Goal: Task Accomplishment & Management: Manage account settings

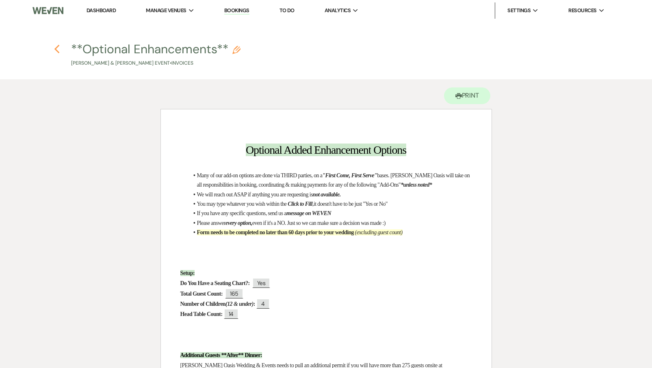
click at [59, 50] on icon "Previous" at bounding box center [57, 49] width 6 height 10
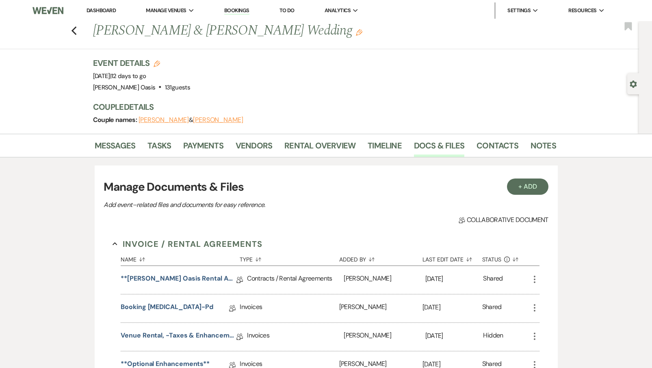
click at [59, 134] on div "Messages Tasks Payments Vendors Rental Overview Timeline Docs & Files Contacts …" at bounding box center [326, 368] width 652 height 469
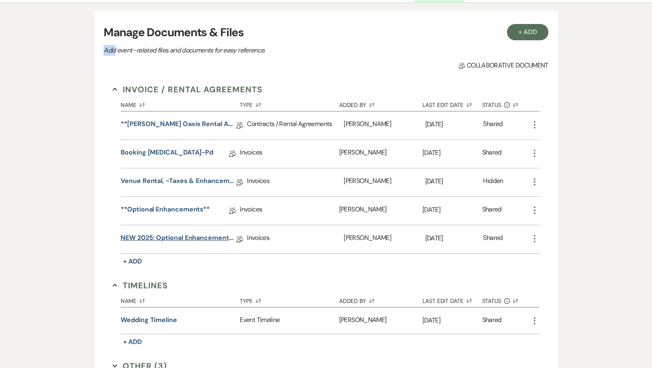
click at [182, 242] on link "NEW 2025: Optional Enhancements + Information" at bounding box center [179, 239] width 116 height 13
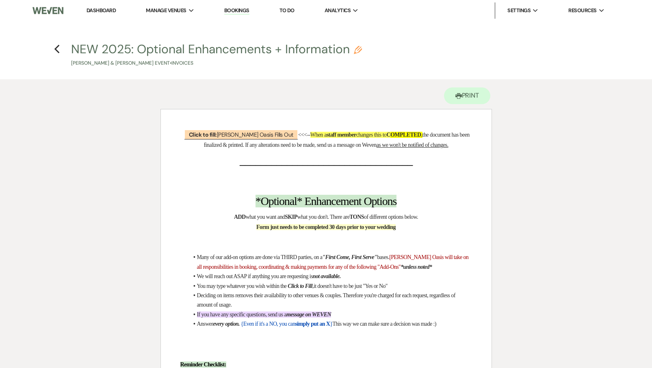
click at [52, 48] on h4 "Previous NEW 2025: Optional Enhancements + Information Pencil [PERSON_NAME] & […" at bounding box center [326, 54] width 585 height 26
click at [56, 49] on use "button" at bounding box center [56, 49] width 5 height 9
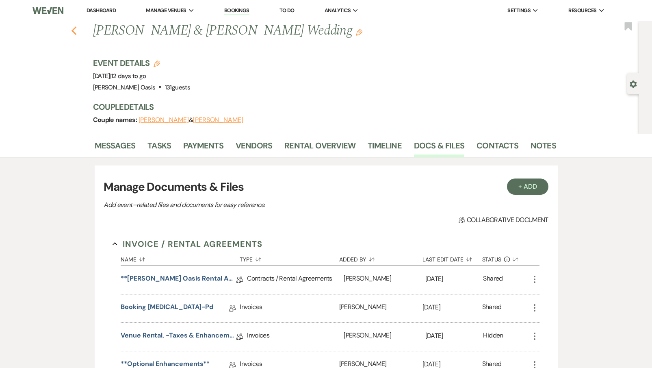
click at [73, 32] on use "button" at bounding box center [73, 30] width 5 height 9
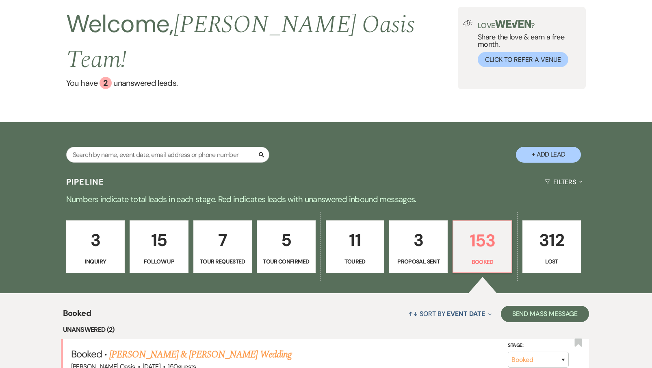
scroll to position [43, 0]
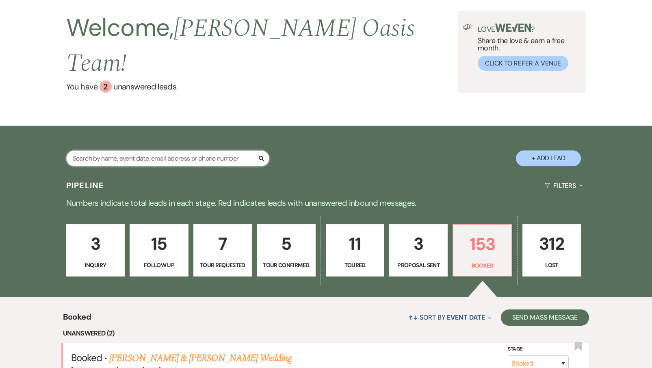
click at [113, 150] on input "text" at bounding box center [167, 158] width 203 height 16
type input "[PERSON_NAME]"
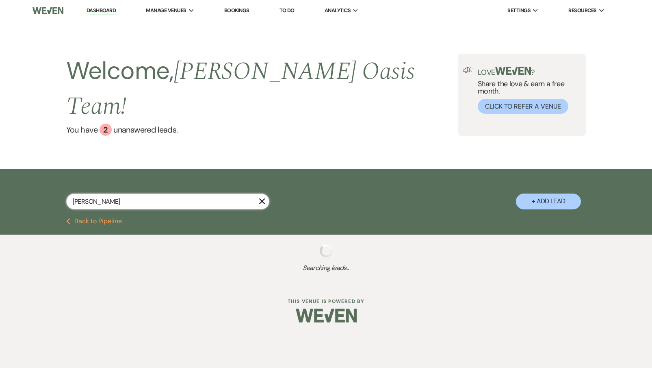
select select "8"
select select "5"
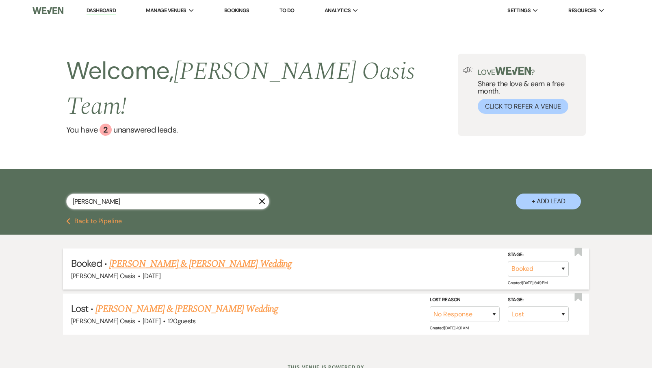
type input "[PERSON_NAME]"
click at [234, 256] on link "[PERSON_NAME] & [PERSON_NAME] Wedding" at bounding box center [200, 263] width 182 height 15
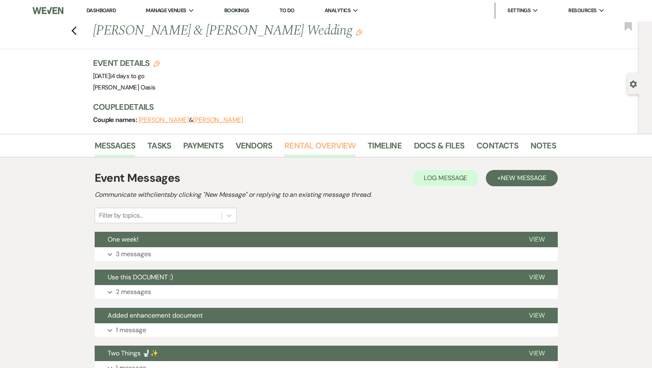
click at [334, 142] on link "Rental Overview" at bounding box center [320, 148] width 71 height 18
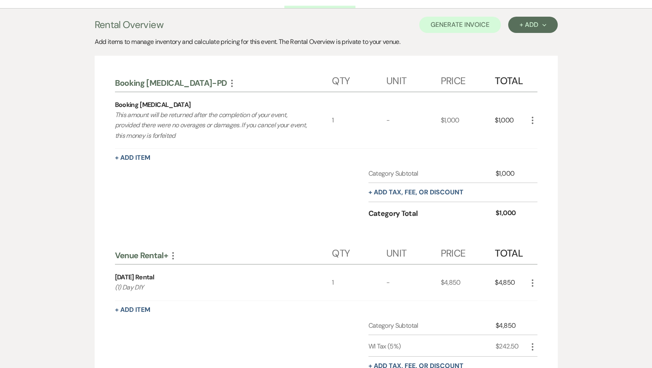
scroll to position [144, 0]
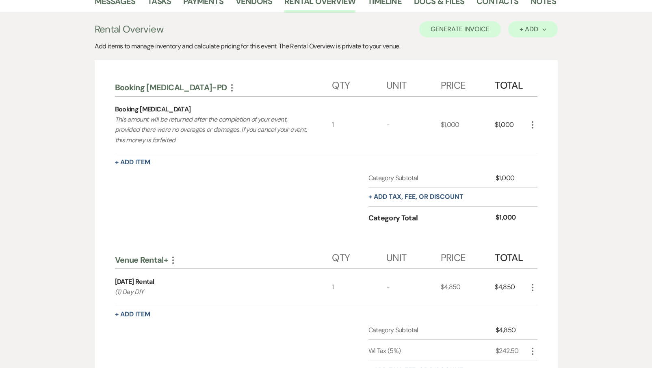
click at [535, 26] on div "+ Add Next" at bounding box center [533, 29] width 26 height 7
click at [527, 56] on button "Category" at bounding box center [529, 60] width 43 height 13
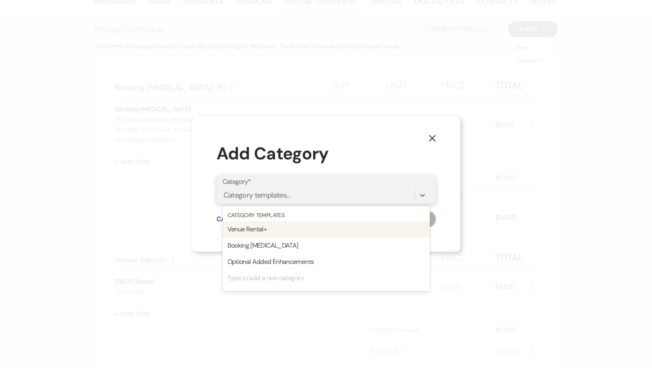
click at [332, 191] on div "Category templates..." at bounding box center [319, 195] width 192 height 14
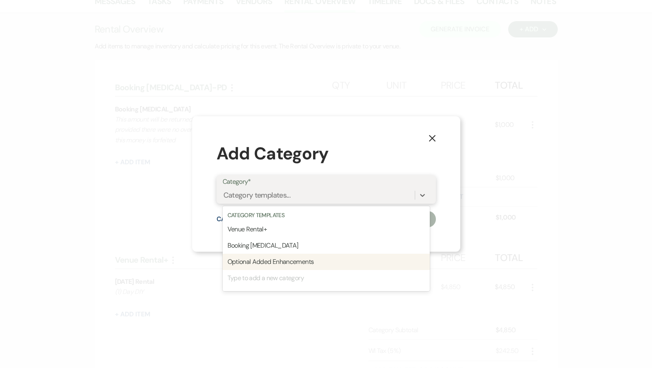
click at [283, 259] on div "Optional Added Enhancements" at bounding box center [326, 262] width 207 height 16
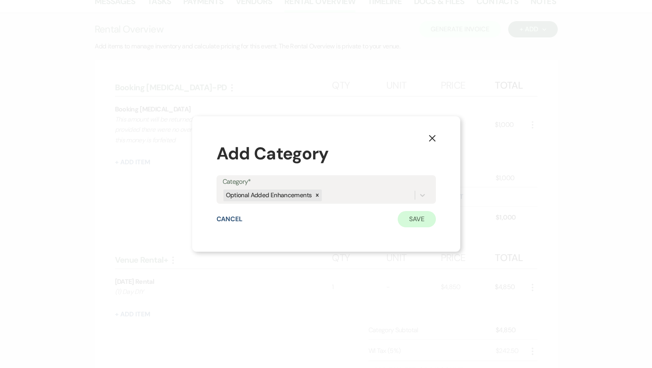
click at [426, 217] on button "Save" at bounding box center [417, 219] width 38 height 16
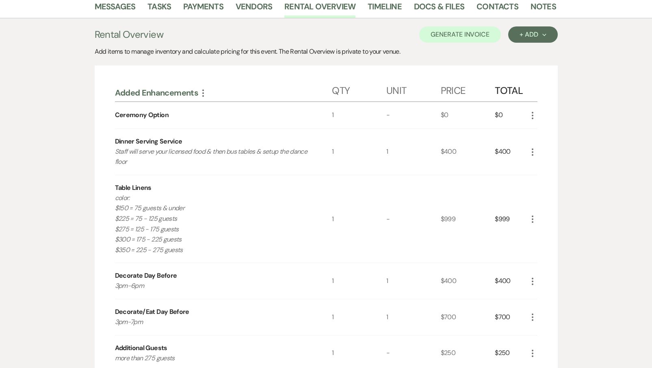
scroll to position [139, 0]
click at [529, 150] on icon "More" at bounding box center [533, 152] width 10 height 10
click at [537, 180] on icon "X" at bounding box center [539, 181] width 5 height 6
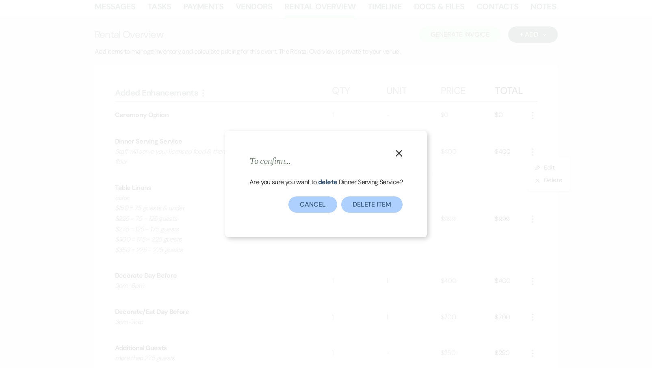
click at [361, 206] on button "Delete Item" at bounding box center [371, 204] width 61 height 16
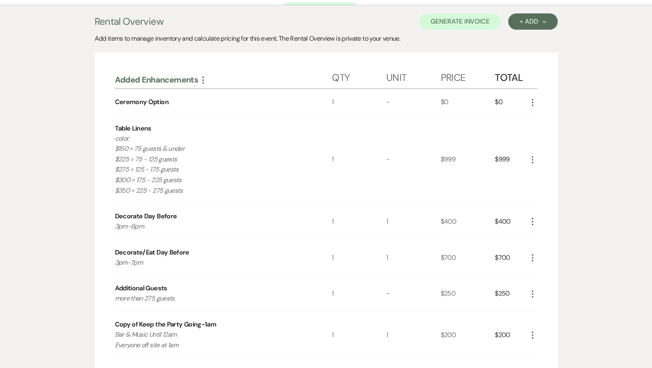
scroll to position [154, 0]
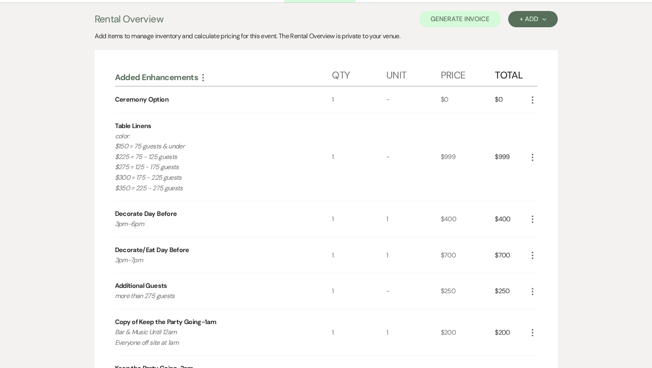
click at [532, 252] on icon "More" at bounding box center [533, 255] width 10 height 10
click at [536, 289] on ul "Pencil Edit X Delete" at bounding box center [549, 278] width 42 height 34
click at [537, 284] on icon "X" at bounding box center [539, 284] width 5 height 6
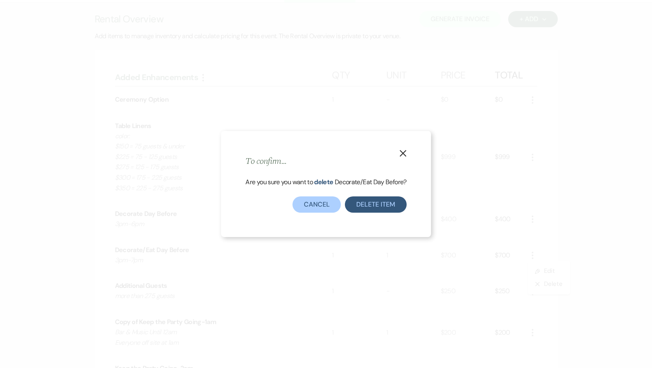
click at [380, 202] on button "Delete Item" at bounding box center [375, 204] width 61 height 16
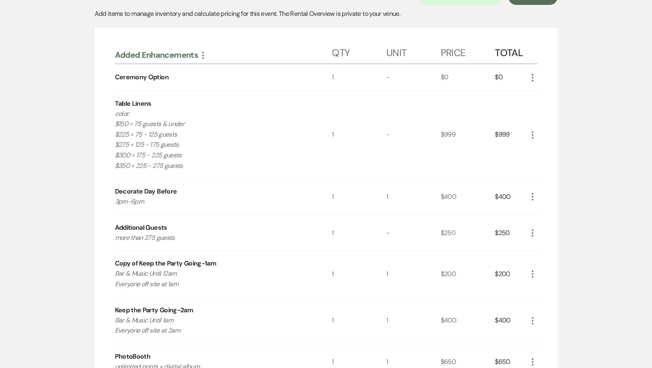
scroll to position [181, 0]
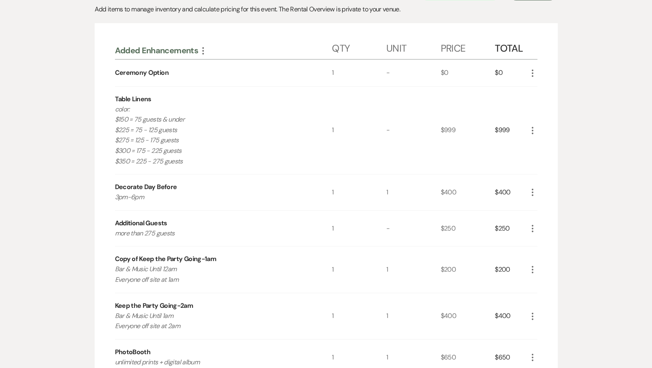
click at [530, 225] on icon "More" at bounding box center [533, 229] width 10 height 10
click at [531, 251] on button "X Delete" at bounding box center [550, 257] width 44 height 13
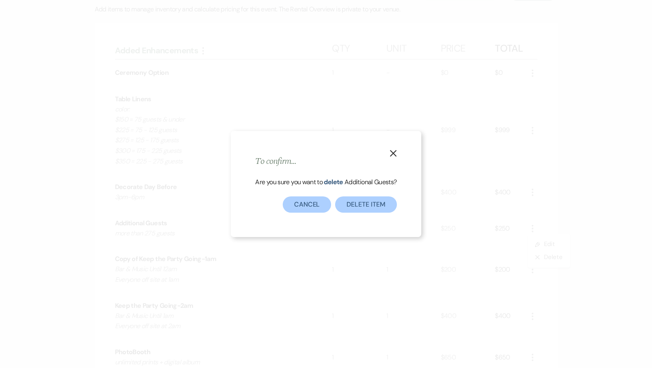
click at [380, 195] on div "Are you sure you want to delete Additional Guests ?" at bounding box center [325, 187] width 141 height 20
click at [397, 203] on button "Delete Item" at bounding box center [365, 204] width 61 height 16
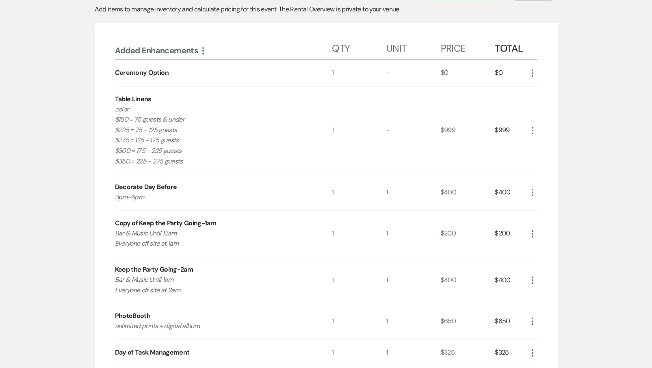
click at [532, 278] on use "button" at bounding box center [533, 279] width 2 height 7
click at [537, 307] on icon "X" at bounding box center [539, 309] width 5 height 6
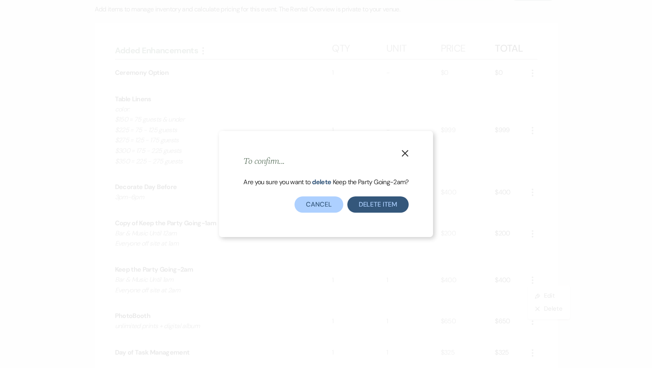
click at [382, 198] on button "Delete Item" at bounding box center [378, 204] width 61 height 16
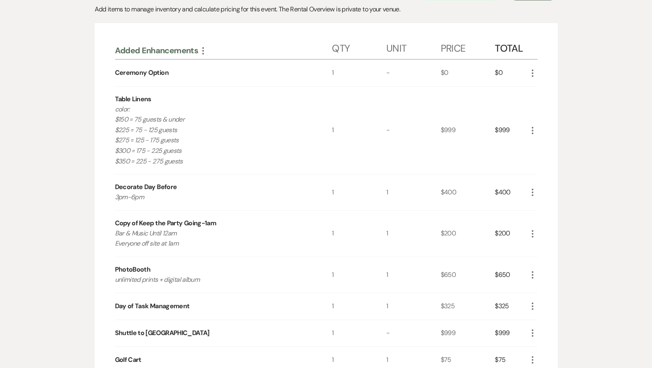
click at [533, 235] on icon "More" at bounding box center [533, 234] width 10 height 10
click at [543, 265] on button "X Delete" at bounding box center [550, 262] width 44 height 13
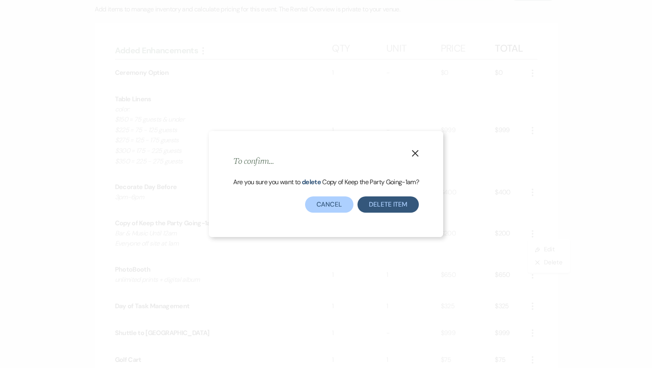
click at [399, 209] on button "Delete Item" at bounding box center [388, 204] width 61 height 16
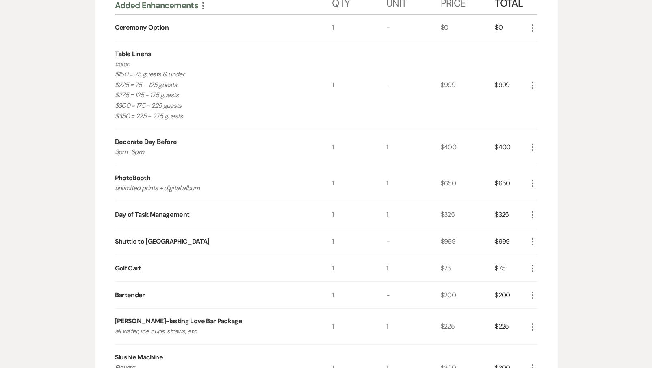
scroll to position [226, 0]
click at [533, 267] on use "button" at bounding box center [533, 268] width 2 height 7
click at [540, 295] on icon "X" at bounding box center [539, 297] width 5 height 6
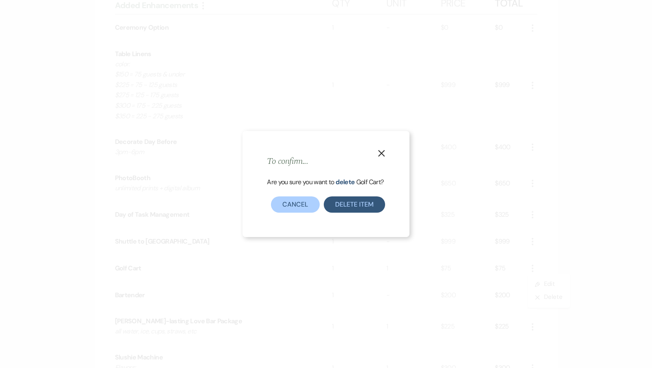
click at [363, 205] on button "Delete Item" at bounding box center [354, 204] width 61 height 16
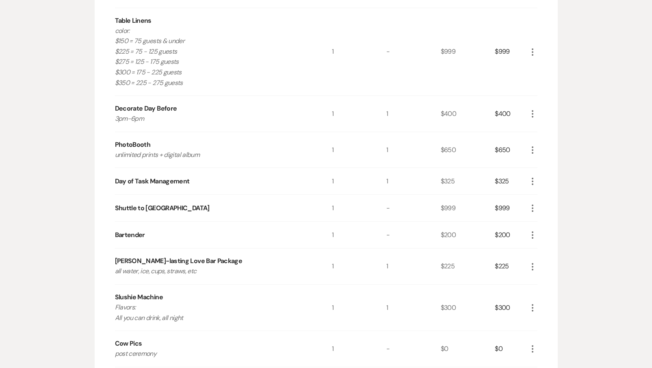
scroll to position [267, 0]
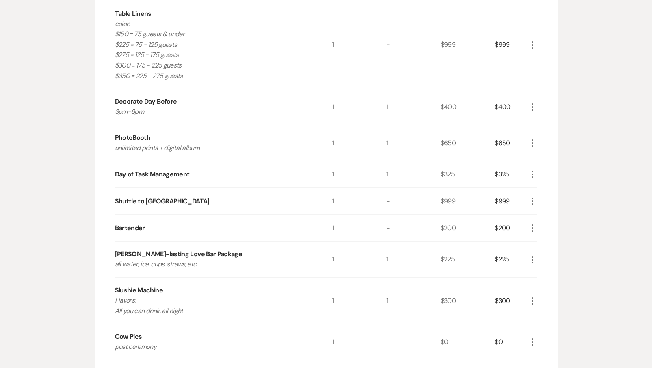
click at [530, 298] on icon "More" at bounding box center [533, 301] width 10 height 10
drag, startPoint x: 534, startPoint y: 320, endPoint x: 535, endPoint y: 327, distance: 6.9
click at [535, 327] on ul "Pencil Edit X Delete" at bounding box center [550, 323] width 44 height 34
click at [537, 327] on icon "X" at bounding box center [539, 329] width 5 height 6
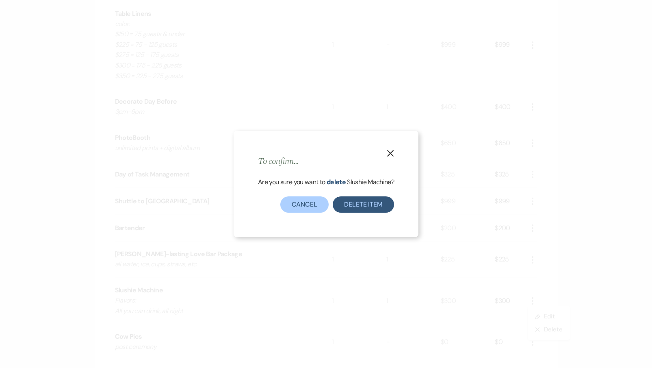
click at [383, 198] on button "Delete Item" at bounding box center [363, 204] width 61 height 16
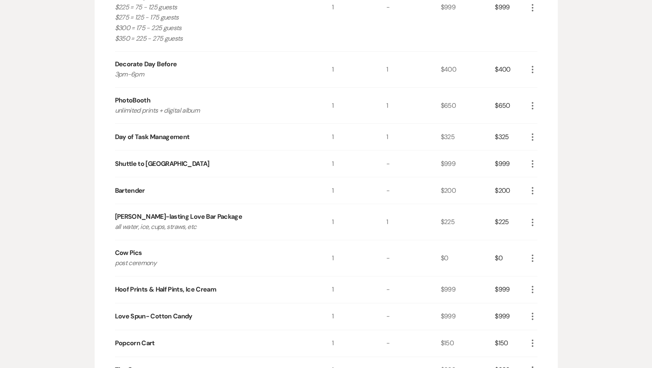
scroll to position [307, 0]
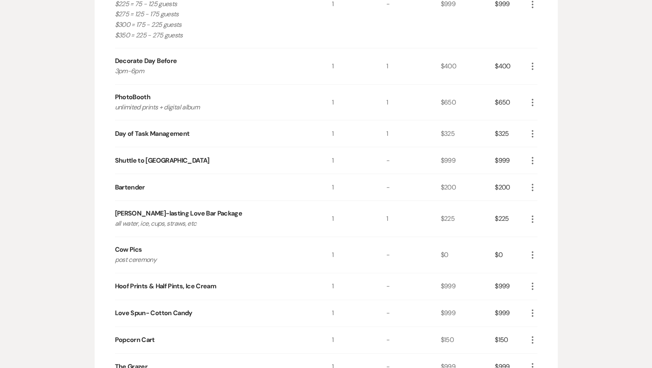
click at [530, 282] on icon "More" at bounding box center [533, 286] width 10 height 10
click at [536, 316] on button "X Delete" at bounding box center [550, 314] width 44 height 13
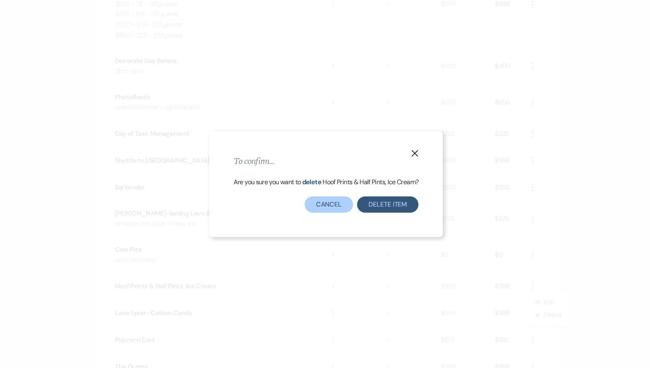
click at [407, 207] on button "Delete Item" at bounding box center [387, 204] width 61 height 16
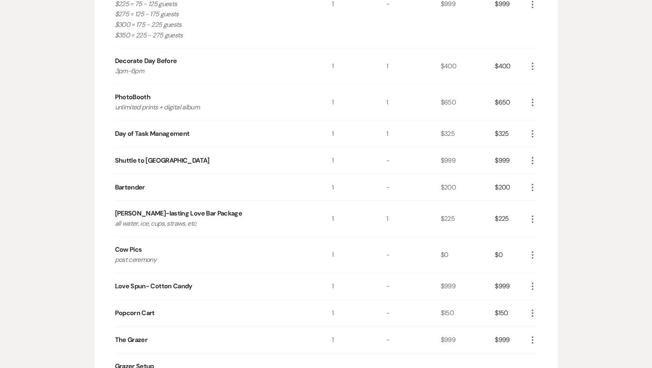
click at [532, 284] on icon "More" at bounding box center [533, 286] width 10 height 10
click at [532, 308] on button "X Delete" at bounding box center [550, 314] width 44 height 13
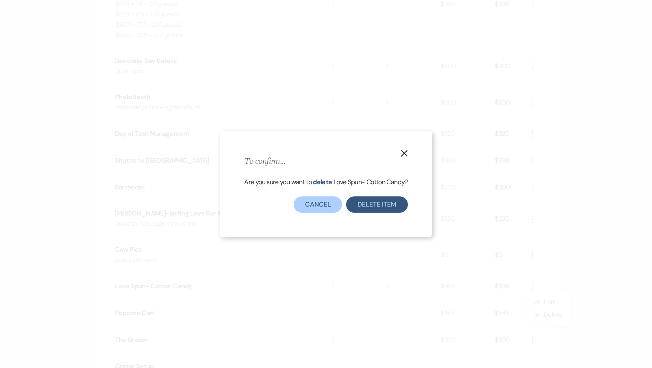
click at [352, 203] on button "Delete Item" at bounding box center [376, 204] width 61 height 16
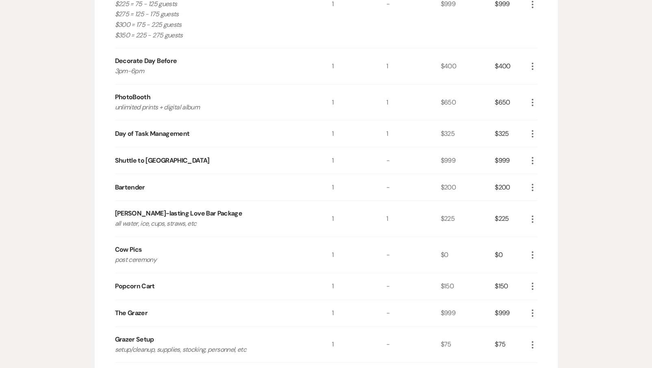
click at [531, 311] on icon "More" at bounding box center [533, 313] width 10 height 10
click at [540, 340] on icon "X" at bounding box center [539, 342] width 5 height 6
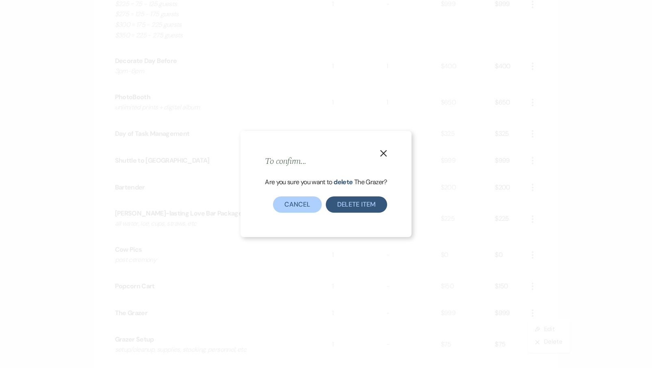
click at [378, 204] on button "Delete Item" at bounding box center [356, 204] width 61 height 16
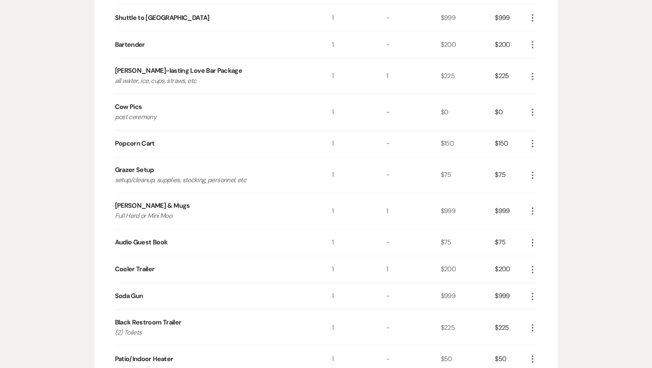
scroll to position [450, 0]
click at [530, 206] on icon "More" at bounding box center [533, 211] width 10 height 10
click at [541, 234] on button "X Delete" at bounding box center [550, 239] width 44 height 13
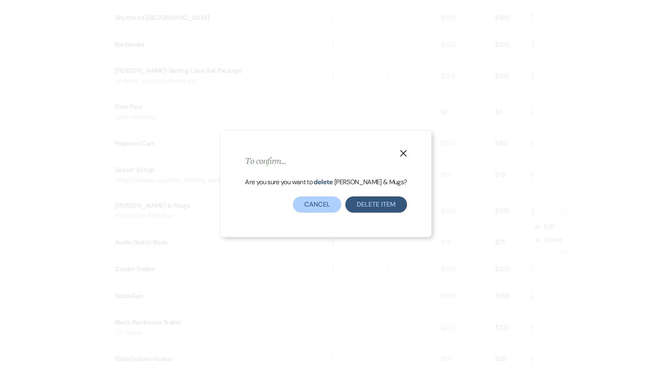
click at [357, 207] on button "Delete Item" at bounding box center [375, 204] width 61 height 16
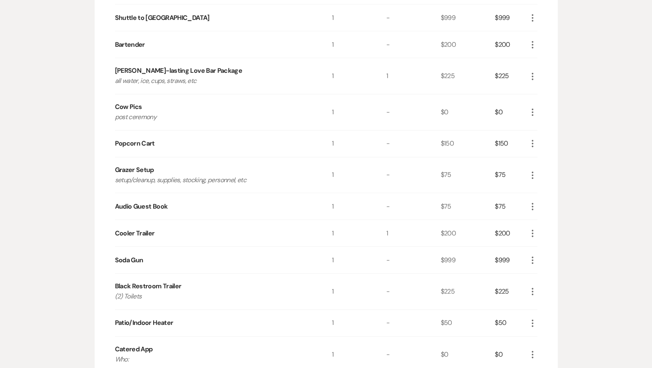
click at [534, 232] on icon "More" at bounding box center [533, 233] width 10 height 10
click at [537, 261] on icon "X" at bounding box center [539, 262] width 5 height 6
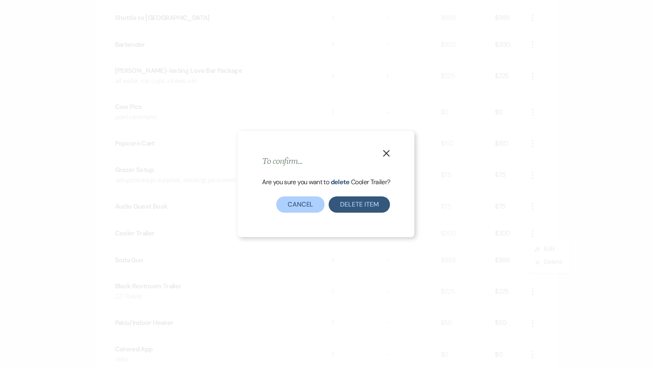
click at [361, 208] on button "Delete Item" at bounding box center [359, 204] width 61 height 16
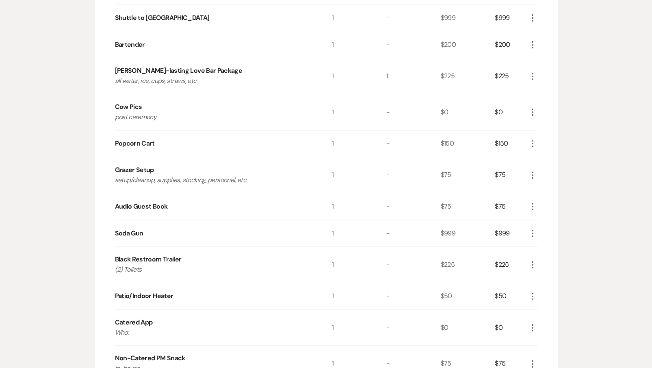
click at [532, 261] on icon "More" at bounding box center [533, 265] width 10 height 10
click at [454, 276] on div "$225" at bounding box center [468, 265] width 54 height 36
click at [533, 291] on icon "More" at bounding box center [533, 296] width 10 height 10
click at [538, 323] on use "button" at bounding box center [539, 325] width 4 height 4
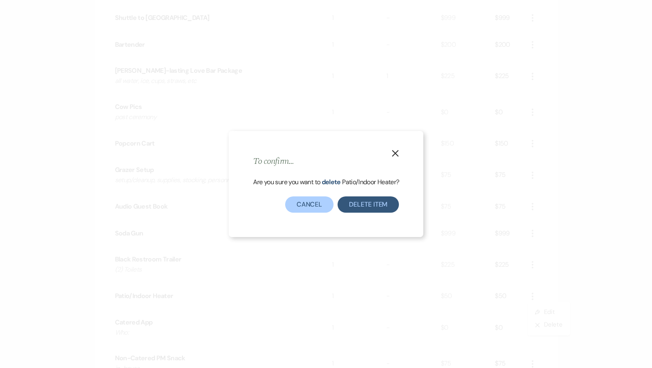
click at [368, 209] on button "Delete Item" at bounding box center [368, 204] width 61 height 16
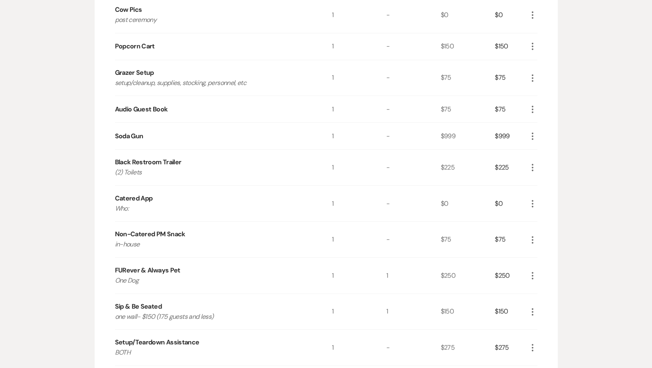
scroll to position [547, 0]
click at [534, 270] on icon "More" at bounding box center [533, 275] width 10 height 10
click at [540, 302] on icon "X" at bounding box center [539, 304] width 5 height 6
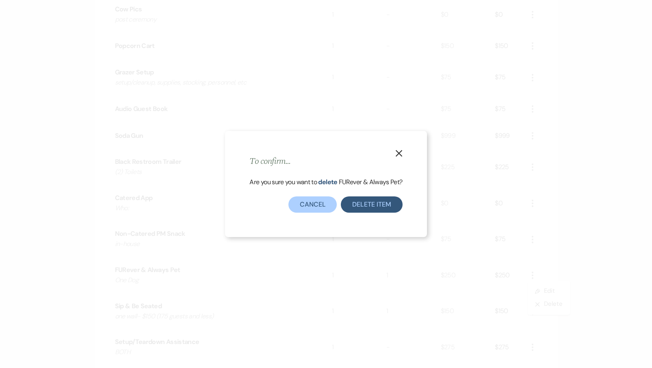
click at [365, 211] on button "Delete Item" at bounding box center [371, 204] width 61 height 16
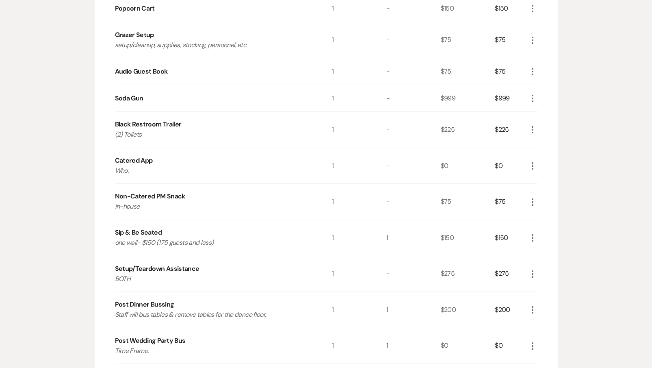
scroll to position [585, 0]
click at [531, 272] on icon "More" at bounding box center [533, 274] width 10 height 10
click at [536, 301] on button "X Delete" at bounding box center [550, 302] width 44 height 13
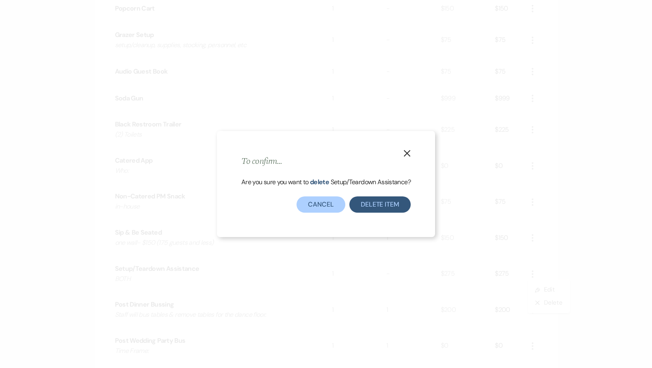
click at [371, 202] on button "Delete Item" at bounding box center [380, 204] width 61 height 16
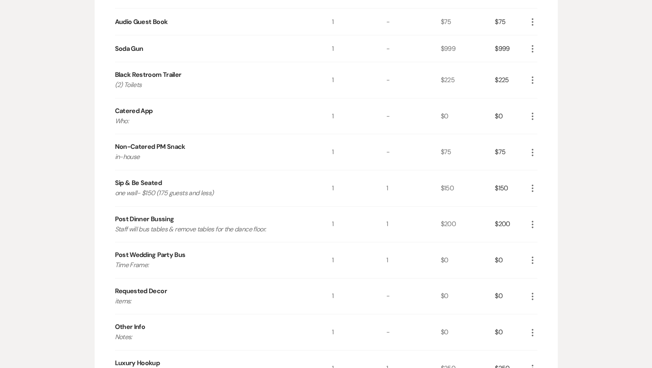
scroll to position [645, 0]
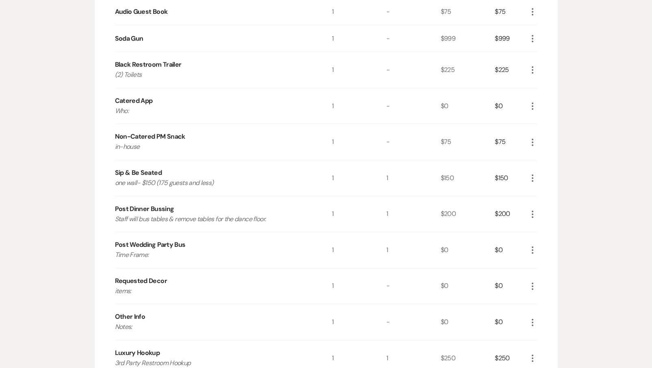
click at [529, 250] on icon "More" at bounding box center [533, 250] width 10 height 10
click at [537, 279] on button "X Delete" at bounding box center [550, 278] width 44 height 13
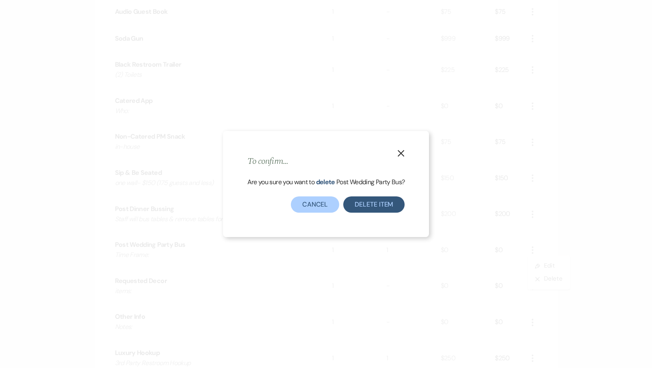
click at [379, 201] on button "Delete Item" at bounding box center [373, 204] width 61 height 16
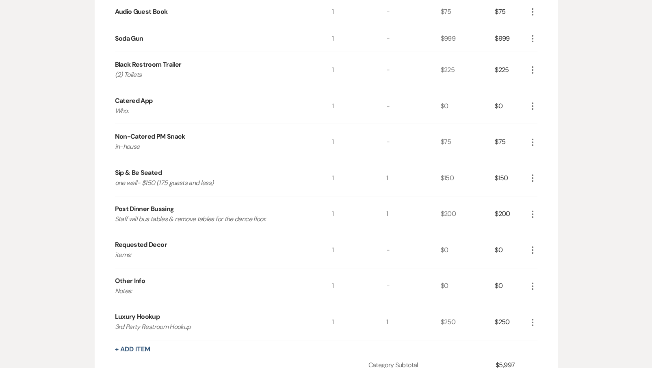
click at [530, 281] on icon "More" at bounding box center [533, 286] width 10 height 10
click at [531, 308] on button "X Delete" at bounding box center [550, 314] width 44 height 13
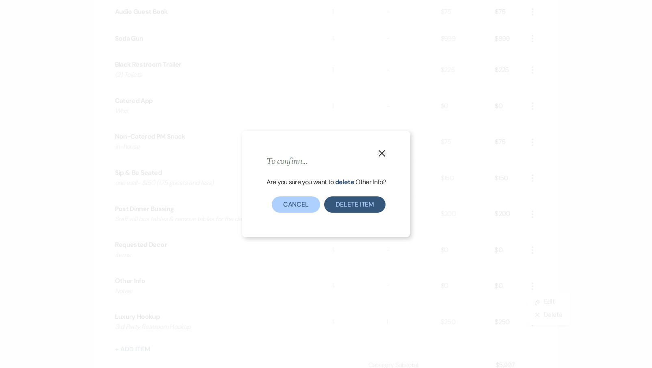
click at [345, 206] on button "Delete Item" at bounding box center [354, 204] width 61 height 16
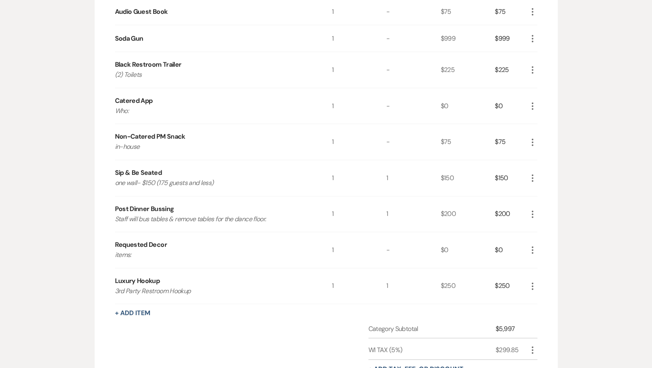
click at [532, 282] on icon "More" at bounding box center [533, 286] width 10 height 10
click at [539, 313] on use "button" at bounding box center [539, 315] width 4 height 4
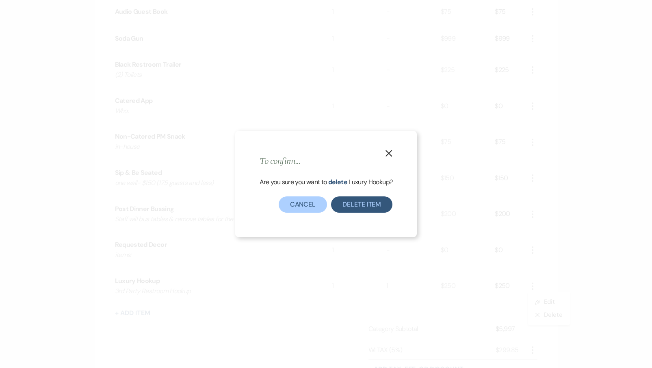
click at [374, 211] on button "Delete Item" at bounding box center [361, 204] width 61 height 16
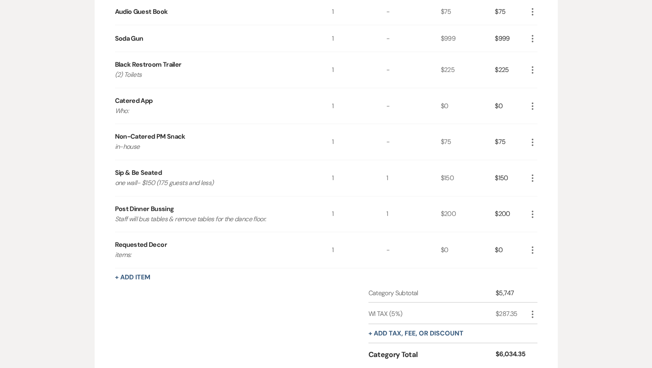
click at [534, 248] on icon "More" at bounding box center [533, 250] width 10 height 10
click at [540, 277] on icon "X" at bounding box center [539, 279] width 5 height 6
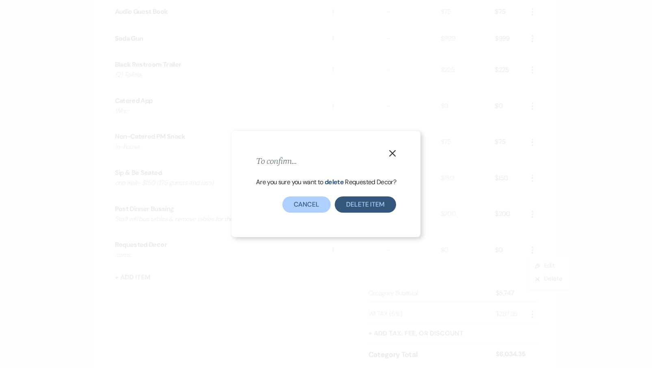
click at [373, 201] on button "Delete Item" at bounding box center [365, 204] width 61 height 16
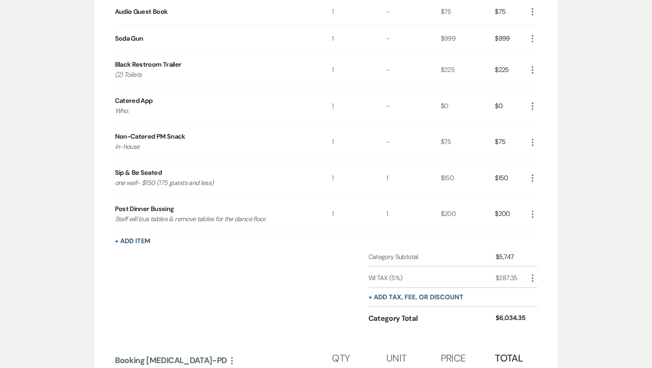
click at [532, 174] on use "button" at bounding box center [533, 177] width 2 height 7
click at [531, 208] on button "X Delete" at bounding box center [550, 206] width 44 height 13
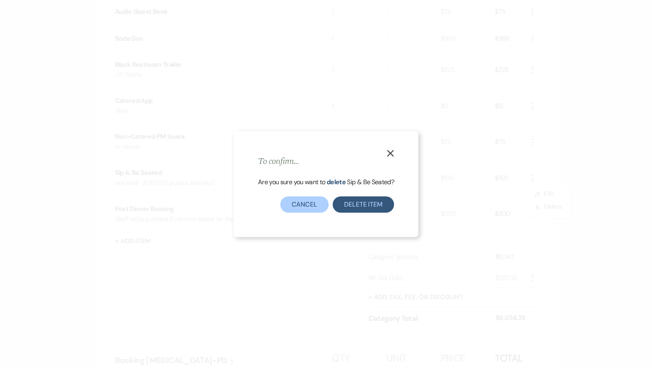
click at [373, 198] on button "Delete Item" at bounding box center [363, 204] width 61 height 16
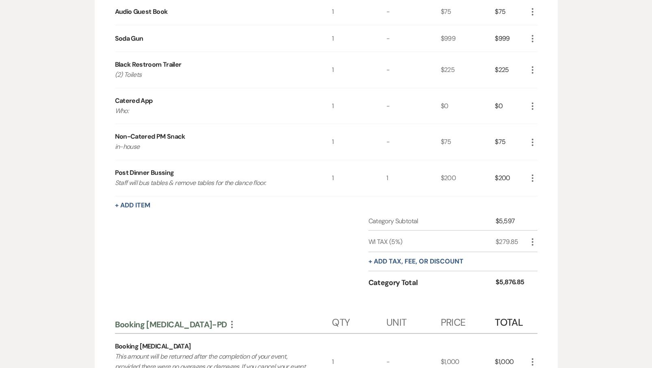
scroll to position [641, 0]
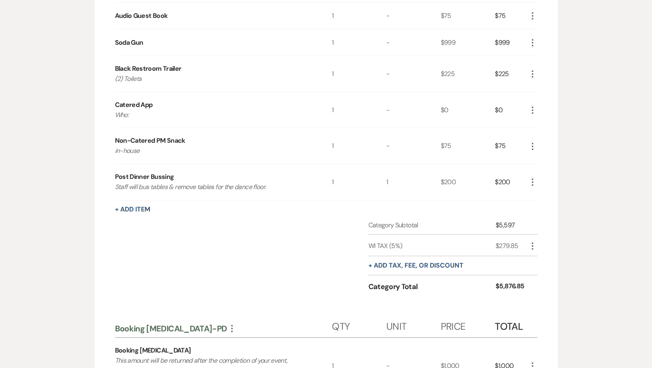
click at [534, 108] on icon "More" at bounding box center [533, 110] width 10 height 10
click at [540, 123] on icon "Pencil" at bounding box center [539, 126] width 5 height 6
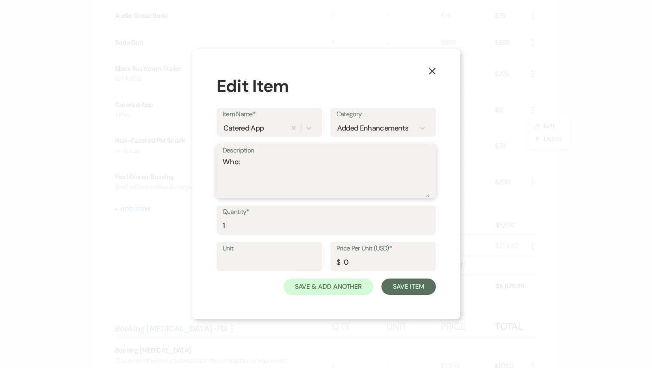
click at [264, 160] on textarea "Who:" at bounding box center [326, 176] width 207 height 41
type textarea "Who: JL"
click at [400, 291] on button "Save Item" at bounding box center [409, 286] width 54 height 16
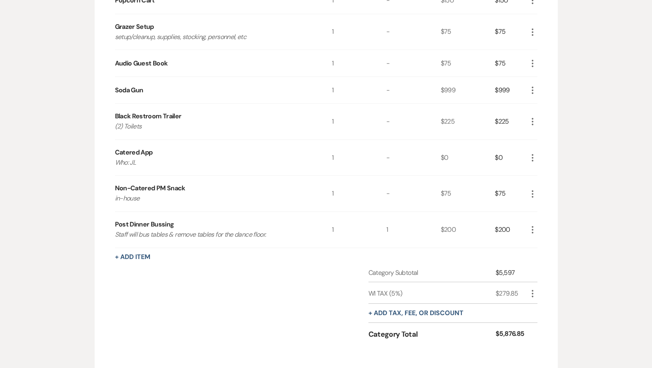
scroll to position [593, 0]
click at [533, 118] on use "button" at bounding box center [533, 121] width 2 height 7
click at [537, 135] on icon "Pencil" at bounding box center [539, 138] width 5 height 6
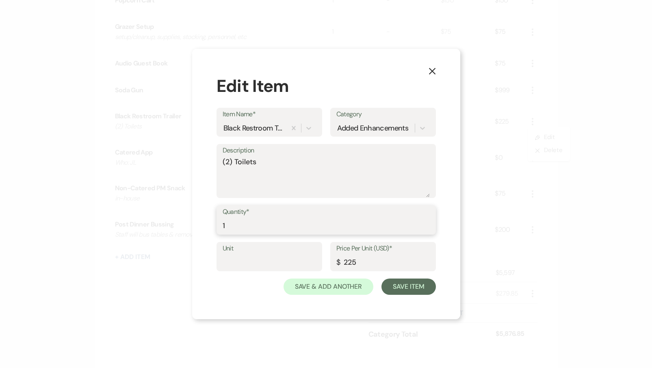
click at [228, 224] on input "1" at bounding box center [326, 226] width 207 height 16
type input "2"
click at [426, 288] on button "Save Item" at bounding box center [409, 286] width 54 height 16
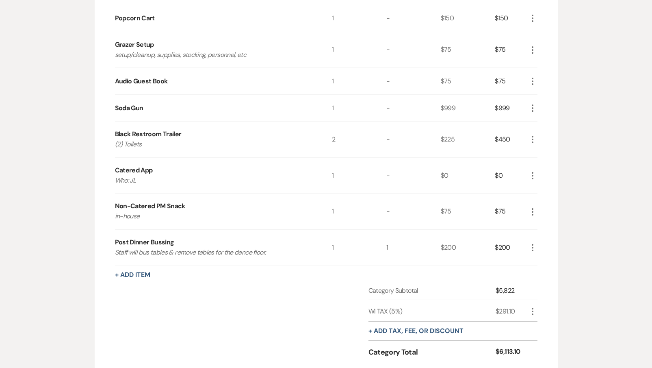
scroll to position [574, 0]
click at [535, 108] on icon "More" at bounding box center [533, 109] width 10 height 10
click at [539, 126] on button "Pencil Edit" at bounding box center [549, 124] width 42 height 13
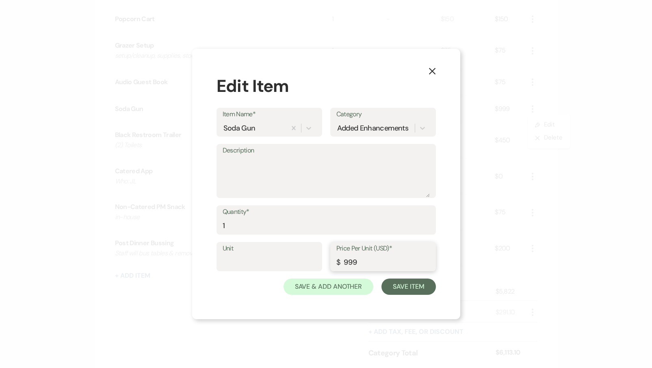
drag, startPoint x: 329, startPoint y: 262, endPoint x: 317, endPoint y: 259, distance: 12.5
click at [318, 261] on div "Unit Price Per Unit (USD)* $ 999" at bounding box center [326, 260] width 219 height 37
type input "2"
drag, startPoint x: 243, startPoint y: 225, endPoint x: 193, endPoint y: 219, distance: 50.3
click at [193, 219] on div "X Edit Item Item Name* Soda Gun Category Added Enhancements Description Quantit…" at bounding box center [326, 184] width 268 height 270
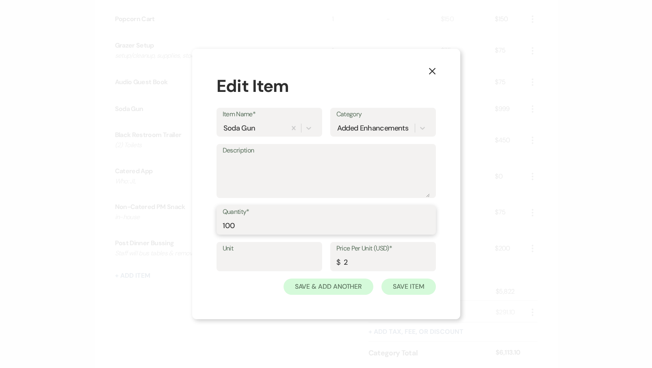
type input "100"
click at [403, 284] on button "Save Item" at bounding box center [409, 286] width 54 height 16
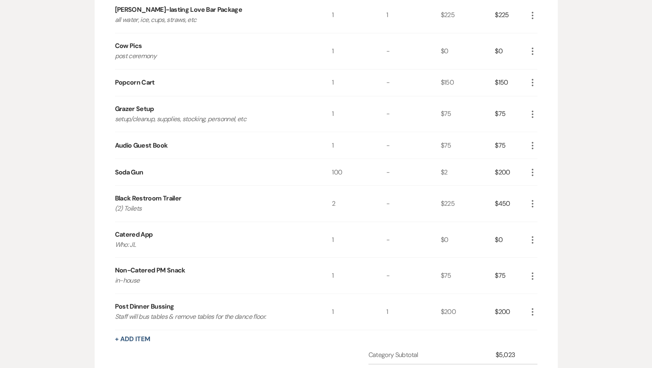
scroll to position [507, 0]
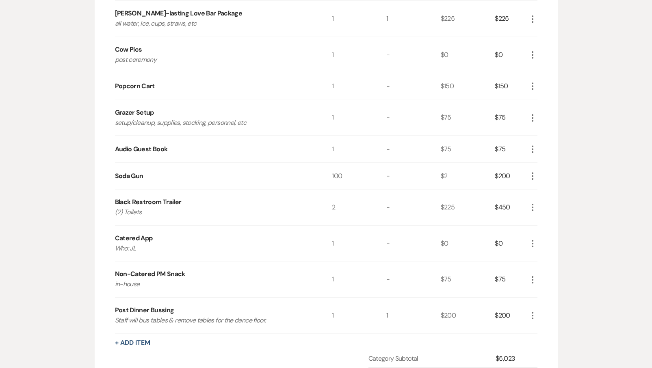
click at [534, 148] on icon "More" at bounding box center [533, 149] width 10 height 10
click at [538, 181] on button "X Delete" at bounding box center [550, 178] width 44 height 13
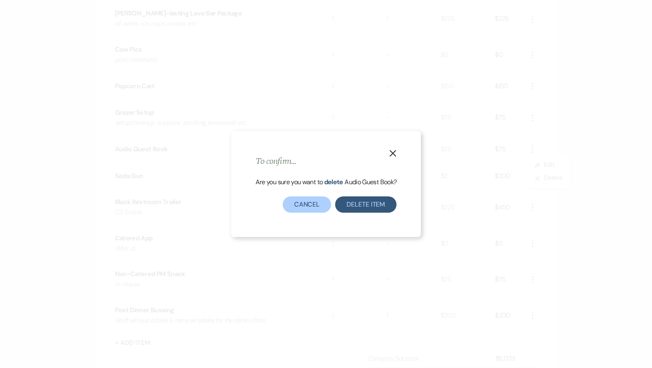
click at [356, 208] on button "Delete Item" at bounding box center [365, 204] width 61 height 16
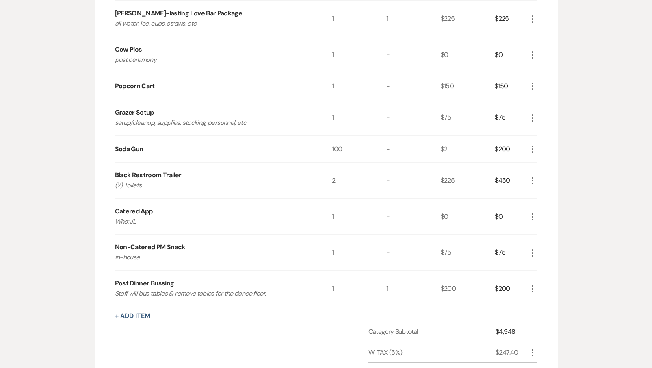
click at [533, 113] on icon "More" at bounding box center [533, 118] width 10 height 10
click at [537, 148] on button "X Delete" at bounding box center [550, 146] width 44 height 13
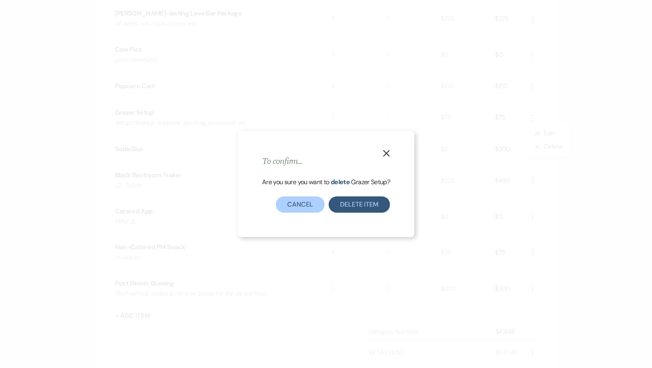
click at [358, 206] on button "Delete Item" at bounding box center [359, 204] width 61 height 16
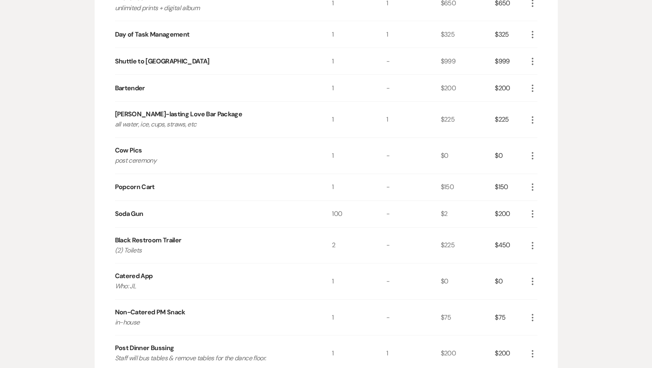
scroll to position [406, 0]
click at [534, 87] on icon "More" at bounding box center [533, 89] width 10 height 10
click at [531, 102] on button "Pencil Edit" at bounding box center [549, 104] width 42 height 13
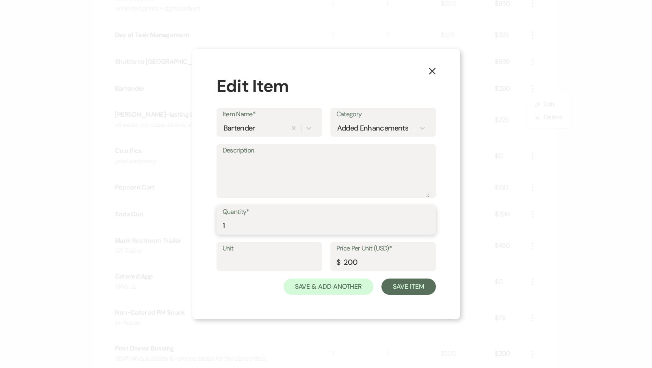
click at [241, 223] on input "1" at bounding box center [326, 226] width 207 height 16
type input "2"
click at [406, 284] on button "Save Item" at bounding box center [409, 286] width 54 height 16
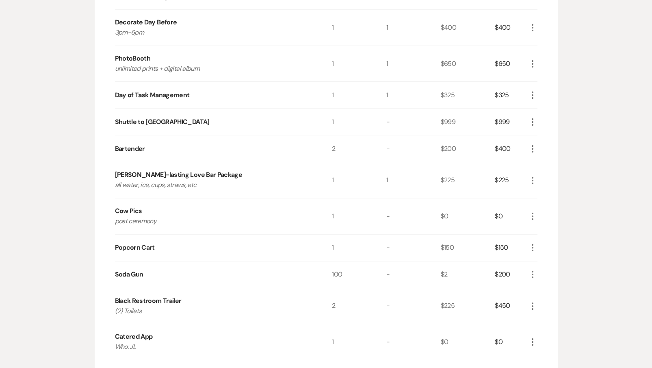
scroll to position [339, 0]
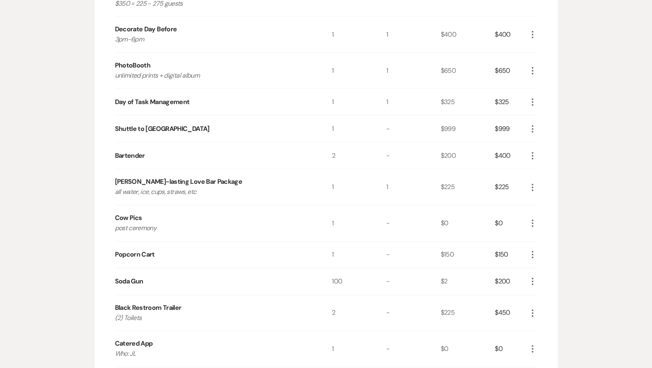
click at [533, 128] on icon "More" at bounding box center [533, 129] width 10 height 10
click at [530, 143] on button "Pencil Edit" at bounding box center [549, 144] width 42 height 13
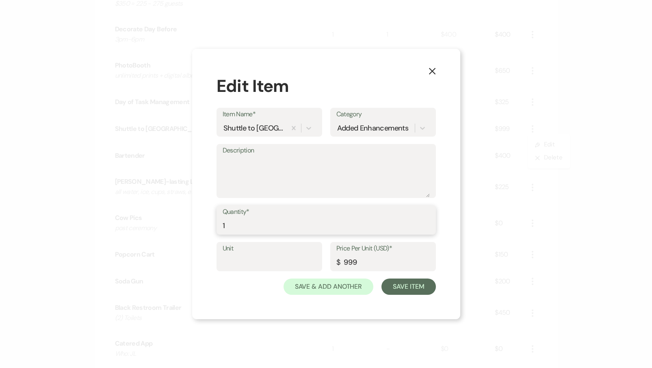
click at [313, 225] on input "1" at bounding box center [326, 226] width 207 height 16
type input "3"
drag, startPoint x: 362, startPoint y: 264, endPoint x: 312, endPoint y: 262, distance: 50.0
click at [312, 262] on div "Unit Price Per Unit (USD)* $ 999" at bounding box center [326, 260] width 219 height 37
type input "85"
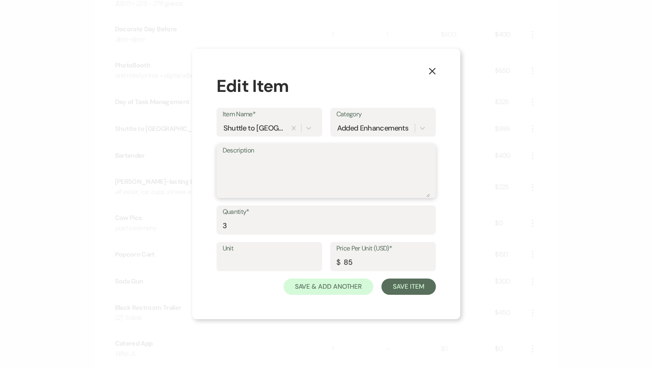
click at [247, 171] on textarea "Description" at bounding box center [326, 176] width 207 height 41
type textarea "BW"
click at [410, 287] on button "Save Item" at bounding box center [409, 286] width 54 height 16
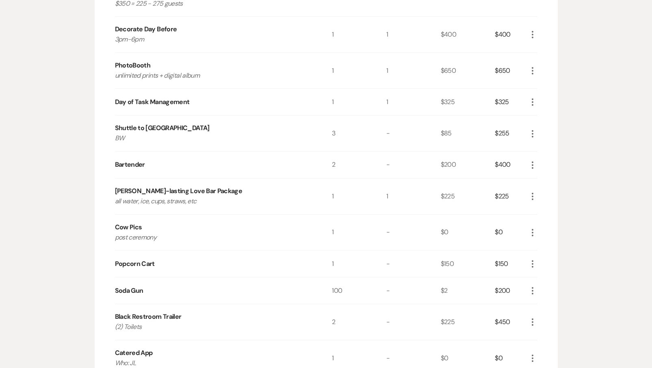
click at [532, 99] on icon "More" at bounding box center [533, 102] width 10 height 10
click at [534, 113] on button "Pencil Edit" at bounding box center [549, 117] width 42 height 13
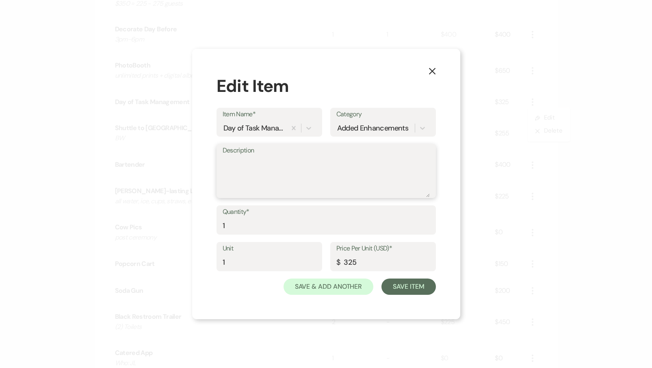
click at [308, 162] on textarea "Description" at bounding box center [326, 176] width 207 height 41
type textarea "see notes"
click at [404, 285] on button "Save Item" at bounding box center [409, 286] width 54 height 16
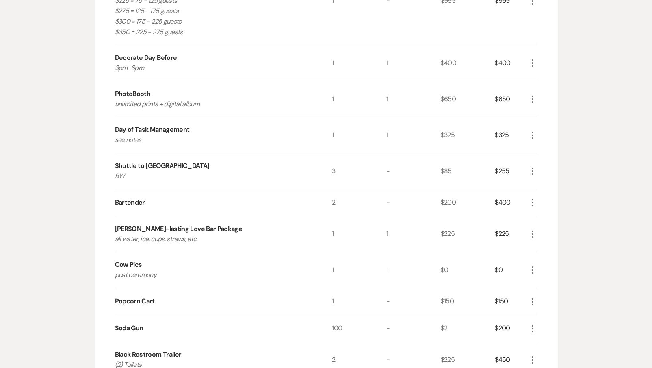
scroll to position [311, 0]
click at [533, 97] on use "button" at bounding box center [533, 99] width 2 height 7
click at [534, 111] on button "Pencil Edit" at bounding box center [549, 115] width 42 height 13
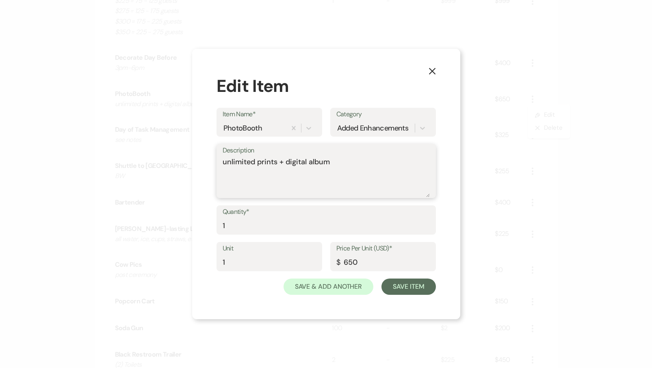
click at [224, 163] on textarea "unlimited prints + digital album" at bounding box center [326, 176] width 207 height 41
type textarea "see color notes unlimited prints + digital album"
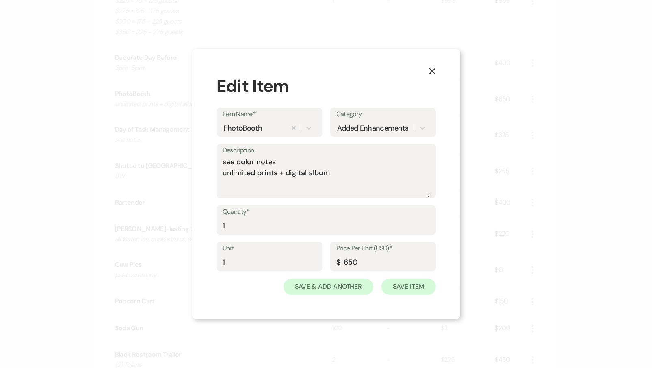
click at [424, 289] on button "Save Item" at bounding box center [409, 286] width 54 height 16
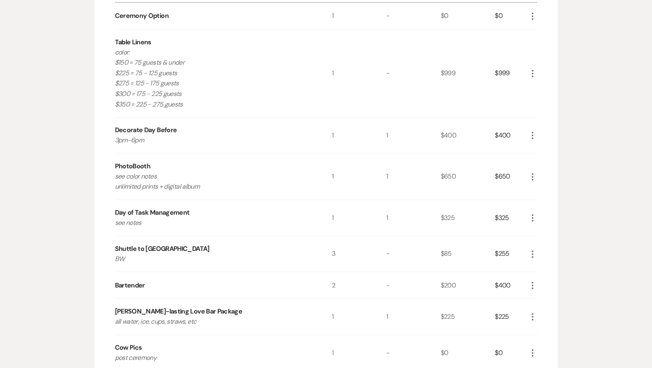
scroll to position [233, 0]
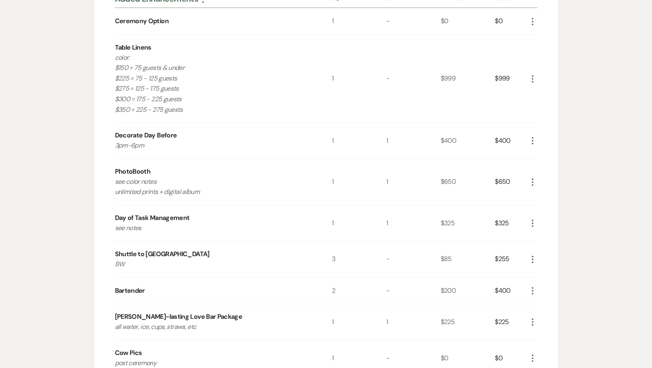
click at [536, 78] on icon "More" at bounding box center [533, 79] width 10 height 10
click at [534, 93] on button "Pencil Edit" at bounding box center [549, 94] width 42 height 13
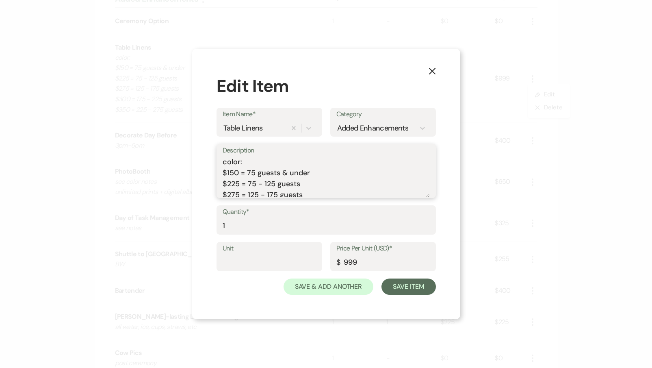
drag, startPoint x: 306, startPoint y: 174, endPoint x: 204, endPoint y: 155, distance: 103.6
click at [204, 155] on div "X Edit Item Item Name* Table Linens Category Added Enhancements Description col…" at bounding box center [326, 184] width 268 height 270
click at [251, 171] on textarea "color: $150 = 75 guests & under $225 = 75 - 125 guests $275 = 125 - 175 guests …" at bounding box center [326, 176] width 207 height 41
drag, startPoint x: 320, startPoint y: 177, endPoint x: 213, endPoint y: 175, distance: 107.7
click at [213, 175] on div "X Edit Item Item Name* Table Linens Category Added Enhancements Description col…" at bounding box center [326, 184] width 268 height 270
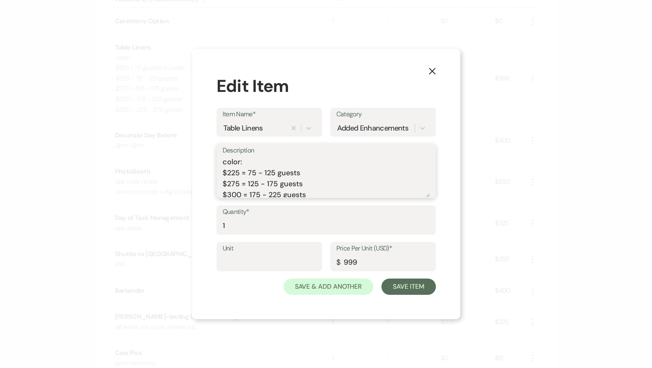
drag, startPoint x: 314, startPoint y: 193, endPoint x: 224, endPoint y: 180, distance: 91.6
click at [224, 180] on textarea "color: $225 = 75 - 125 guests $275 = 125 - 175 guests $300 = 175 - 225 guests $…" at bounding box center [326, 176] width 207 height 41
drag, startPoint x: 304, startPoint y: 195, endPoint x: 217, endPoint y: 184, distance: 87.3
click at [217, 184] on div "Description color: $225 = 75 - 125 guests $350 = 225 - 275 guests" at bounding box center [326, 171] width 219 height 54
drag, startPoint x: 264, startPoint y: 195, endPoint x: 218, endPoint y: 193, distance: 46.0
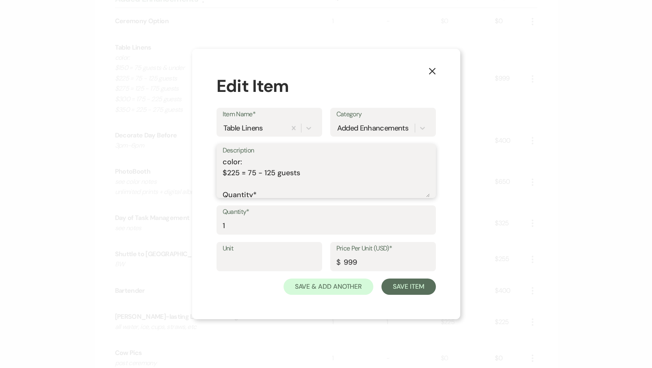
click at [218, 193] on div "Description color: $225 = 75 - 125 guests Quantity* Unit Price Per Unit (USD)* …" at bounding box center [326, 171] width 219 height 54
drag, startPoint x: 299, startPoint y: 191, endPoint x: 223, endPoint y: 177, distance: 77.4
click at [223, 177] on textarea "color: $225 = 75 - 125 guests Unit Price Per Unit (USD)* $ Save & Add AnotherSa…" at bounding box center [326, 176] width 207 height 41
drag, startPoint x: 232, startPoint y: 190, endPoint x: 206, endPoint y: 185, distance: 26.5
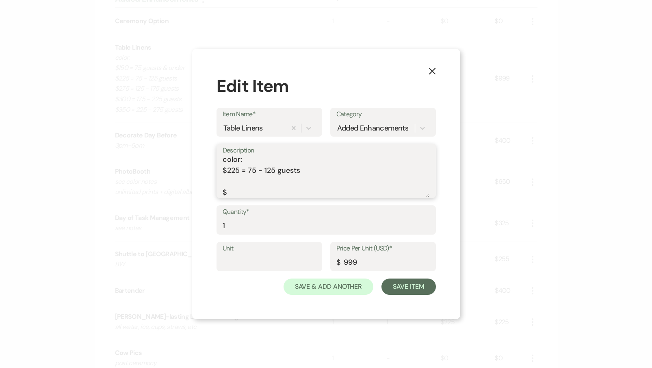
click at [206, 185] on div "X Edit Item Item Name* Table Linens Category Added Enhancements Description col…" at bounding box center [326, 184] width 268 height 270
drag, startPoint x: 332, startPoint y: 195, endPoint x: 250, endPoint y: 182, distance: 82.7
click at [250, 182] on textarea "color: $225 = 75 - 125 guests Save & Add AnotherSave Item" at bounding box center [326, 176] width 207 height 41
click at [250, 161] on textarea "color: $225 = 75 - 125 guests" at bounding box center [326, 176] width 207 height 41
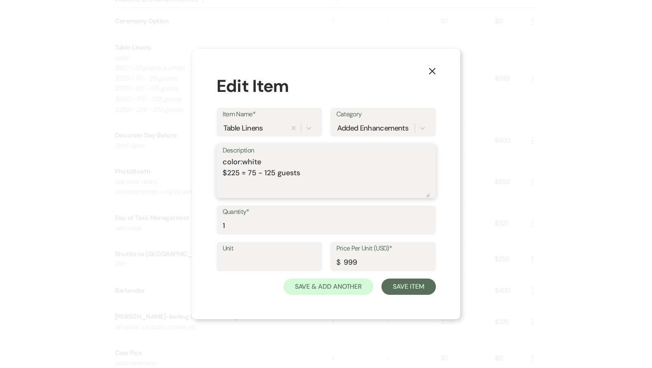
click at [243, 161] on textarea "color:white $225 = 75 - 125 guests" at bounding box center [326, 176] width 207 height 41
type textarea "color: white $225 = 75 - 125 guests"
drag, startPoint x: 358, startPoint y: 262, endPoint x: 312, endPoint y: 262, distance: 45.5
click at [312, 262] on div "Unit Price Per Unit (USD)* $ 999" at bounding box center [326, 260] width 219 height 37
type input "225"
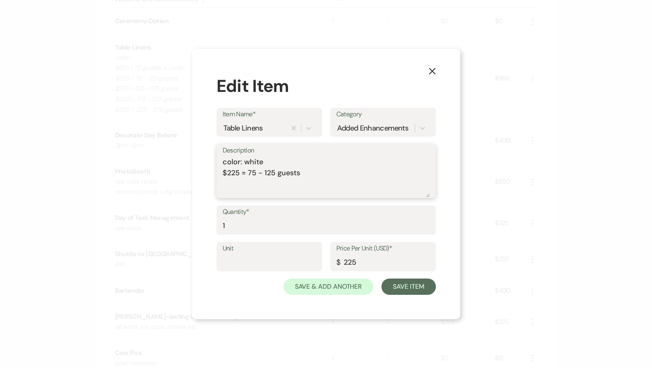
click at [255, 178] on textarea "color: white $225 = 75 - 125 guests" at bounding box center [326, 176] width 207 height 41
drag, startPoint x: 300, startPoint y: 173, endPoint x: 185, endPoint y: 167, distance: 114.7
click at [185, 167] on div "X Edit Item Item Name* Table Linens Category Added Enhancements Description col…" at bounding box center [326, 184] width 652 height 368
drag, startPoint x: 225, startPoint y: 173, endPoint x: 224, endPoint y: 234, distance: 61.0
click at [224, 234] on form "Item Name* Table Linens Category Added Enhancements Description color: white Qu…" at bounding box center [326, 201] width 219 height 187
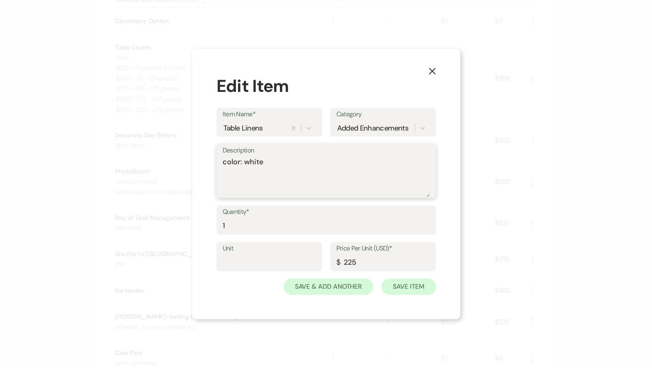
type textarea "color: white"
click at [400, 287] on button "Save Item" at bounding box center [409, 286] width 54 height 16
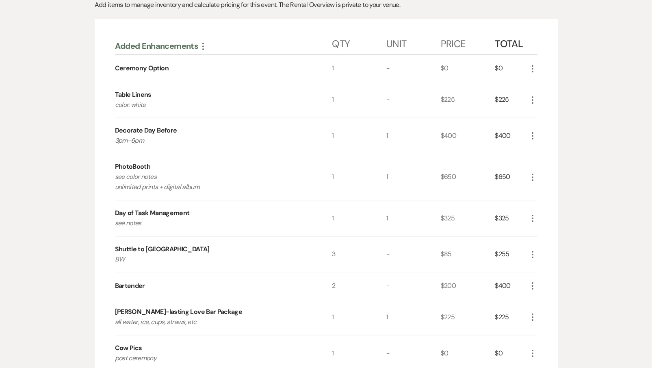
scroll to position [185, 0]
click at [533, 69] on use "button" at bounding box center [533, 69] width 2 height 7
click at [555, 83] on button "Pencil Edit" at bounding box center [549, 85] width 42 height 13
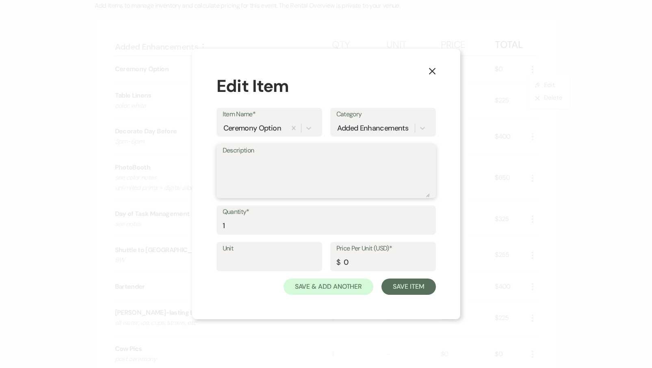
click at [288, 166] on textarea "Description" at bounding box center [326, 176] width 207 height 41
type textarea "wood arch"
click at [410, 283] on button "Save Item" at bounding box center [409, 286] width 54 height 16
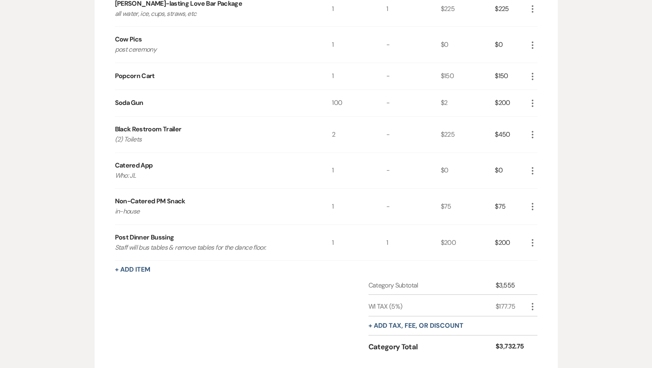
scroll to position [510, 0]
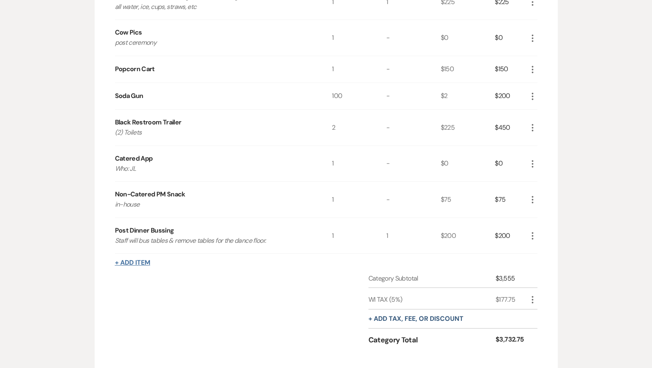
click at [139, 259] on button "+ Add Item" at bounding box center [132, 262] width 35 height 7
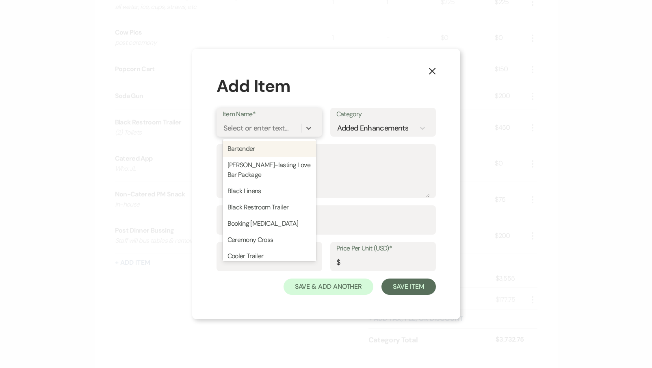
click at [264, 131] on div "Select or enter text..." at bounding box center [256, 128] width 65 height 11
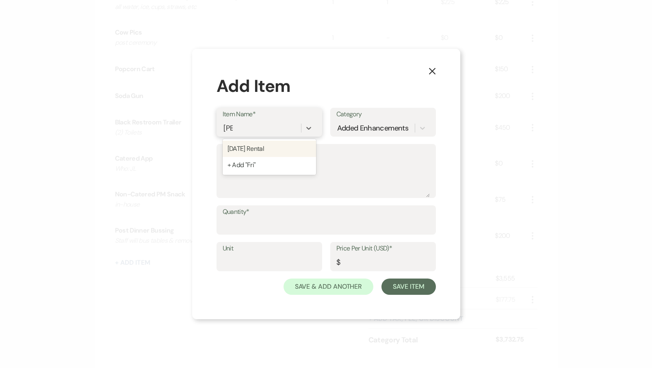
type input "[DATE]"
click at [266, 147] on div "[DATE] Rental" at bounding box center [269, 149] width 93 height 16
type textarea "(1) Day DIY"
type input "1"
type input "0"
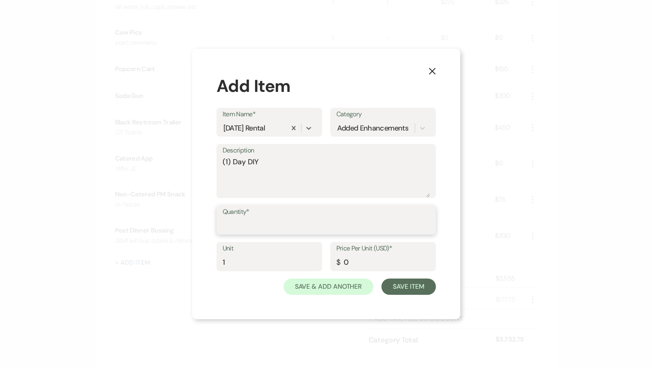
click at [241, 218] on input "Quantity*" at bounding box center [326, 226] width 207 height 16
type input "1"
click at [381, 270] on div "Price Per Unit (USD)* $ 0" at bounding box center [383, 256] width 106 height 29
click at [381, 264] on input "0" at bounding box center [383, 262] width 93 height 16
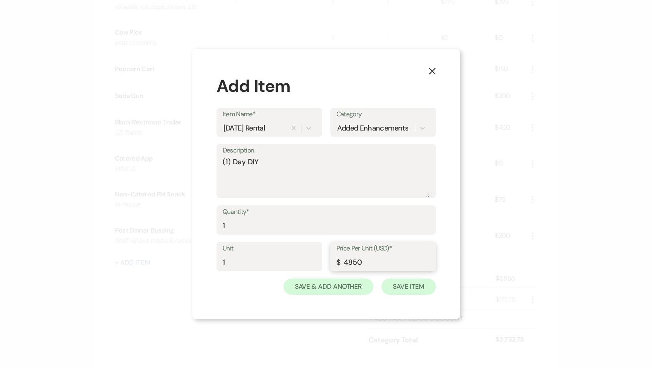
type input "4850"
click at [410, 287] on button "Save Item" at bounding box center [409, 286] width 54 height 16
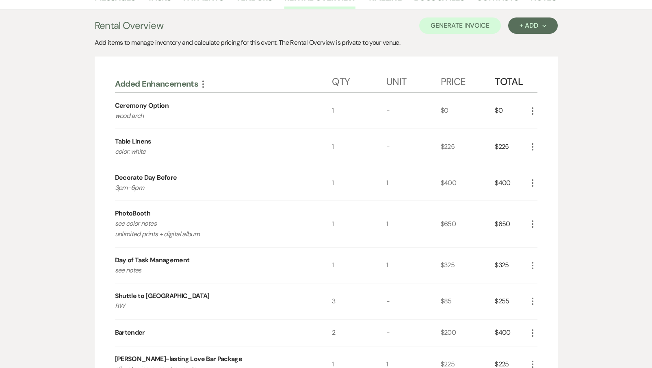
scroll to position [148, 0]
click at [534, 148] on icon "More" at bounding box center [533, 147] width 10 height 10
click at [536, 164] on button "Pencil Edit" at bounding box center [549, 162] width 42 height 13
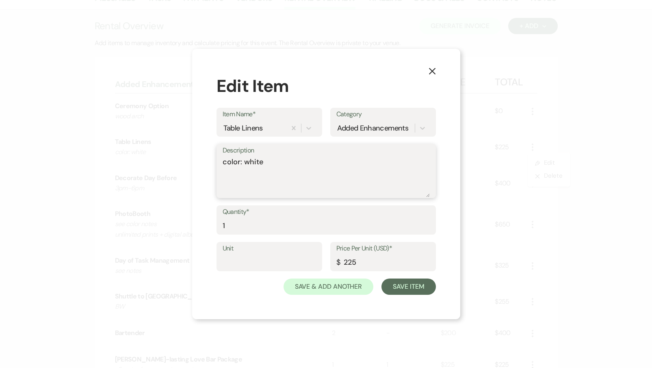
click at [313, 159] on textarea "color: white" at bounding box center [326, 176] width 207 height 41
type textarea "color: white-- have set out [DATE] prior to arrival"
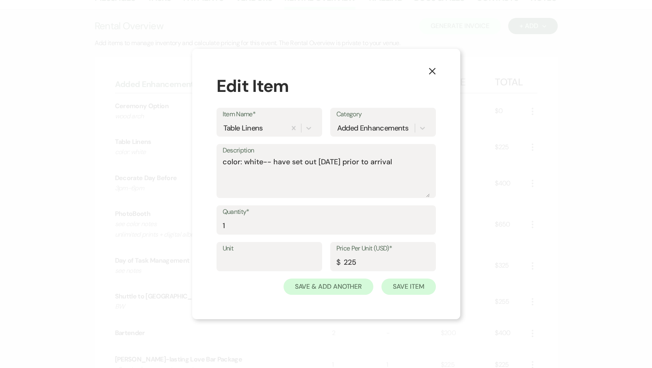
click at [427, 285] on button "Save Item" at bounding box center [409, 286] width 54 height 16
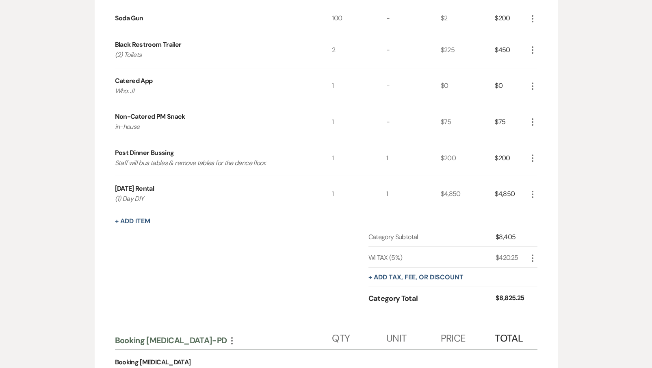
scroll to position [591, 0]
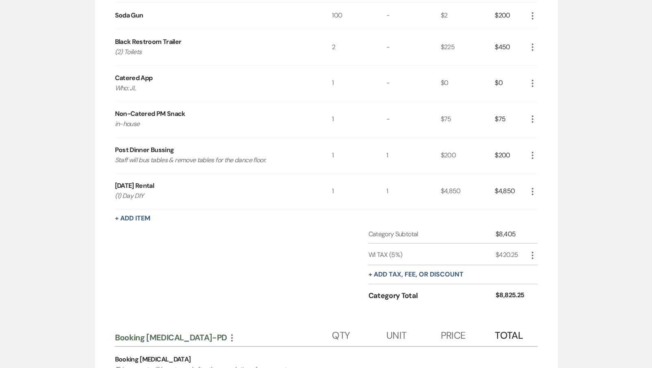
click at [533, 45] on use "button" at bounding box center [533, 46] width 2 height 7
click at [395, 274] on button "+ Add tax, fee, or discount" at bounding box center [416, 274] width 95 height 7
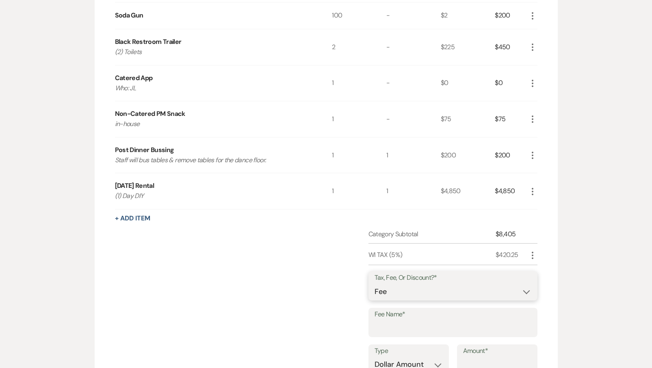
select select "2"
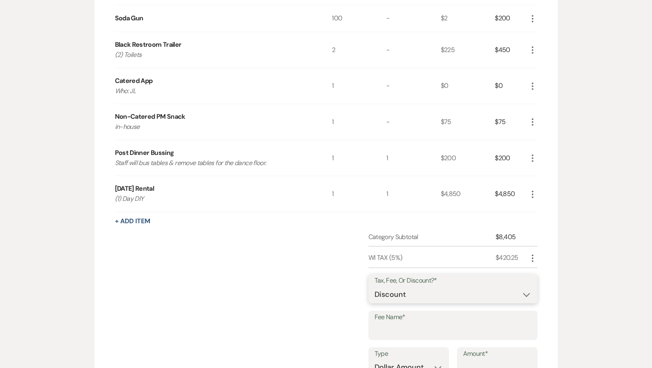
scroll to position [596, 0]
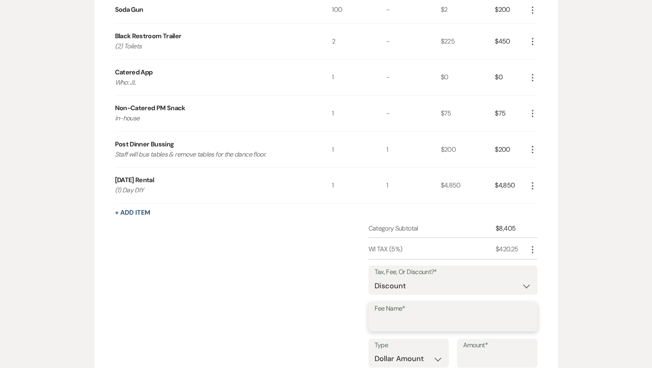
click at [400, 315] on input "Fee Name*" at bounding box center [453, 323] width 157 height 16
type input "Bathrooms- per RO"
click at [483, 345] on label "Amount*" at bounding box center [497, 345] width 68 height 12
click at [483, 351] on input "Amount*" at bounding box center [497, 359] width 68 height 16
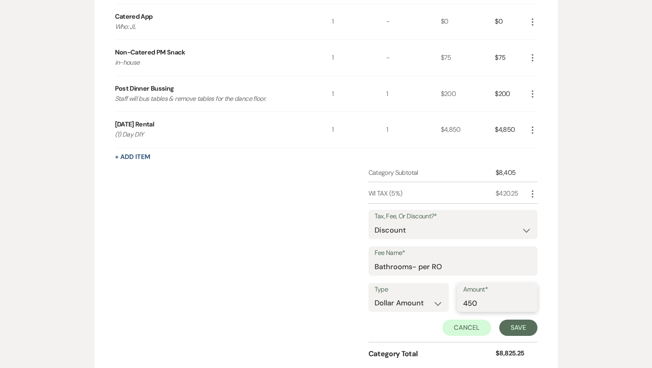
scroll to position [659, 0]
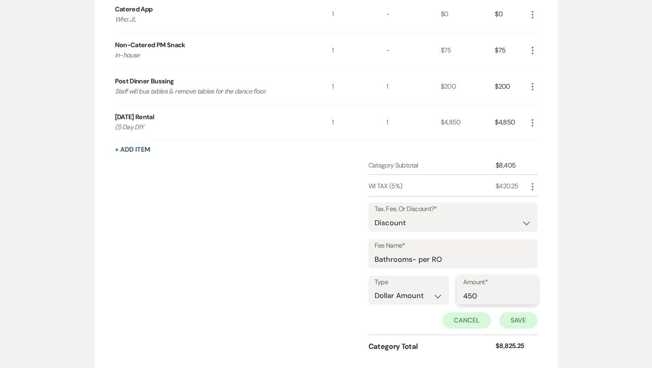
type input "450"
click at [515, 313] on button "Save" at bounding box center [519, 320] width 38 height 16
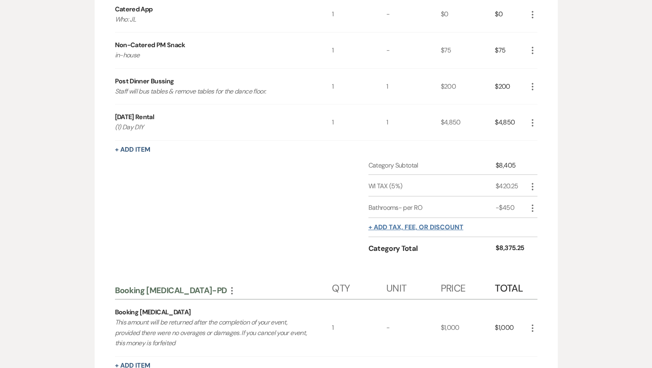
click at [410, 224] on button "+ Add tax, fee, or discount" at bounding box center [416, 227] width 95 height 7
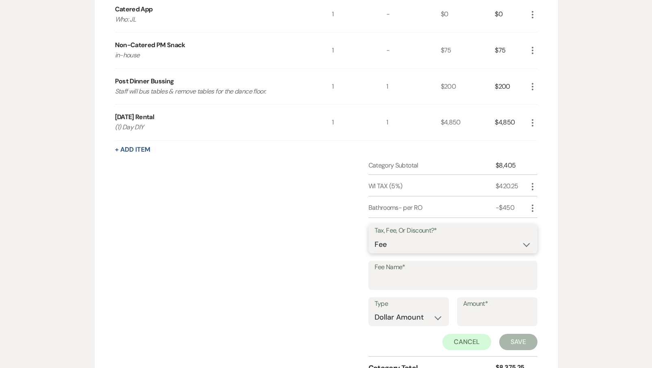
select select "2"
click at [400, 275] on input "Fee Name*" at bounding box center [453, 281] width 157 height 16
type input "PM Snack-per RO"
click at [490, 316] on input "Amount*" at bounding box center [497, 317] width 68 height 16
type input "75"
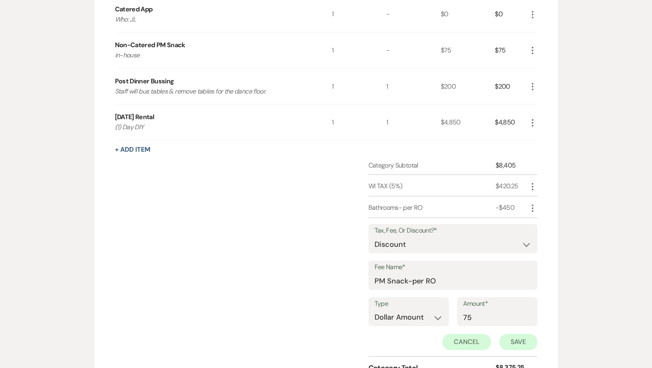
click at [527, 337] on button "Save" at bounding box center [519, 342] width 38 height 16
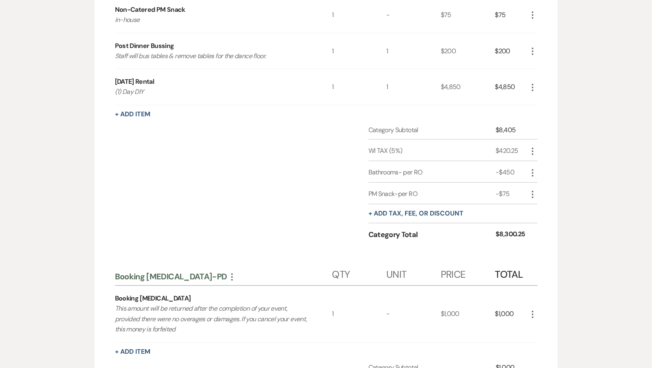
scroll to position [691, 0]
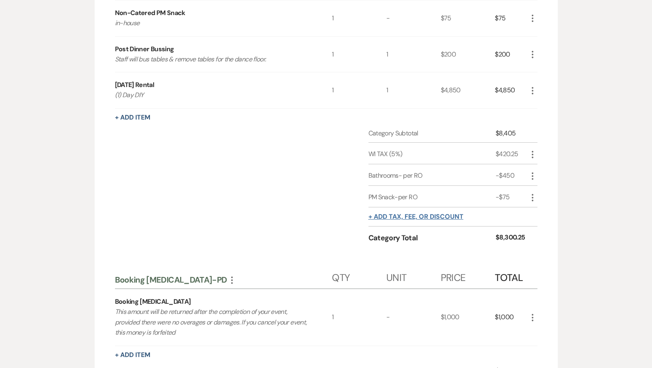
click at [428, 213] on button "+ Add tax, fee, or discount" at bounding box center [416, 216] width 95 height 7
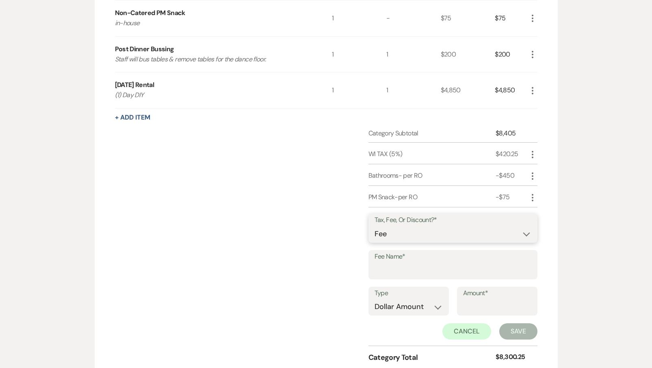
select select "2"
click at [400, 267] on input "Fee Name*" at bounding box center [453, 271] width 157 height 16
type input "5"
type input "Bussing- per RO"
click at [475, 316] on div "Type Dollar Amount Percentage Amount*" at bounding box center [453, 305] width 169 height 37
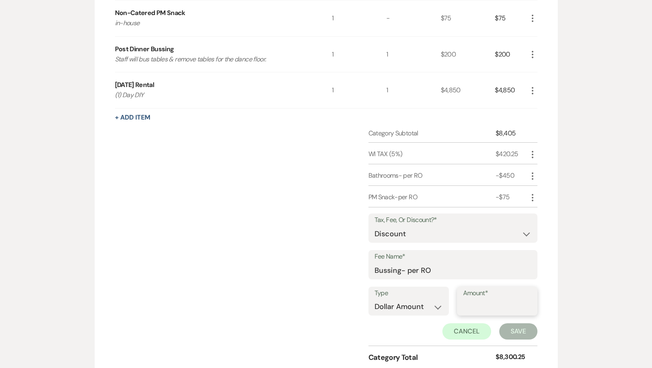
click at [477, 302] on input "Amount*" at bounding box center [497, 307] width 68 height 16
type input "100"
click at [519, 330] on button "Save" at bounding box center [519, 331] width 38 height 16
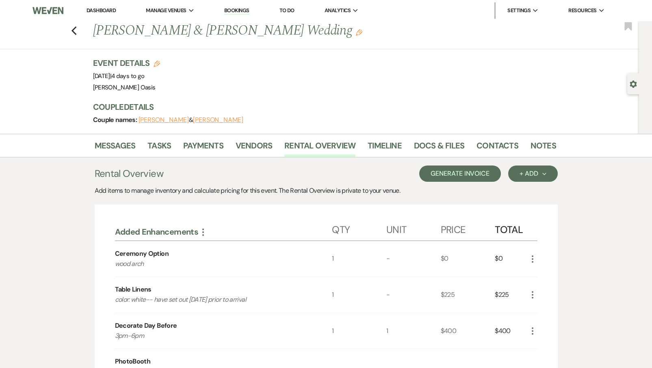
scroll to position [0, 0]
click at [467, 169] on button "Generate Invoice" at bounding box center [460, 173] width 82 height 16
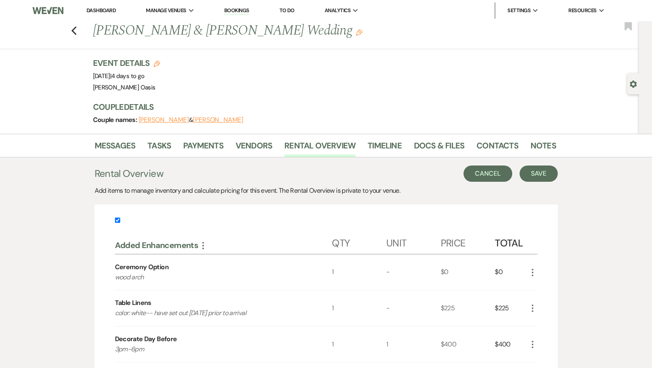
click at [491, 169] on button "Cancel" at bounding box center [488, 173] width 49 height 16
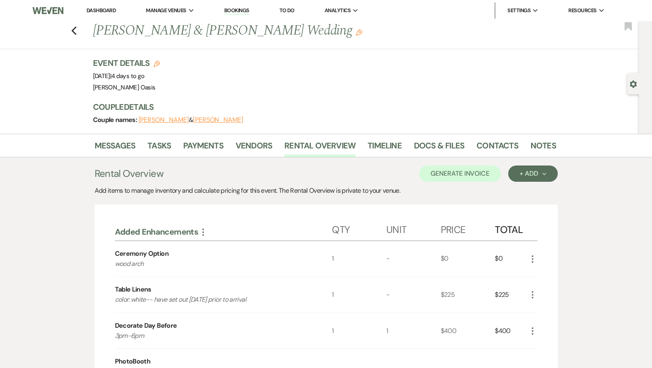
click at [200, 232] on icon "More" at bounding box center [203, 232] width 10 height 10
click at [221, 259] on button "Pencil Edit Category Name" at bounding box center [239, 260] width 82 height 13
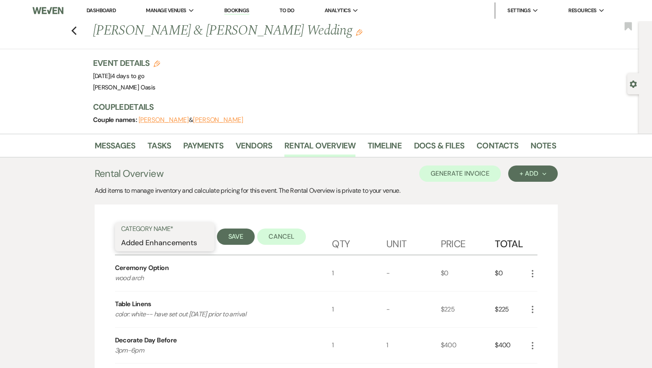
drag, startPoint x: 199, startPoint y: 243, endPoint x: 64, endPoint y: 243, distance: 135.3
type input "Venue Rental+"
click at [233, 241] on button "Save" at bounding box center [236, 236] width 38 height 16
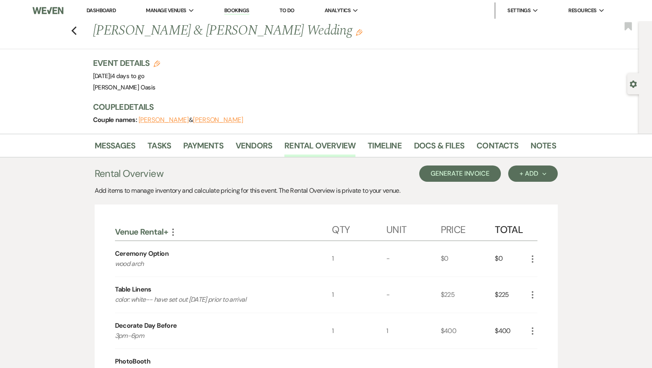
click at [464, 169] on button "Generate Invoice" at bounding box center [460, 173] width 82 height 16
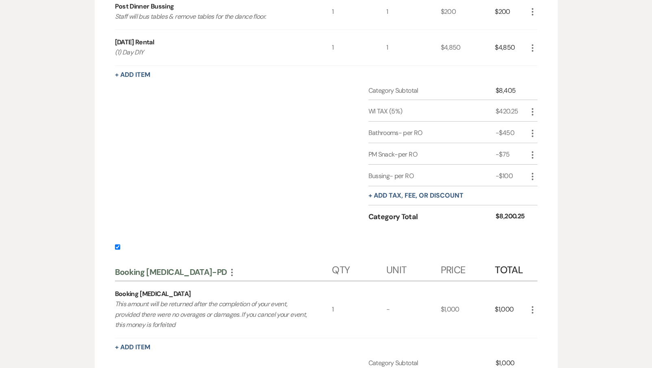
scroll to position [747, 0]
click at [117, 247] on input "checkbox" at bounding box center [117, 246] width 5 height 5
checkbox input "false"
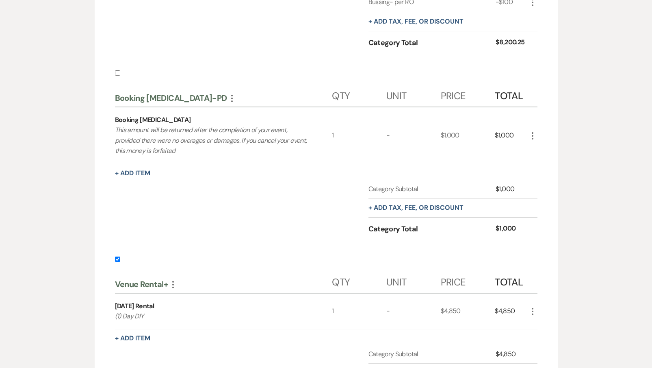
scroll to position [921, 0]
click at [119, 260] on input "checkbox" at bounding box center [117, 259] width 5 height 5
checkbox input "false"
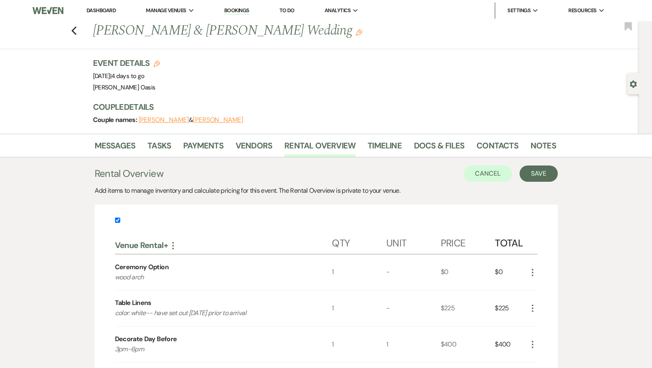
scroll to position [0, 0]
click at [534, 179] on button "Save" at bounding box center [539, 173] width 38 height 16
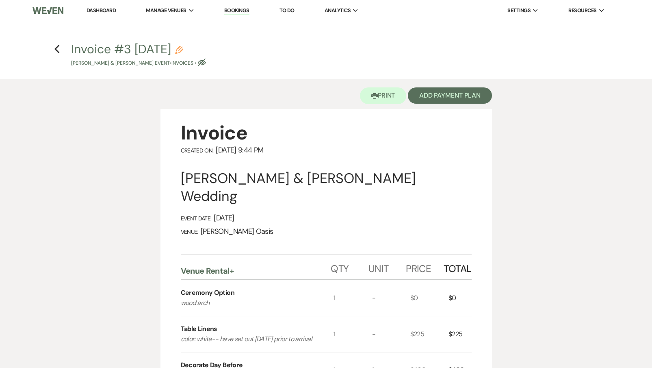
click at [183, 48] on icon "Pencil" at bounding box center [179, 50] width 8 height 8
select select "22"
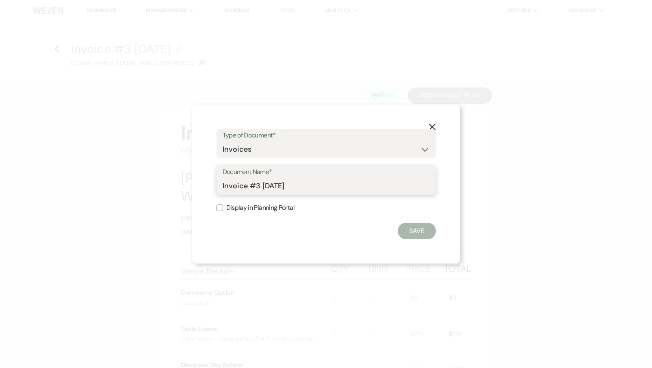
drag, startPoint x: 303, startPoint y: 187, endPoint x: 125, endPoint y: 187, distance: 178.0
click at [126, 187] on div "X Type of Document* Special Event Insurance Vendor Certificate of Insurance Con…" at bounding box center [326, 184] width 652 height 368
type input "Final Invoice"
click at [423, 235] on button "Save" at bounding box center [417, 231] width 38 height 16
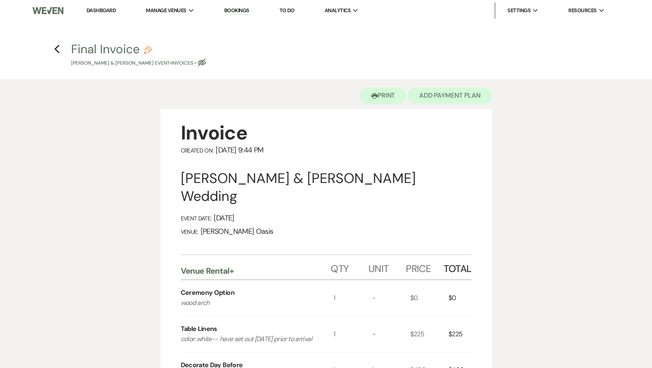
click at [462, 98] on button "Add Payment Plan" at bounding box center [450, 95] width 84 height 16
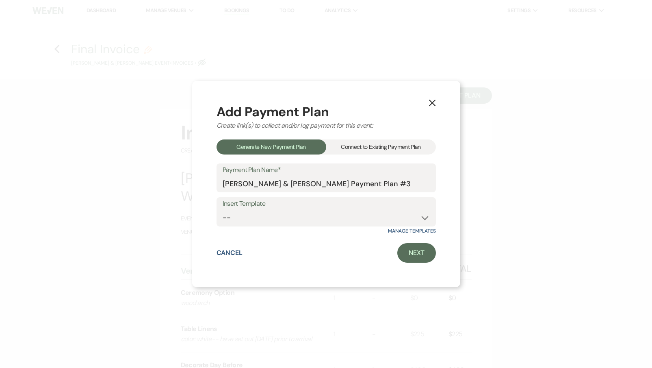
click at [395, 145] on div "Connect to Existing Payment Plan" at bounding box center [381, 146] width 110 height 15
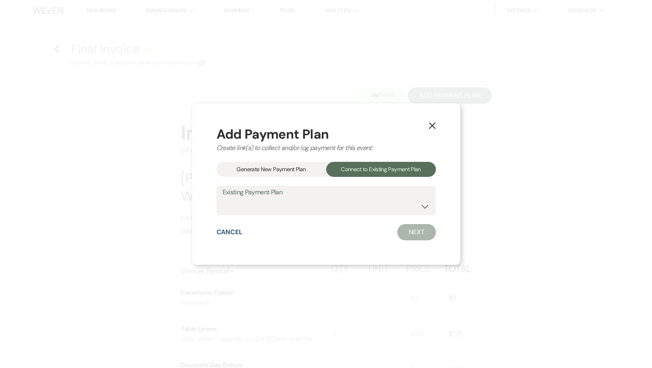
click at [312, 196] on label "Existing Payment Plan" at bounding box center [326, 193] width 207 height 12
select select "15807"
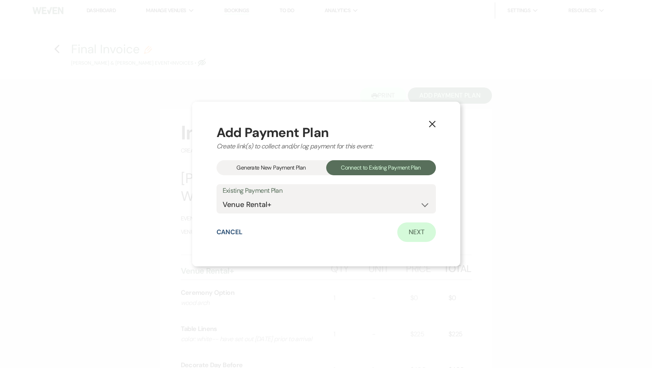
click at [422, 235] on link "Next" at bounding box center [417, 232] width 39 height 20
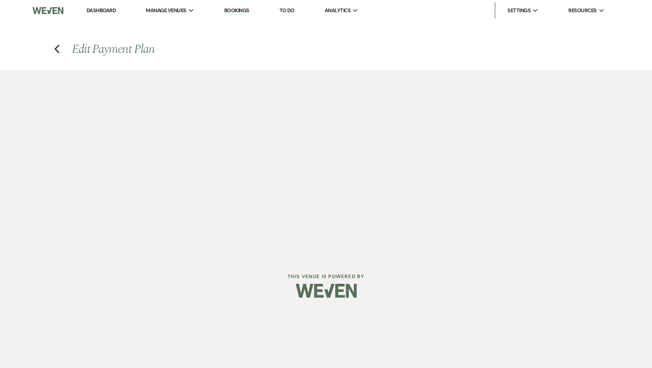
select select "27505"
select select "1"
select select "true"
select select "2"
select select "flat"
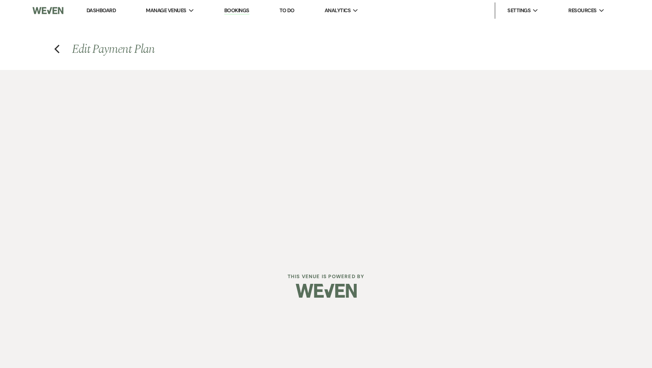
select select "true"
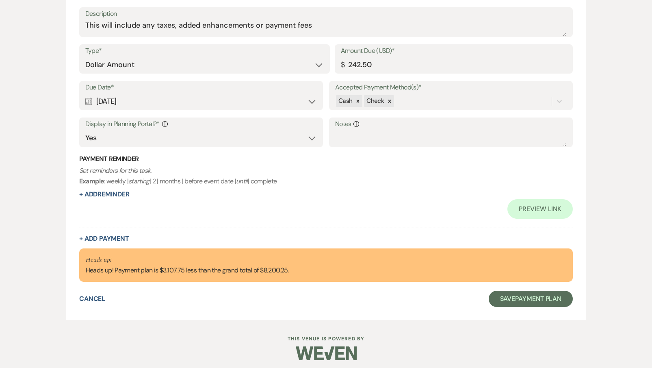
scroll to position [592, 0]
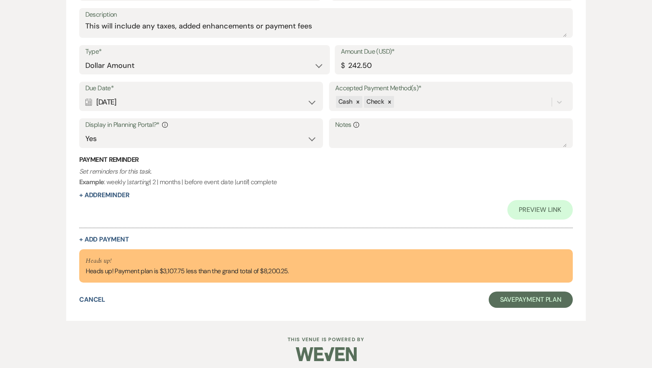
click at [198, 102] on div "Calendar [DATE] Expand" at bounding box center [201, 102] width 232 height 16
select select "month"
select select "beforeEventDate"
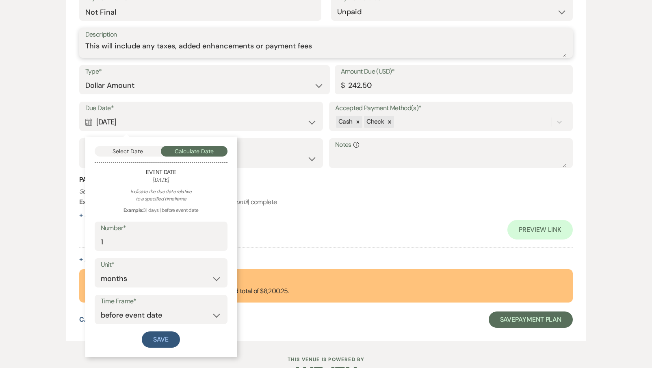
scroll to position [549, 0]
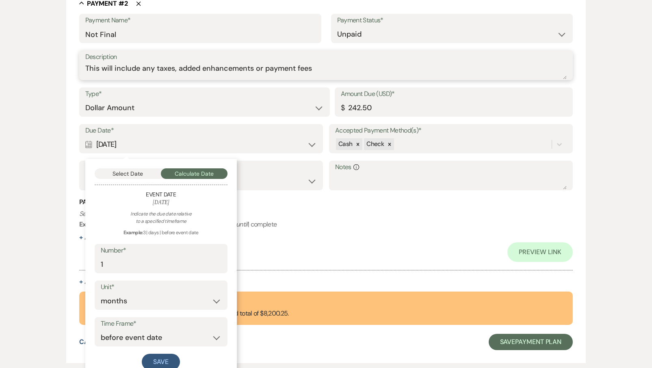
drag, startPoint x: 324, startPoint y: 27, endPoint x: 48, endPoint y: -9, distance: 277.9
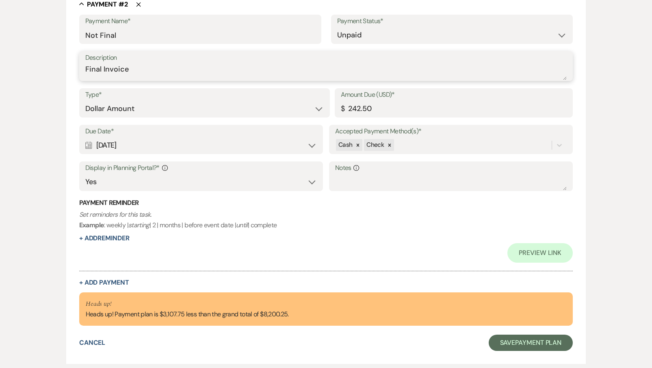
type textarea "Final Invoice"
click at [152, 143] on div "Calendar [DATE] Expand" at bounding box center [201, 145] width 232 height 16
select select "month"
select select "beforeEventDate"
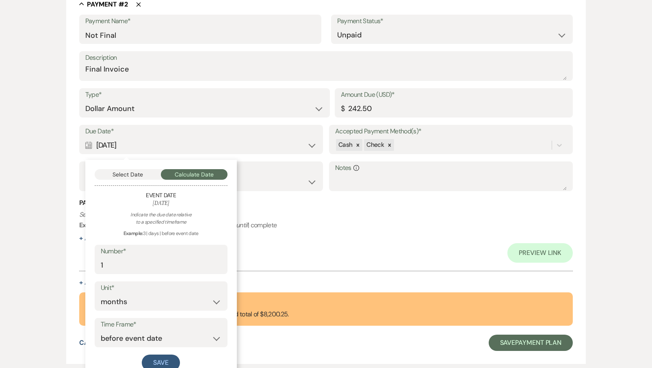
click at [151, 169] on button "Select Date" at bounding box center [128, 174] width 67 height 11
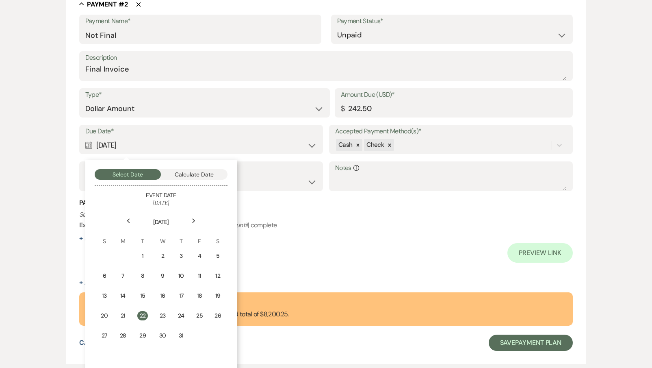
click at [205, 173] on button "Calculate Date" at bounding box center [194, 174] width 67 height 11
select select "month"
select select "beforeEventDate"
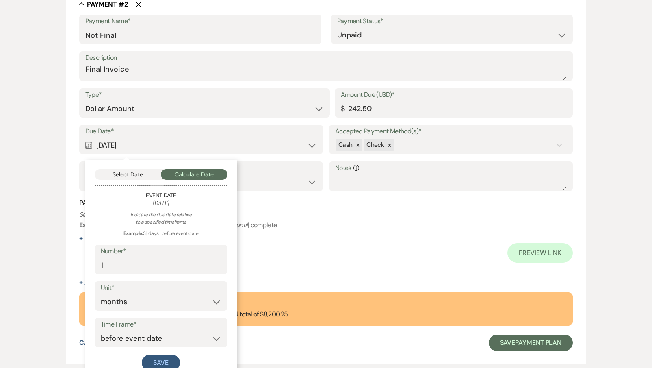
click at [134, 169] on button "Select Date" at bounding box center [128, 174] width 67 height 11
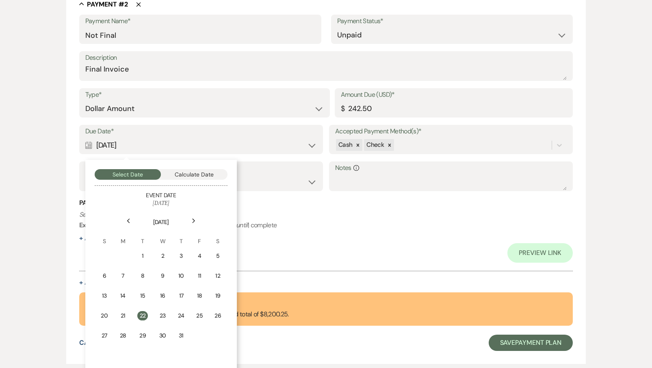
click at [194, 214] on div "Next" at bounding box center [193, 220] width 13 height 13
click at [196, 312] on div "22" at bounding box center [198, 316] width 10 height 9
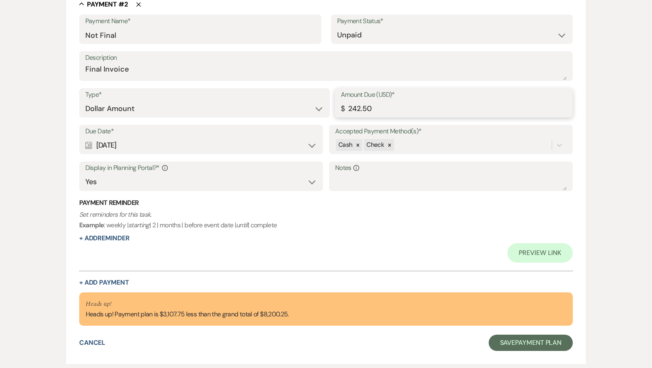
drag, startPoint x: 374, startPoint y: 105, endPoint x: 291, endPoint y: 105, distance: 82.9
click at [295, 105] on div "Type* Dollar Amount Percentage of Grand Total Amount Due (USD)* $ 242.50" at bounding box center [326, 106] width 494 height 37
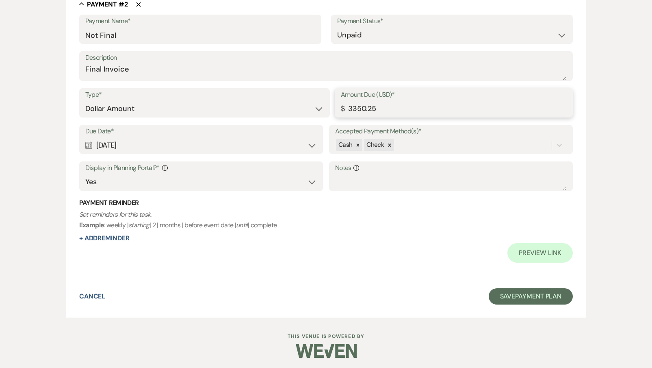
scroll to position [546, 0]
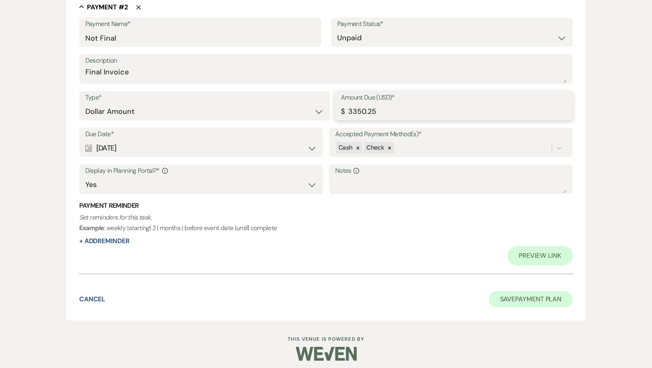
type input "3350.25"
click at [523, 297] on button "Save Payment Plan" at bounding box center [531, 299] width 85 height 16
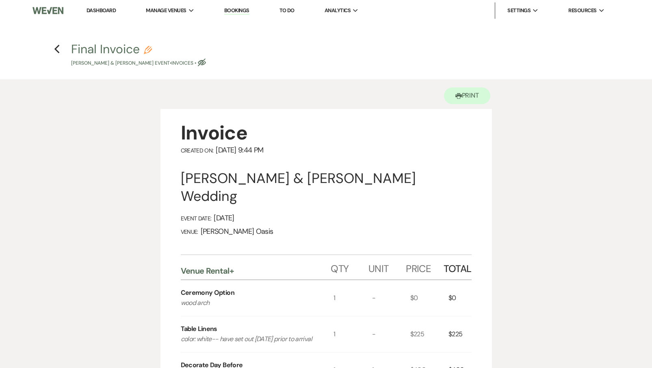
click at [99, 13] on link "Dashboard" at bounding box center [101, 10] width 29 height 7
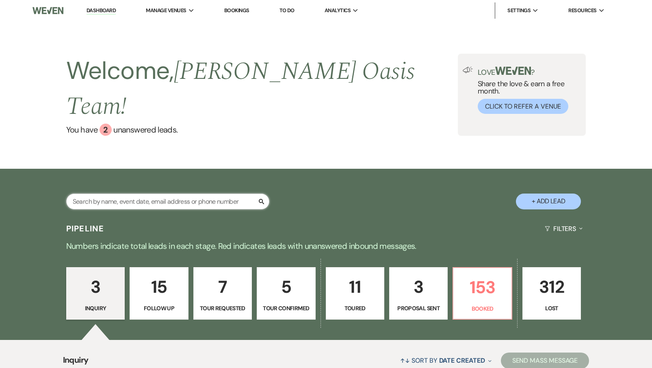
click at [163, 193] on input "text" at bounding box center [167, 201] width 203 height 16
type input "[PERSON_NAME]"
select select "8"
select select "5"
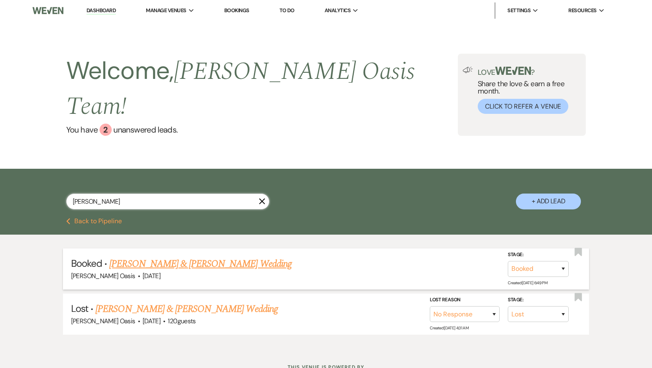
type input "[PERSON_NAME]"
click at [182, 256] on link "[PERSON_NAME] & [PERSON_NAME] Wedding" at bounding box center [200, 263] width 182 height 15
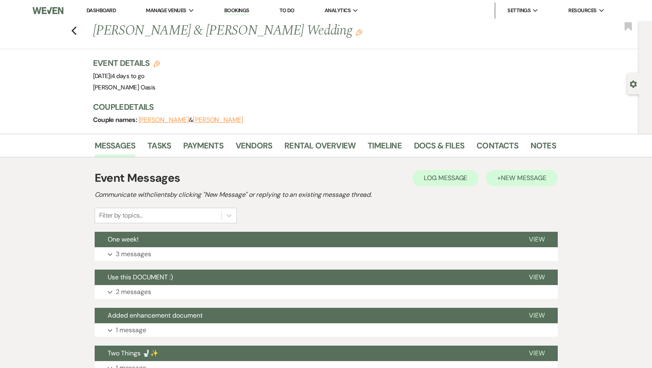
click at [520, 173] on button "+ New Message" at bounding box center [522, 178] width 72 height 16
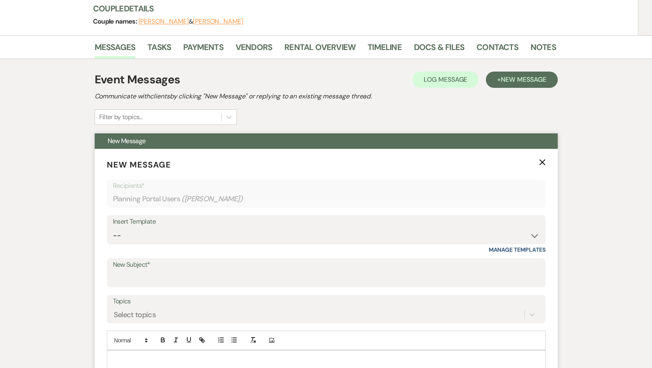
scroll to position [98, 0]
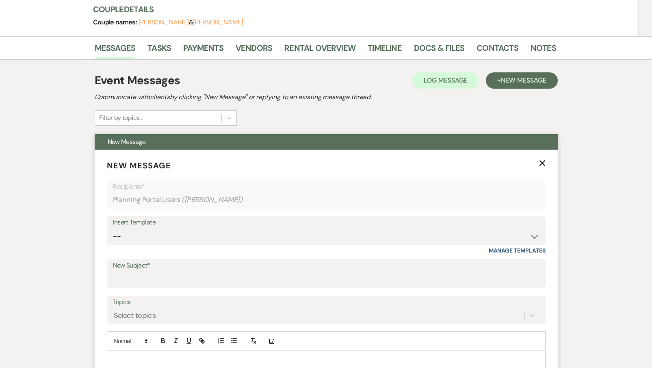
click at [139, 222] on div "Insert Template" at bounding box center [326, 223] width 427 height 12
click at [139, 227] on div "Insert Template" at bounding box center [326, 223] width 427 height 12
select select "5782"
type input "Final Invoice"
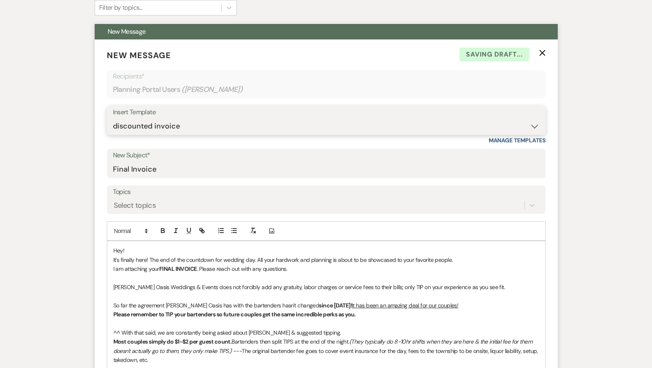
scroll to position [208, 0]
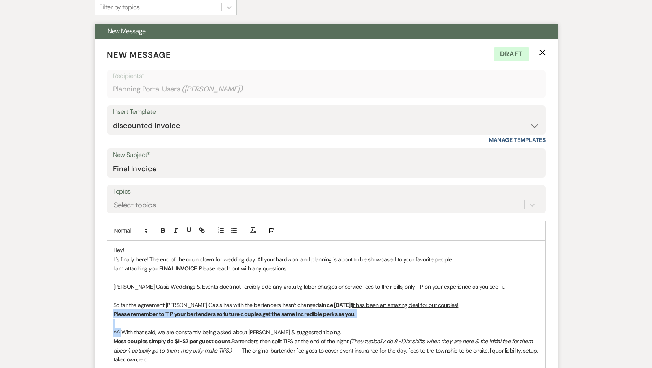
drag, startPoint x: 122, startPoint y: 327, endPoint x: 111, endPoint y: 311, distance: 19.1
click at [111, 311] on div "Hey! It's finally here! The end of the countdown for wedding day. All your hard…" at bounding box center [326, 364] width 438 height 246
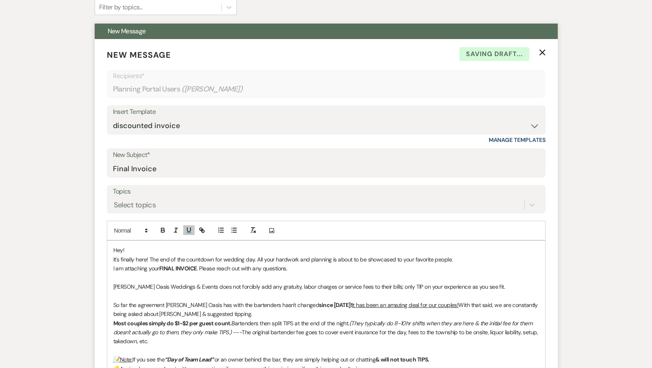
click at [112, 321] on div "Hey! It's finally here! The end of the countdown for wedding day. All your hard…" at bounding box center [326, 355] width 438 height 228
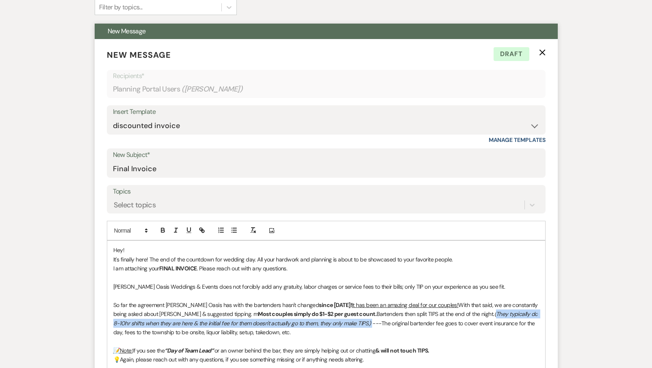
drag, startPoint x: 354, startPoint y: 319, endPoint x: 470, endPoint y: 313, distance: 115.6
click at [470, 313] on em "(They typically do 8-10hr shifts when they are here & the initial fee for them …" at bounding box center [326, 318] width 426 height 16
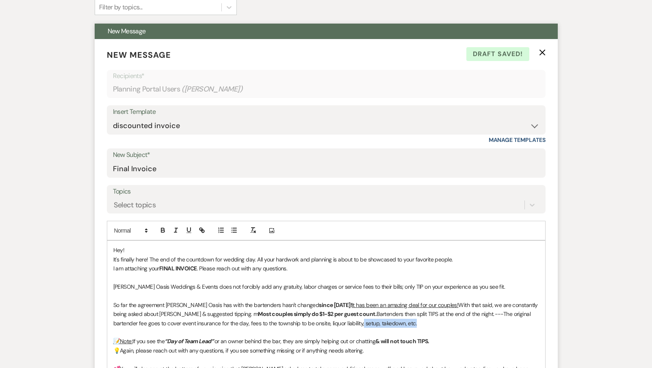
drag, startPoint x: 328, startPoint y: 322, endPoint x: 395, endPoint y: 322, distance: 66.7
click at [395, 322] on p "So far the agreement [PERSON_NAME] Oasis has with the bartenders hasn't changed…" at bounding box center [326, 313] width 426 height 27
click at [258, 311] on strong "Most couples simply do $1-$2 per guest count." at bounding box center [317, 313] width 119 height 7
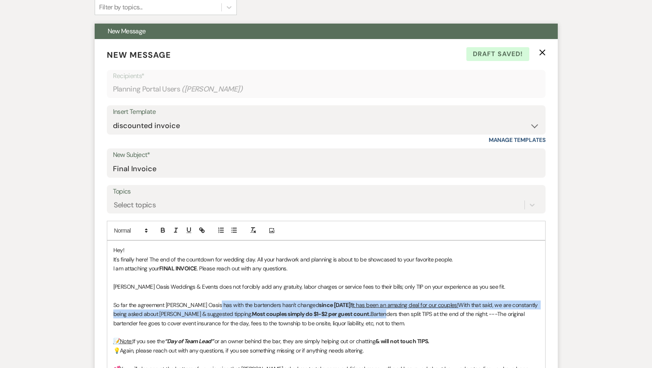
drag, startPoint x: 358, startPoint y: 311, endPoint x: 218, endPoint y: 300, distance: 140.3
click at [218, 300] on p "So far the agreement [PERSON_NAME] Oasis has with the bartenders hasn't changed…" at bounding box center [326, 313] width 426 height 27
click at [167, 231] on button "button" at bounding box center [162, 230] width 11 height 10
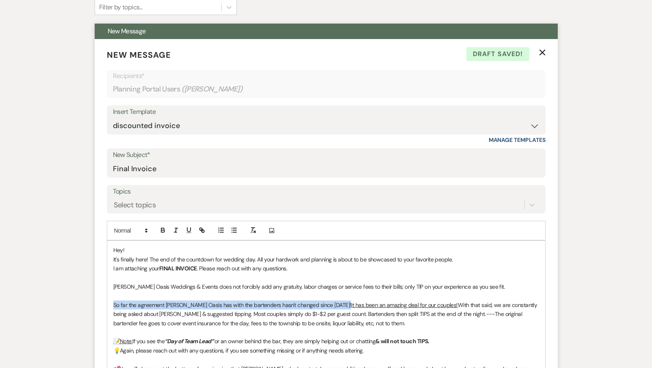
click at [295, 301] on span "So far the agreement [PERSON_NAME] Oasis has with the bartenders hasn't changed…" at bounding box center [232, 304] width 238 height 7
click at [339, 310] on span "With that said, we are constantly being asked about [PERSON_NAME] & suggested t…" at bounding box center [326, 309] width 426 height 16
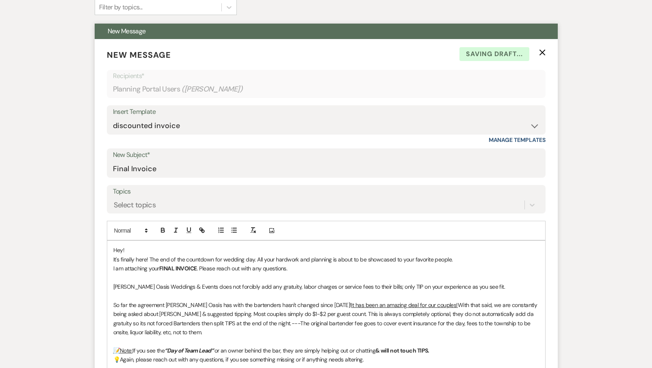
drag, startPoint x: 185, startPoint y: 328, endPoint x: 107, endPoint y: 294, distance: 84.4
click at [107, 294] on div "Hey! It's finally here! The end of the countdown for wedding day. All your hard…" at bounding box center [326, 350] width 438 height 219
copy div "So far the agreement [PERSON_NAME] Oasis has with the bartenders hasn't changed…"
click at [197, 319] on p "So far the agreement [PERSON_NAME] Oasis has with the bartenders hasn't changed…" at bounding box center [326, 318] width 426 height 37
click at [167, 332] on span "The original bartender fee goes to cover event insurance for the day, fees to t…" at bounding box center [322, 327] width 419 height 16
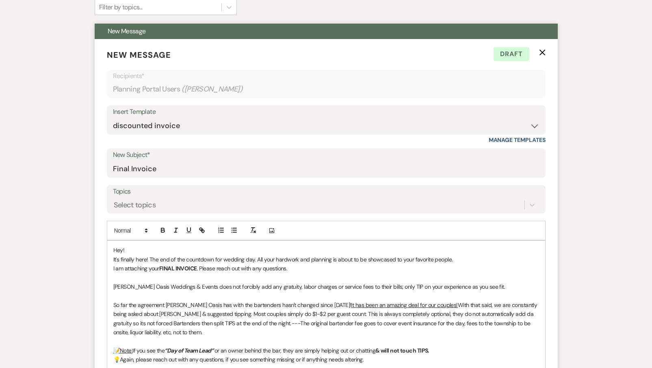
drag, startPoint x: 175, startPoint y: 330, endPoint x: 117, endPoint y: 295, distance: 67.9
click at [117, 295] on div "Hey! It's finally here! The end of the countdown for wedding day. All your hard…" at bounding box center [326, 350] width 438 height 219
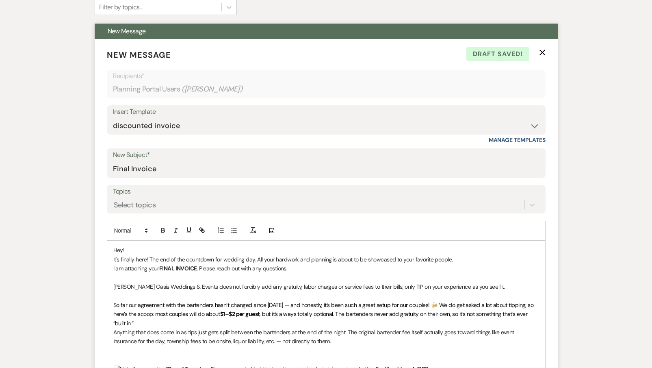
click at [285, 301] on span "So far our agreement with the bartenders hasn’t changed since [DATE] — and hone…" at bounding box center [324, 309] width 422 height 16
drag, startPoint x: 298, startPoint y: 309, endPoint x: 286, endPoint y: 309, distance: 12.2
click at [286, 310] on span ", but it’s always totally optional. The bartenders never add gratuity on their …" at bounding box center [321, 318] width 416 height 16
click at [115, 328] on p "Anything that does come in as tips just gets split between the bartenders at th…" at bounding box center [326, 337] width 426 height 18
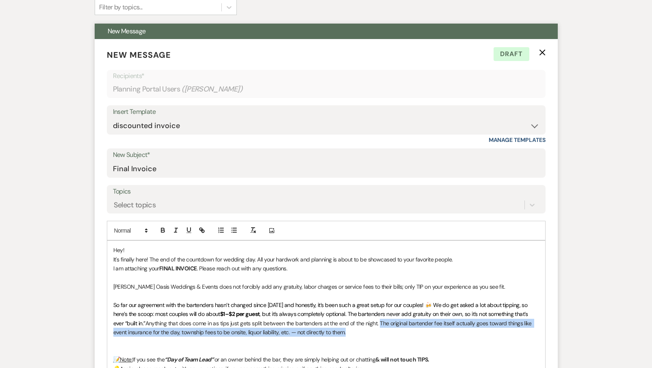
drag, startPoint x: 371, startPoint y: 320, endPoint x: 371, endPoint y: 330, distance: 9.8
click at [371, 330] on p "So far our agreement with the bartenders hasn’t changed since [DATE] and honest…" at bounding box center [326, 318] width 426 height 37
click at [176, 231] on line "button" at bounding box center [176, 230] width 1 height 4
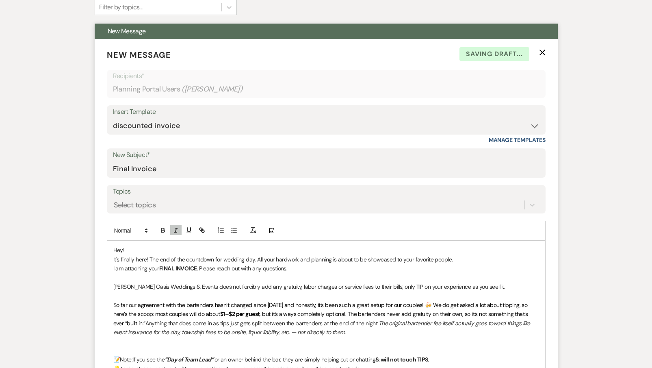
click at [198, 270] on div "Hey! It's finally here! The end of the countdown for wedding day. All your hard…" at bounding box center [326, 355] width 438 height 228
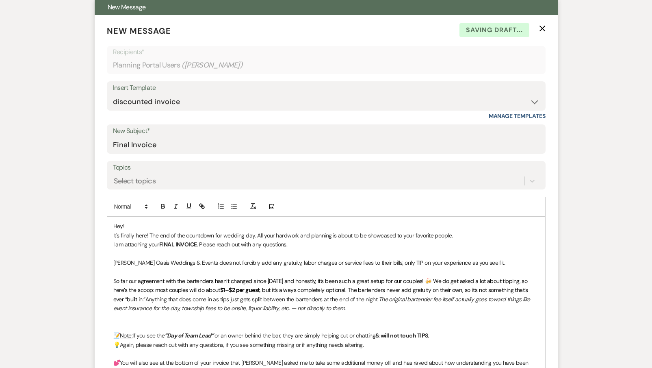
scroll to position [233, 0]
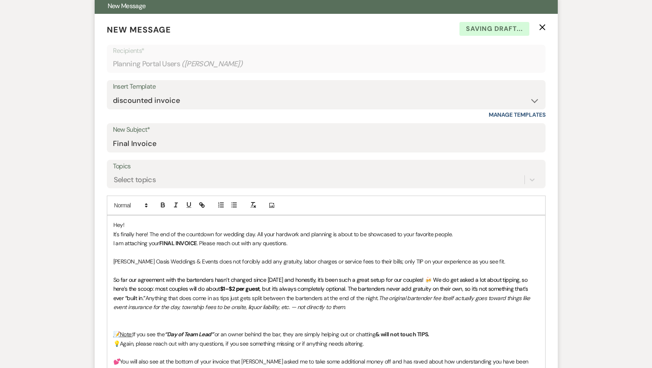
click at [117, 321] on p at bounding box center [326, 325] width 426 height 9
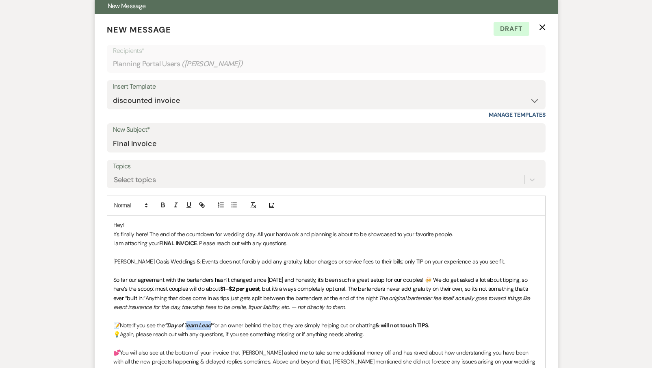
drag, startPoint x: 217, startPoint y: 322, endPoint x: 190, endPoint y: 320, distance: 26.5
click at [190, 321] on em "“Day of Team Lead”" at bounding box center [189, 324] width 49 height 7
click at [249, 330] on span "💡Again, please reach out with any questions, if you see something missing or if…" at bounding box center [238, 333] width 251 height 7
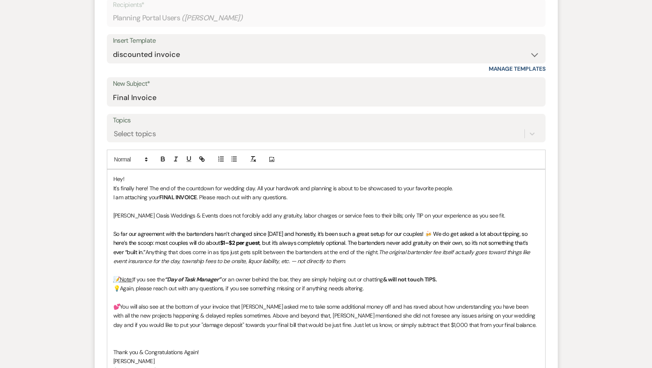
scroll to position [278, 0]
drag, startPoint x: 370, startPoint y: 304, endPoint x: 384, endPoint y: 319, distance: 19.6
click at [370, 304] on span "💕You will also see at the bottom of your invoice that [PERSON_NAME] asked me to…" at bounding box center [325, 317] width 424 height 26
drag, startPoint x: 370, startPoint y: 302, endPoint x: 401, endPoint y: 301, distance: 30.9
click at [401, 304] on span "💕You will also see at the bottom of your invoice that [PERSON_NAME] asked me to…" at bounding box center [326, 321] width 426 height 35
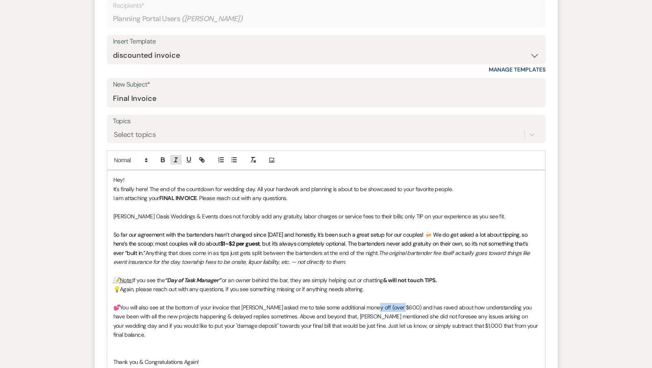
click at [178, 161] on icon "button" at bounding box center [175, 159] width 7 height 7
click at [245, 270] on p at bounding box center [326, 270] width 426 height 9
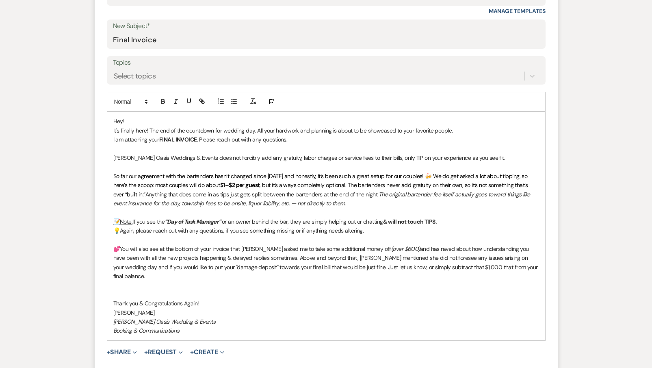
scroll to position [337, 0]
click at [118, 349] on button "+ Share Expand" at bounding box center [122, 352] width 30 height 7
click at [131, 364] on span "Doc Upload Documents" at bounding box center [140, 368] width 46 height 9
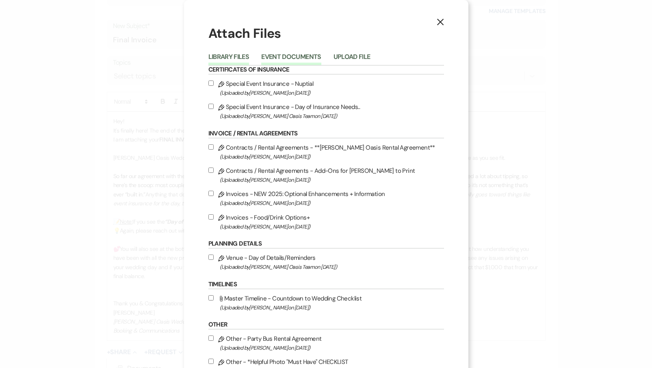
click at [281, 57] on button "Event Documents" at bounding box center [291, 59] width 60 height 11
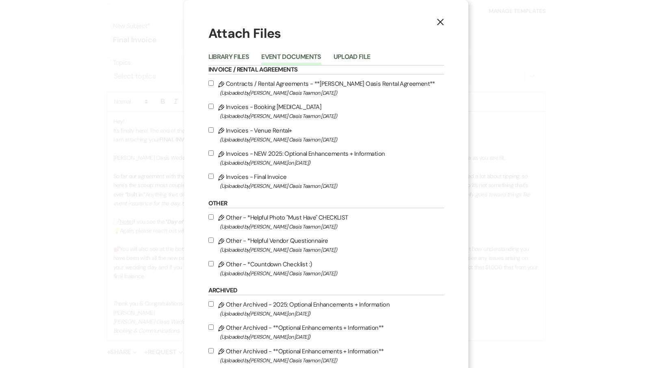
click at [254, 182] on label "Pencil Invoices - Final Invoice (Uploaded by [PERSON_NAME] Oasis Team on [DATE]…" at bounding box center [327, 181] width 236 height 19
click at [214, 179] on input "Pencil Invoices - Final Invoice (Uploaded by [PERSON_NAME] Oasis Team on [DATE]…" at bounding box center [211, 176] width 5 height 5
checkbox input "true"
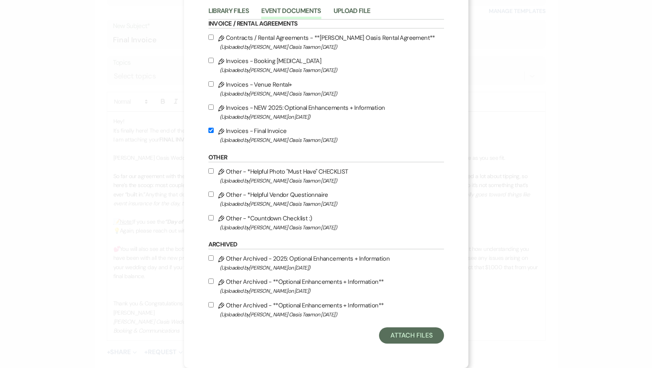
scroll to position [53, 0]
click at [398, 332] on button "Attach Files" at bounding box center [411, 335] width 65 height 16
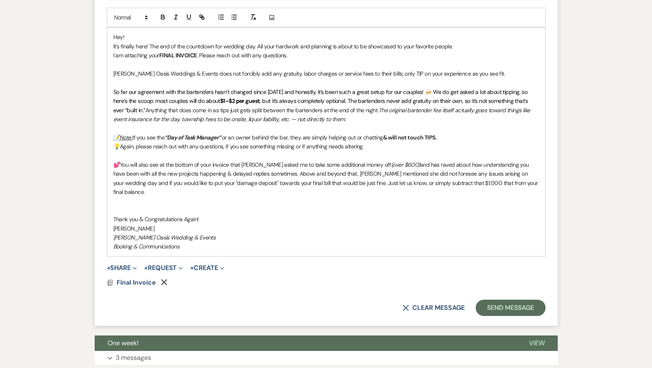
scroll to position [422, 0]
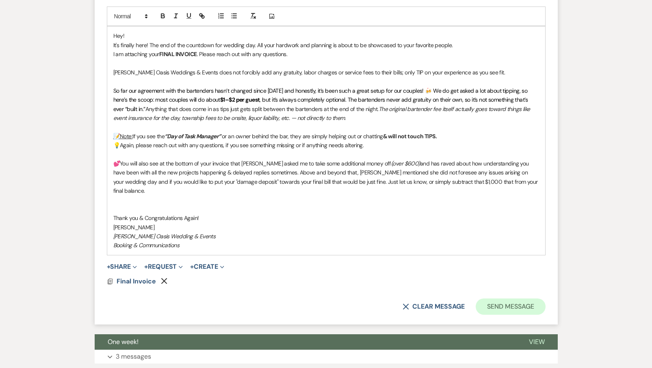
click at [513, 298] on button "Send Message" at bounding box center [511, 306] width 70 height 16
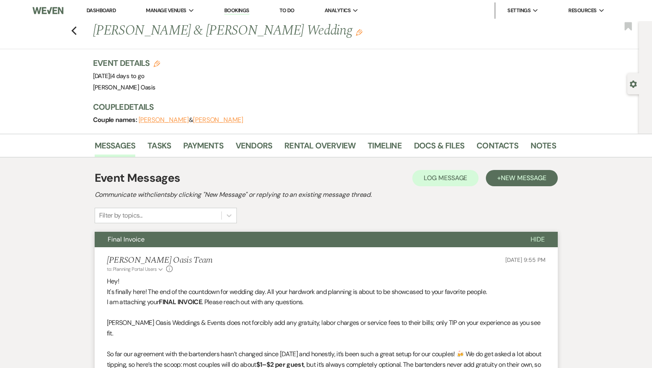
scroll to position [0, 0]
click at [393, 146] on link "Timeline" at bounding box center [385, 148] width 34 height 18
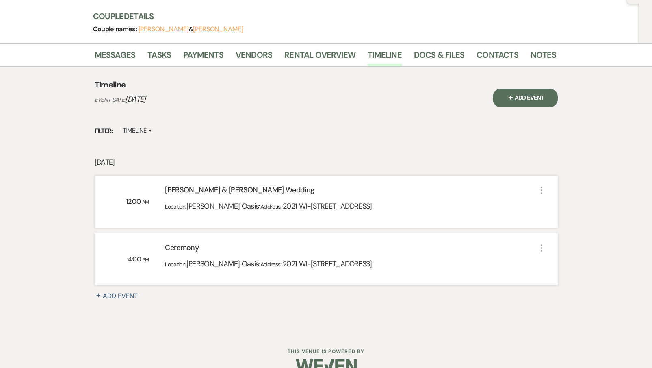
scroll to position [89, 0]
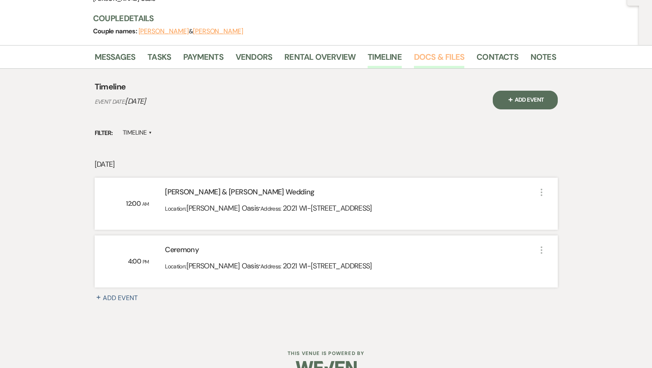
click at [435, 61] on link "Docs & Files" at bounding box center [439, 59] width 50 height 18
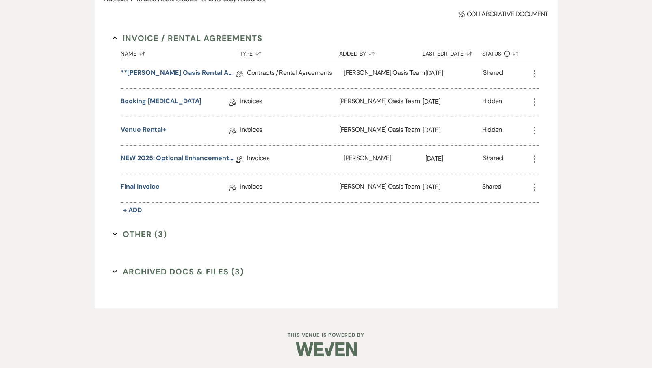
scroll to position [205, 0]
click at [156, 231] on button "Other (3) Expand" at bounding box center [140, 234] width 54 height 12
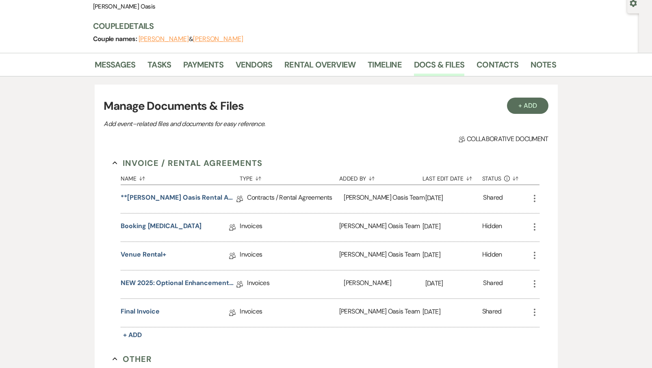
scroll to position [80, 0]
click at [114, 74] on link "Messages" at bounding box center [115, 68] width 41 height 18
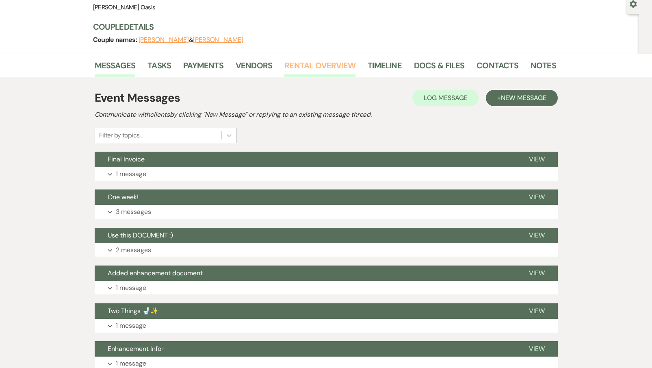
click at [330, 71] on link "Rental Overview" at bounding box center [320, 68] width 71 height 18
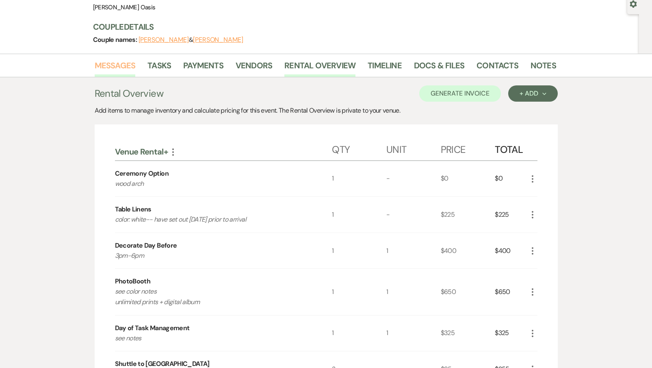
click at [115, 69] on link "Messages" at bounding box center [115, 68] width 41 height 18
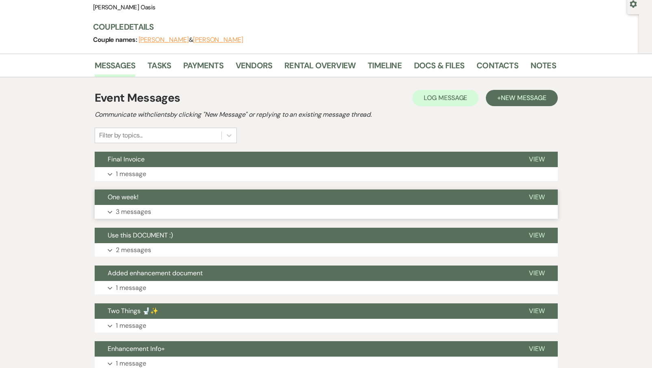
click at [155, 201] on button "One week!" at bounding box center [305, 196] width 421 height 15
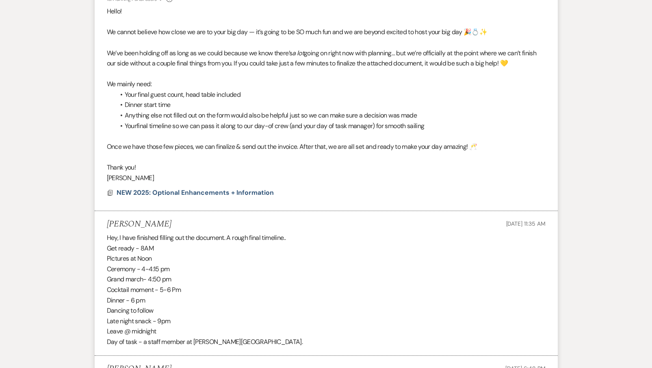
scroll to position [307, 0]
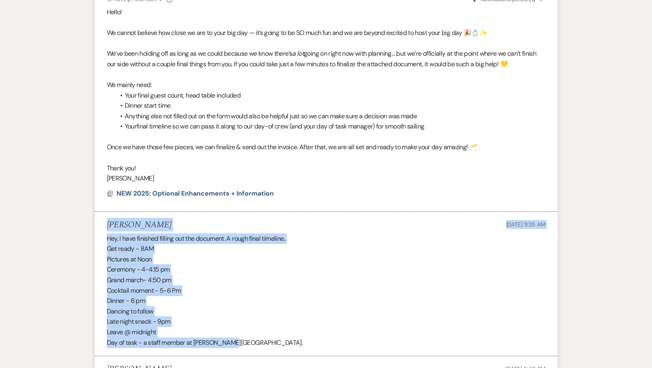
drag, startPoint x: 231, startPoint y: 338, endPoint x: 87, endPoint y: 214, distance: 189.7
click at [87, 214] on div "Messages Tasks Payments Vendors Rental Overview Timeline Docs & Files Contacts …" at bounding box center [326, 341] width 652 height 1030
copy li "[PERSON_NAME] [DATE] 11:35 AM Hey, I have finished filling out the document. A …"
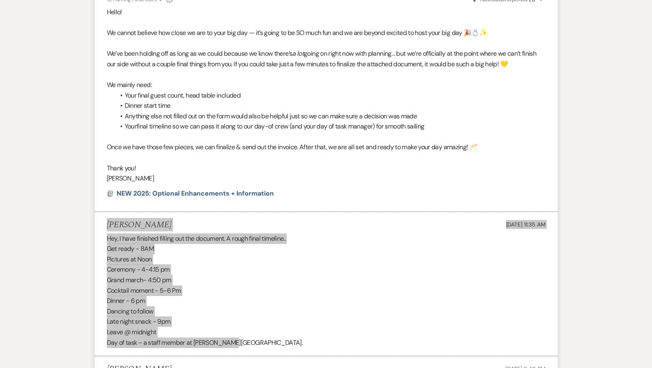
drag, startPoint x: 110, startPoint y: 44, endPoint x: 196, endPoint y: 249, distance: 222.5
click at [196, 254] on p "Pictures at Noon" at bounding box center [326, 259] width 439 height 11
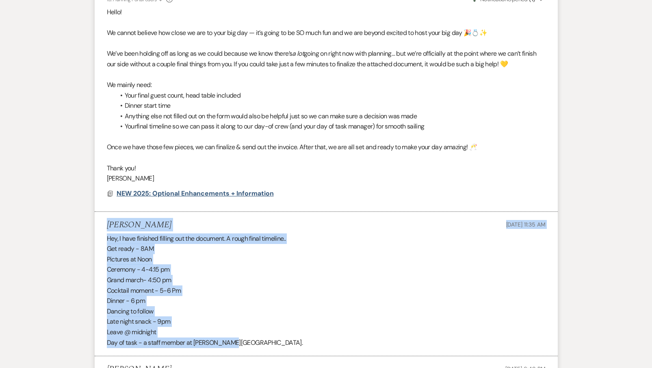
click at [211, 190] on span "NEW 2025: Optional Enhancements + Information" at bounding box center [195, 193] width 157 height 9
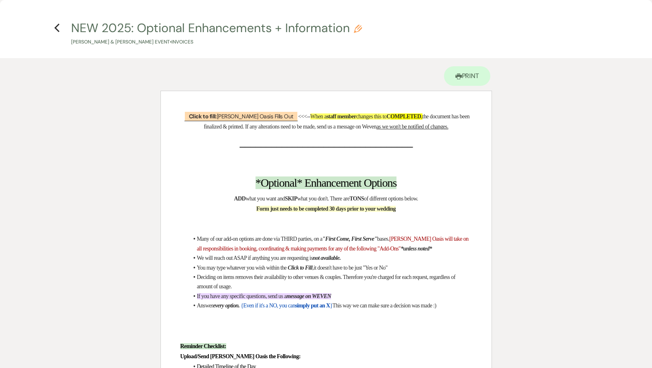
scroll to position [0, 0]
click at [58, 25] on use "button" at bounding box center [56, 28] width 5 height 9
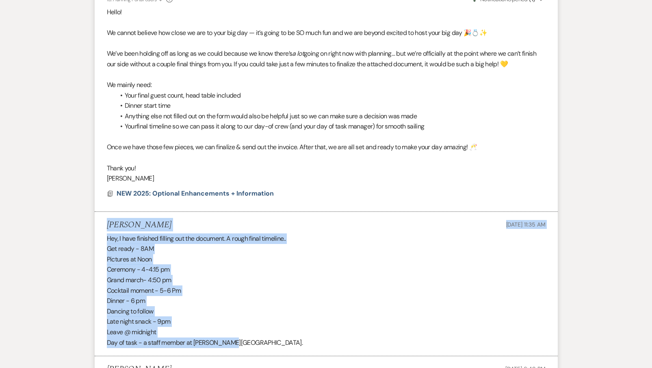
click at [242, 227] on li "[PERSON_NAME] [DATE] 11:35 AM Hey, I have finished filling out the document. A …" at bounding box center [326, 284] width 463 height 144
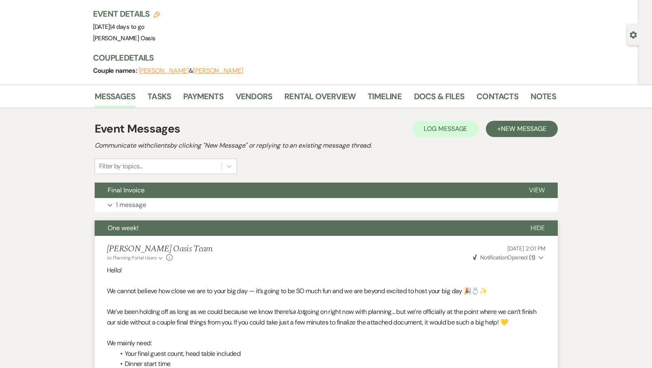
scroll to position [46, 0]
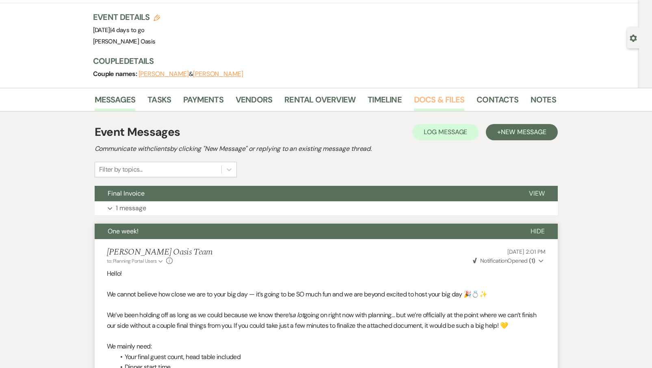
click at [453, 101] on link "Docs & Files" at bounding box center [439, 102] width 50 height 18
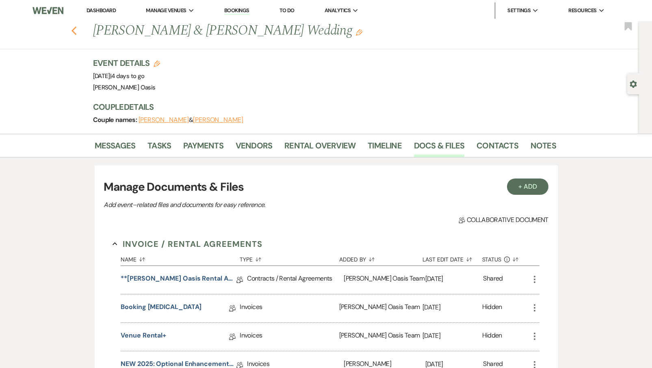
click at [76, 30] on icon "Previous" at bounding box center [74, 31] width 6 height 10
select select "8"
select select "5"
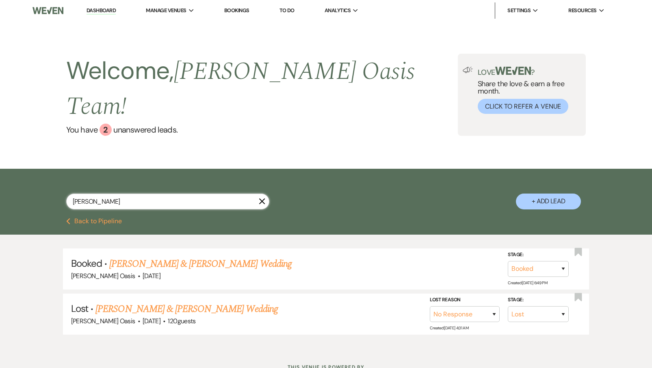
drag, startPoint x: 93, startPoint y: 180, endPoint x: 37, endPoint y: 176, distance: 55.8
click at [39, 177] on div "[PERSON_NAME] + Add Lead" at bounding box center [326, 194] width 585 height 43
type input "[PERSON_NAME]"
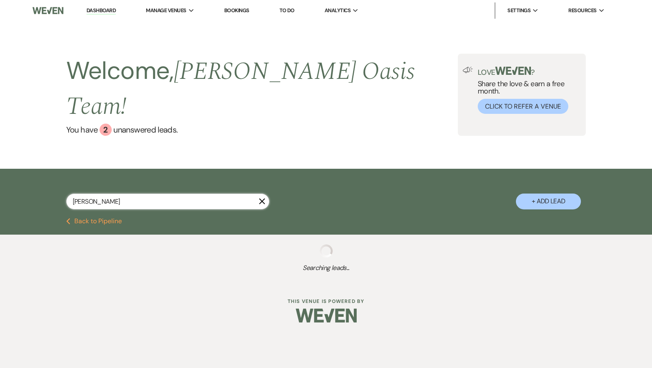
select select "8"
select select "1"
select select "8"
select select "3"
select select "8"
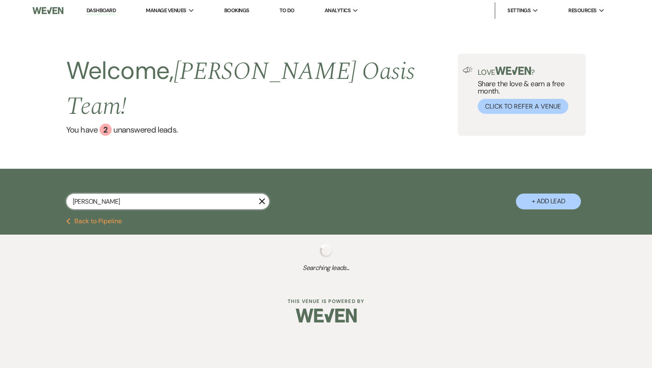
select select "5"
select select "8"
select select "2"
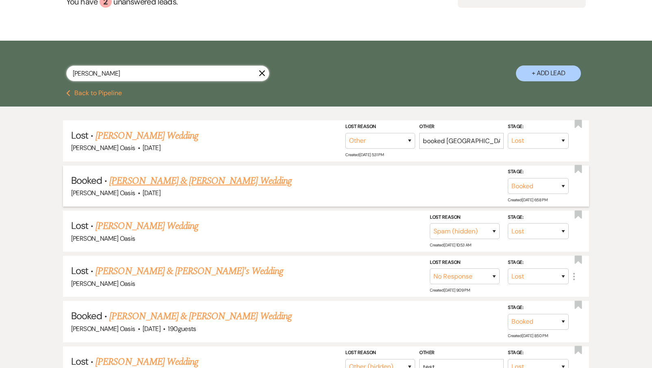
scroll to position [130, 0]
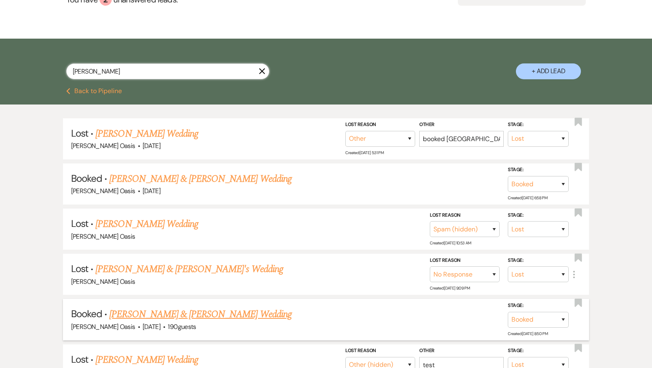
type input "[PERSON_NAME]"
click at [141, 307] on link "[PERSON_NAME] & [PERSON_NAME] Wedding" at bounding box center [200, 314] width 182 height 15
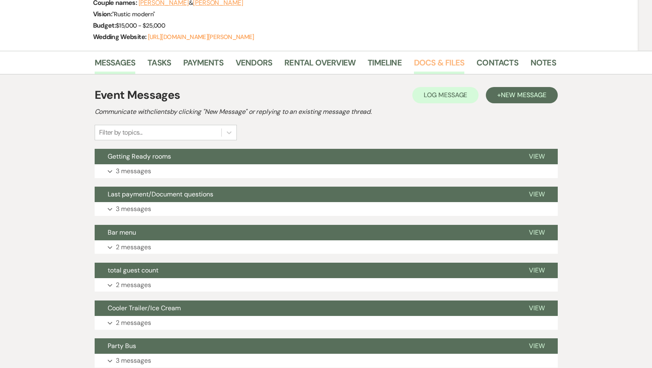
click at [452, 64] on link "Docs & Files" at bounding box center [439, 65] width 50 height 18
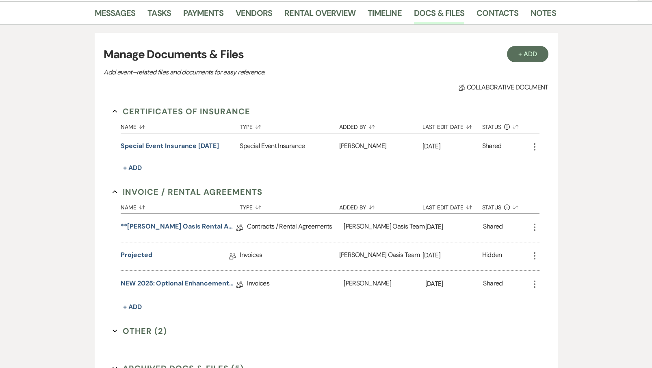
scroll to position [182, 0]
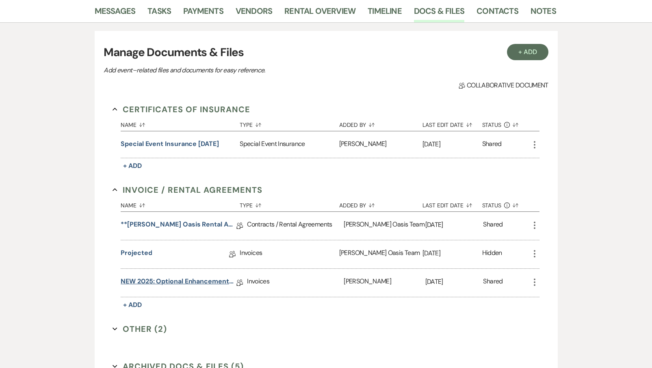
click at [147, 282] on link "NEW 2025: Optional Enhancements + Information" at bounding box center [179, 282] width 116 height 13
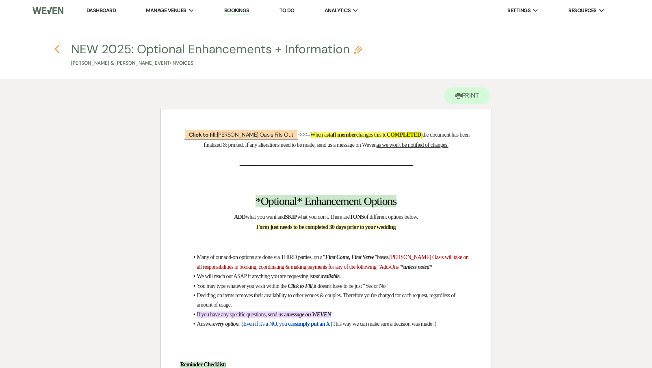
click at [57, 49] on icon "Previous" at bounding box center [57, 49] width 6 height 10
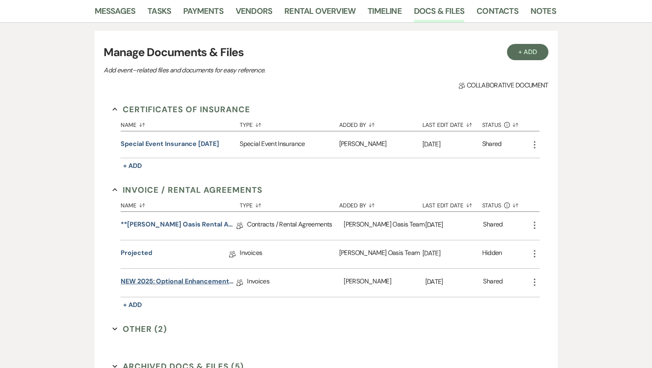
click at [206, 283] on link "NEW 2025: Optional Enhancements + Information" at bounding box center [179, 282] width 116 height 13
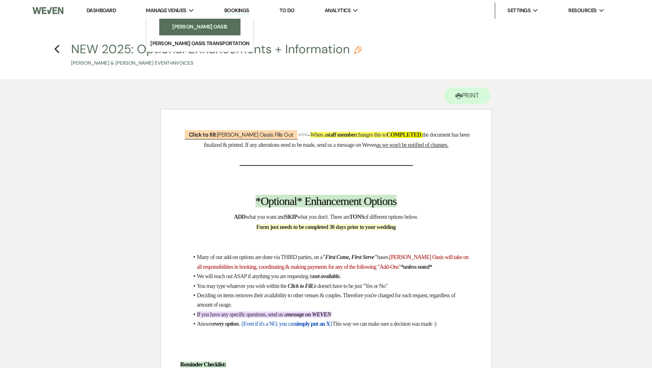
click at [166, 23] on link "[PERSON_NAME] Oasis" at bounding box center [199, 27] width 81 height 16
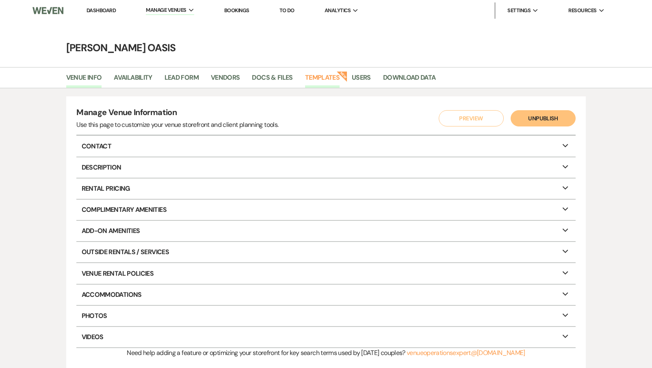
click at [333, 82] on link "Templates" at bounding box center [322, 79] width 35 height 15
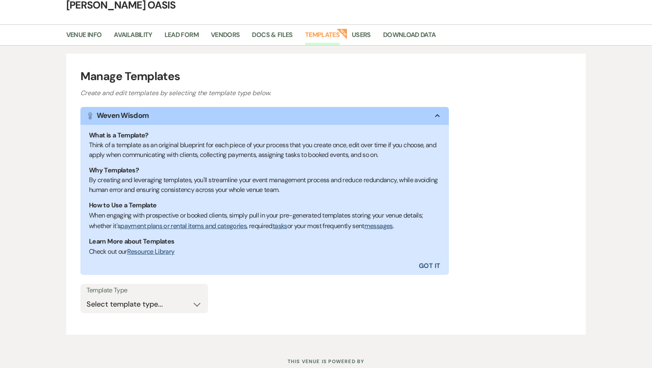
scroll to position [55, 0]
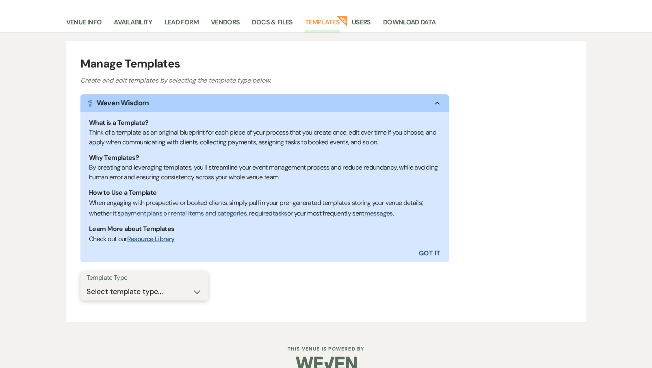
select select "Inventory Items"
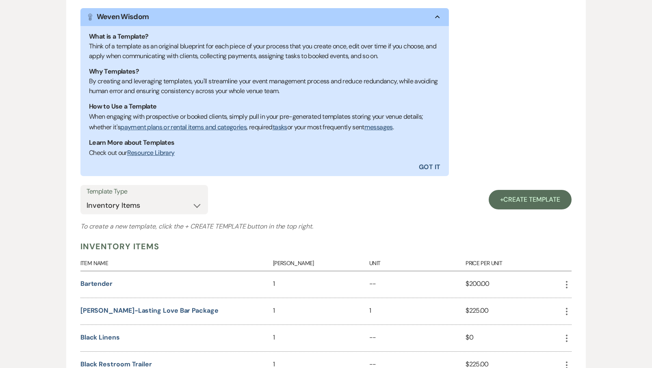
scroll to position [154, 0]
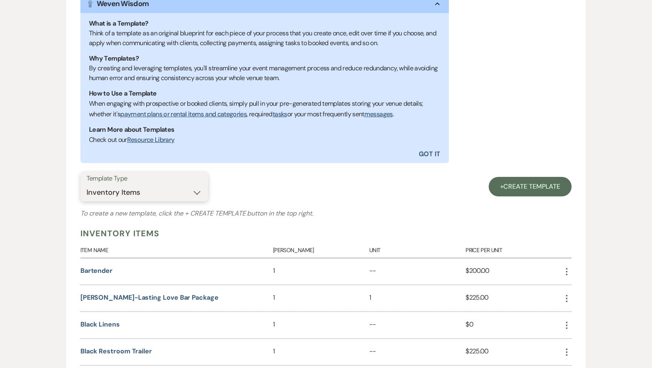
select select "Categories"
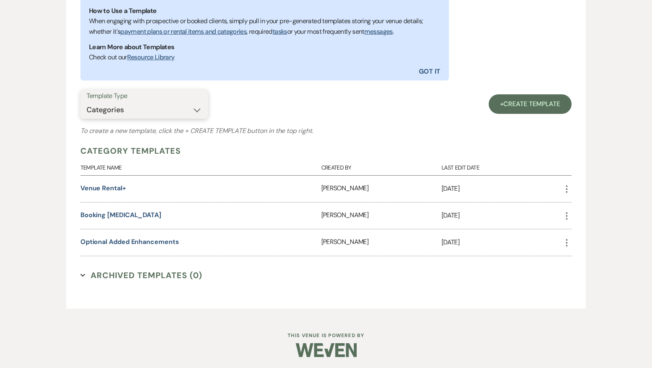
scroll to position [237, 0]
drag, startPoint x: 127, startPoint y: 243, endPoint x: 136, endPoint y: 263, distance: 21.3
click at [565, 241] on icon "More" at bounding box center [567, 243] width 10 height 10
click at [568, 285] on button "Duplicate Clone" at bounding box center [586, 287] width 48 height 14
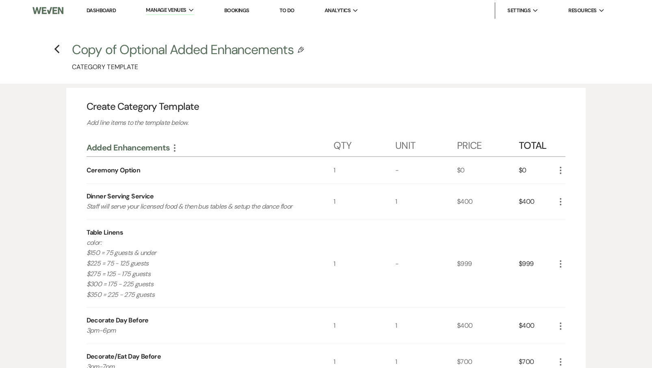
click at [256, 52] on h3 "Copy of Optional Added Enhancements" at bounding box center [183, 50] width 222 height 18
click at [300, 51] on icon "Edit Category Template" at bounding box center [301, 50] width 6 height 6
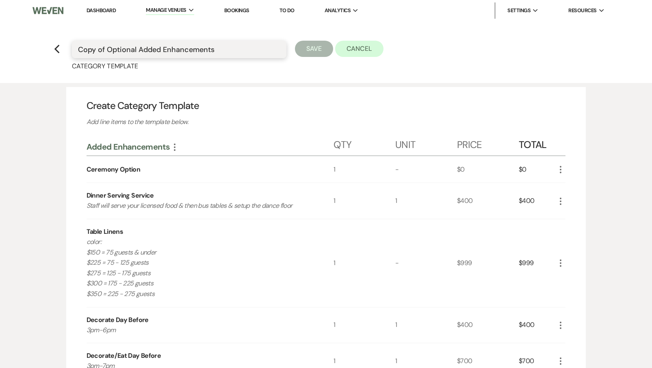
drag, startPoint x: 222, startPoint y: 51, endPoint x: 52, endPoint y: 39, distance: 169.5
click at [52, 41] on h4 "Previous Copy of Optional Added Enhancements Save Cancel Category Template" at bounding box center [326, 56] width 585 height 30
type input "A"
type input "Adds"
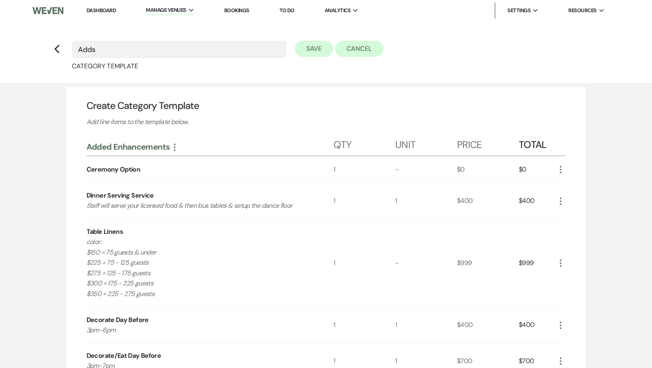
click at [308, 50] on button "Save" at bounding box center [314, 49] width 38 height 16
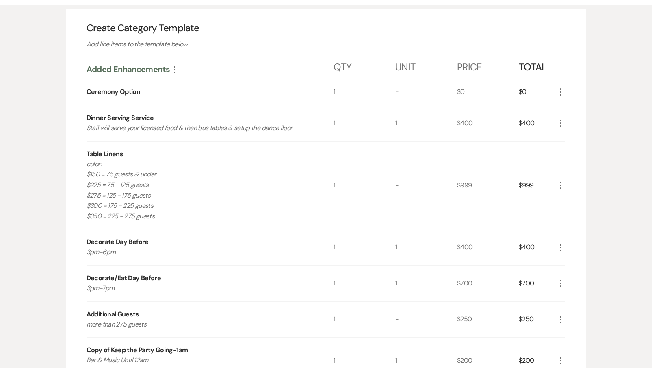
scroll to position [79, 0]
click at [560, 123] on icon "More" at bounding box center [561, 123] width 10 height 10
click at [562, 152] on button "X Delete" at bounding box center [578, 151] width 44 height 13
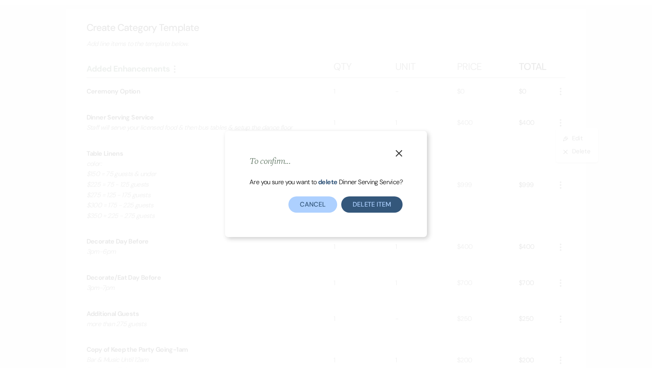
click at [352, 211] on button "Delete Item" at bounding box center [371, 204] width 61 height 16
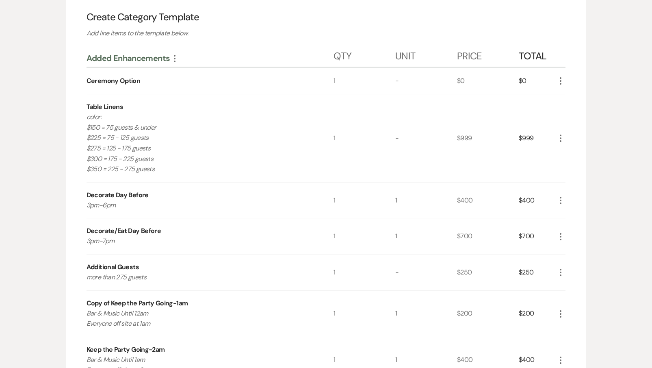
scroll to position [92, 0]
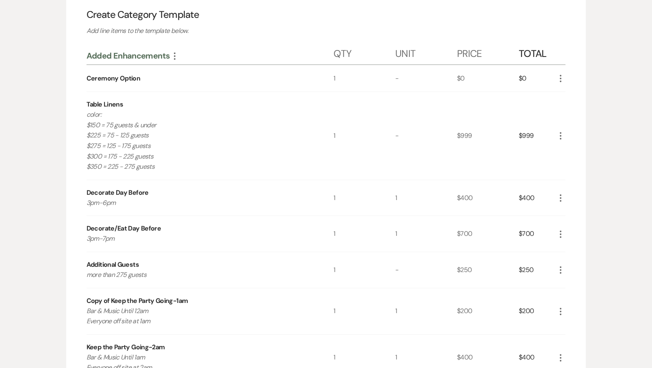
click at [564, 229] on icon "More" at bounding box center [561, 234] width 10 height 10
click at [568, 260] on icon "X" at bounding box center [567, 263] width 5 height 6
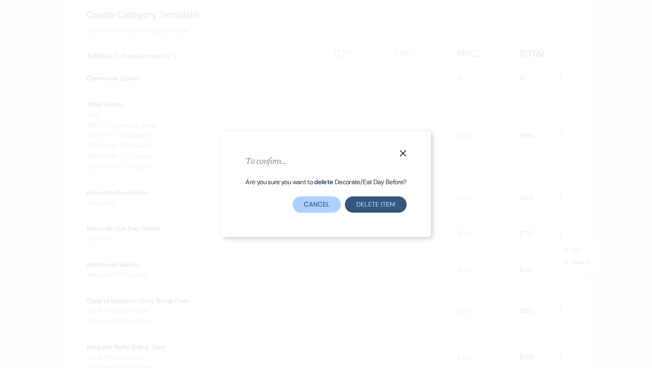
click at [384, 202] on button "Delete Item" at bounding box center [375, 204] width 61 height 16
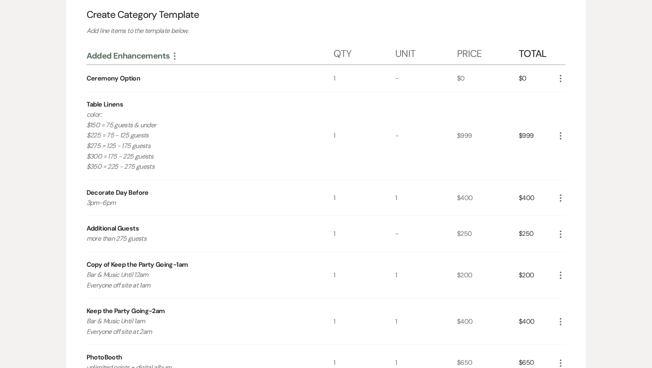
click at [560, 229] on icon "More" at bounding box center [561, 234] width 10 height 10
click at [565, 262] on icon "X" at bounding box center [567, 263] width 5 height 6
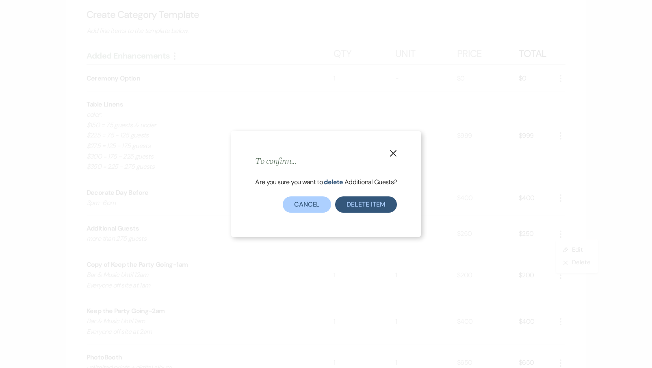
click at [380, 207] on button "Delete Item" at bounding box center [365, 204] width 61 height 16
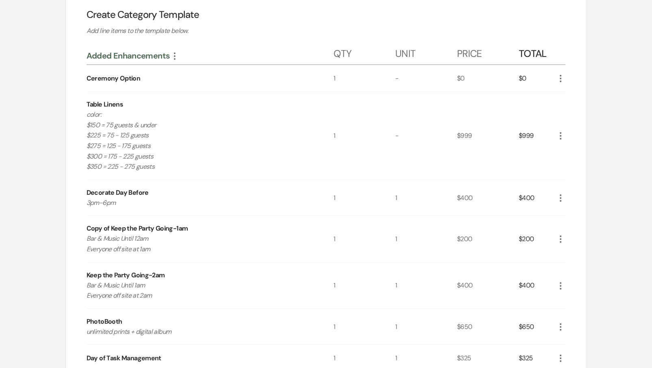
click at [560, 234] on icon "More" at bounding box center [561, 239] width 10 height 10
click at [563, 261] on button "X Delete" at bounding box center [578, 267] width 44 height 13
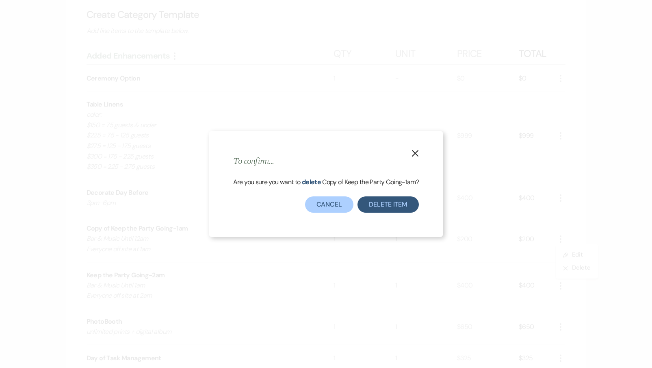
click at [382, 206] on button "Delete Item" at bounding box center [388, 204] width 61 height 16
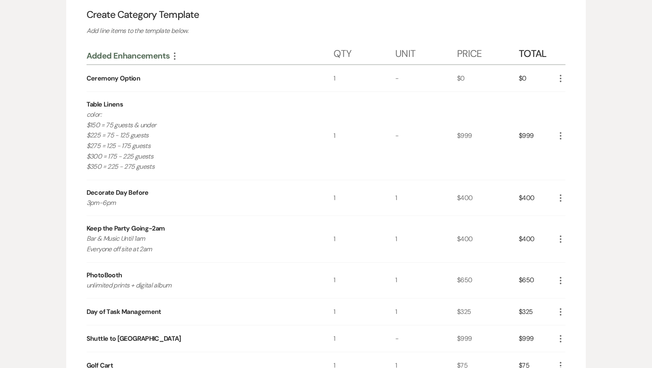
click at [561, 236] on icon "More" at bounding box center [561, 239] width 10 height 10
click at [564, 263] on button "X Delete" at bounding box center [578, 267] width 44 height 13
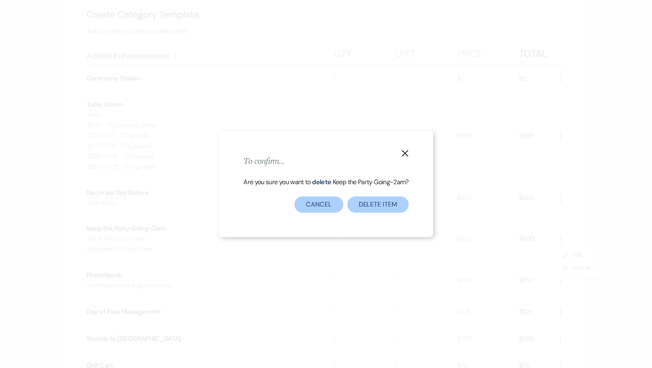
click at [366, 195] on div "Are you sure you want to delete Keep the Party Going-2am ?" at bounding box center [325, 187] width 165 height 20
click at [368, 201] on button "Delete Item" at bounding box center [378, 204] width 61 height 16
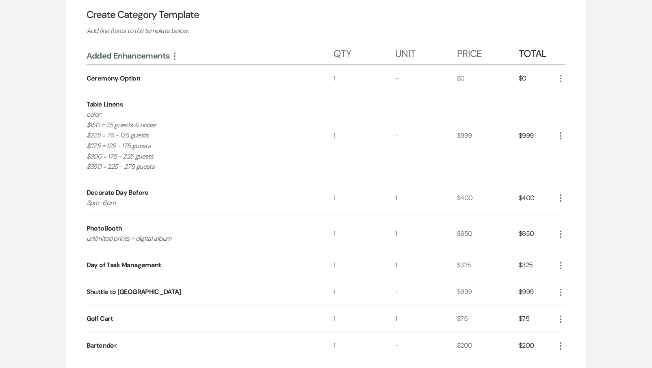
click at [561, 234] on icon "More" at bounding box center [561, 234] width 10 height 10
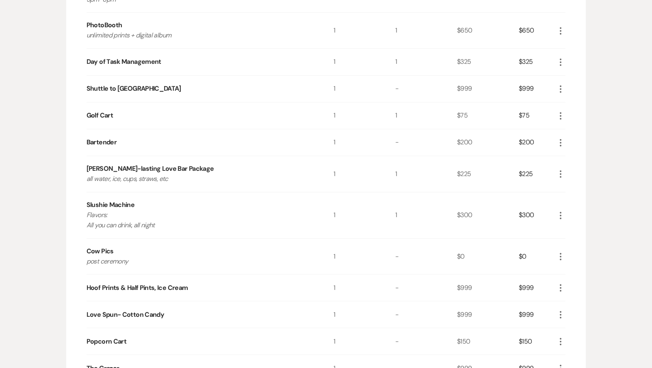
scroll to position [334, 0]
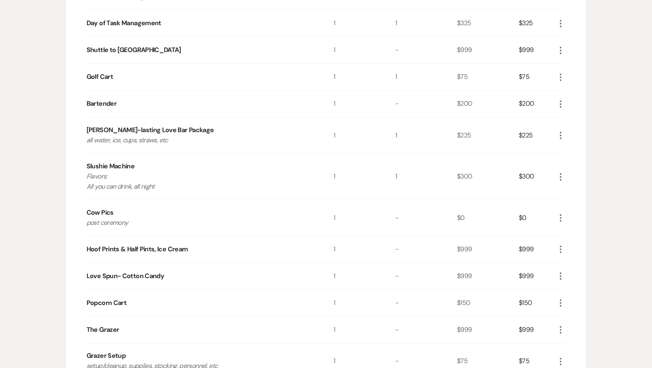
click at [563, 248] on icon "More" at bounding box center [561, 249] width 10 height 10
click at [570, 276] on button "X Delete" at bounding box center [578, 278] width 44 height 13
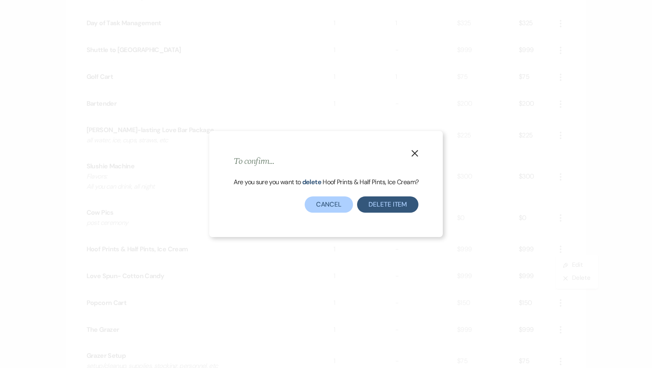
click at [403, 204] on button "Delete Item" at bounding box center [387, 204] width 61 height 16
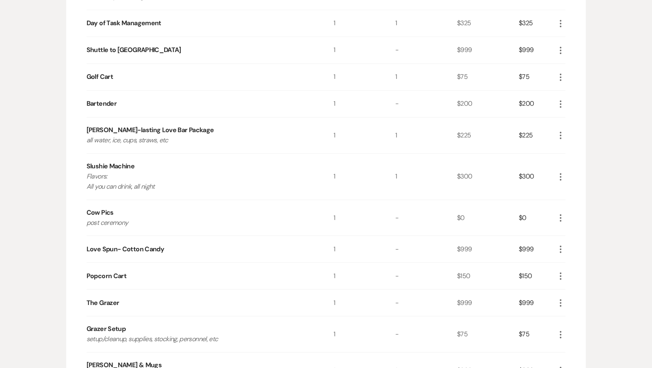
click at [562, 248] on icon "More" at bounding box center [561, 249] width 10 height 10
click at [569, 277] on icon "X" at bounding box center [567, 278] width 5 height 6
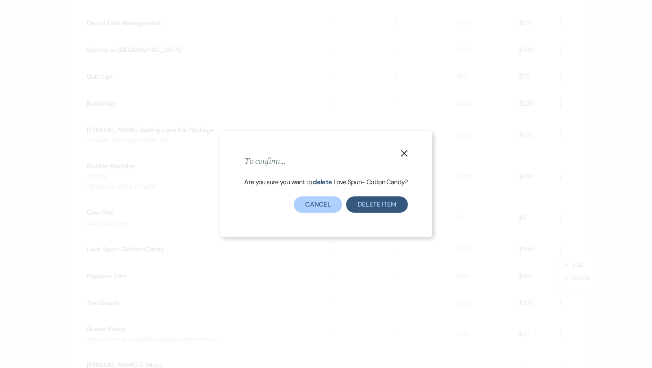
click at [394, 204] on button "Delete Item" at bounding box center [376, 204] width 61 height 16
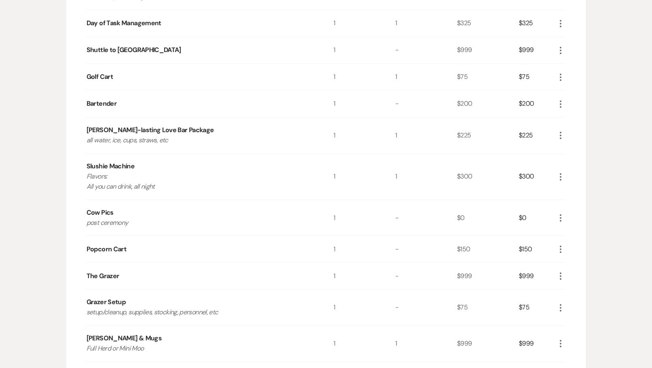
click at [562, 271] on icon "More" at bounding box center [561, 276] width 10 height 10
click at [567, 302] on icon "X" at bounding box center [567, 305] width 5 height 6
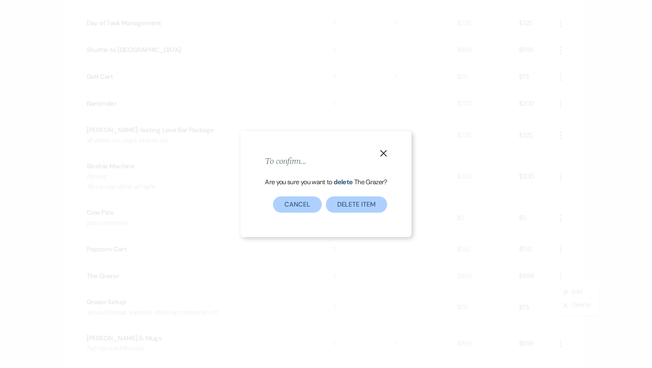
click at [366, 207] on button "Delete Item" at bounding box center [356, 204] width 61 height 16
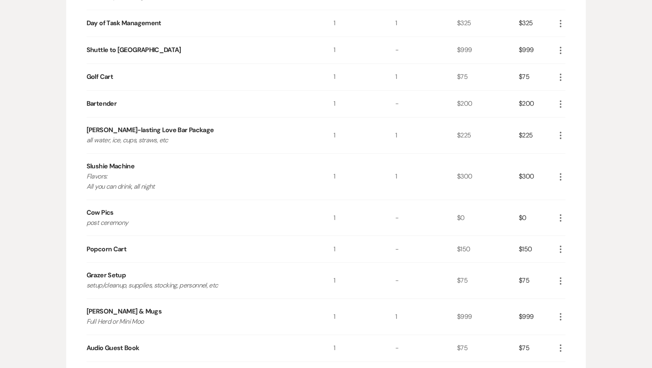
click at [558, 276] on icon "More" at bounding box center [561, 281] width 10 height 10
click at [565, 311] on button "X Delete" at bounding box center [578, 309] width 44 height 13
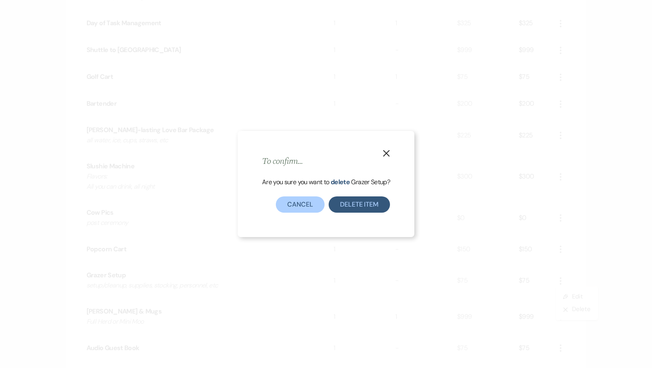
click at [355, 209] on button "Delete Item" at bounding box center [359, 204] width 61 height 16
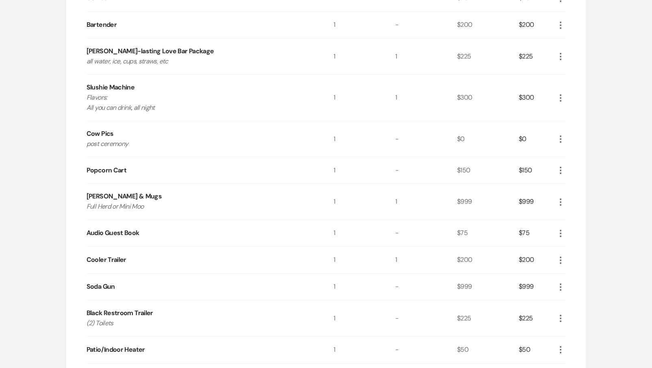
scroll to position [413, 0]
click at [559, 196] on icon "More" at bounding box center [561, 201] width 10 height 10
click at [566, 234] on ul "Pencil Edit X Delete" at bounding box center [577, 223] width 42 height 34
click at [566, 229] on icon "X" at bounding box center [567, 230] width 5 height 6
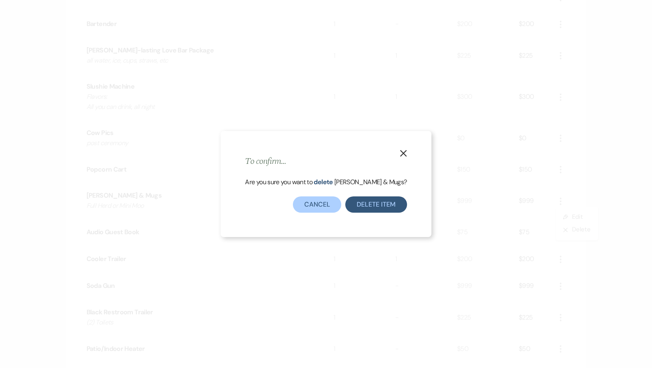
click at [369, 202] on button "Delete Item" at bounding box center [375, 204] width 61 height 16
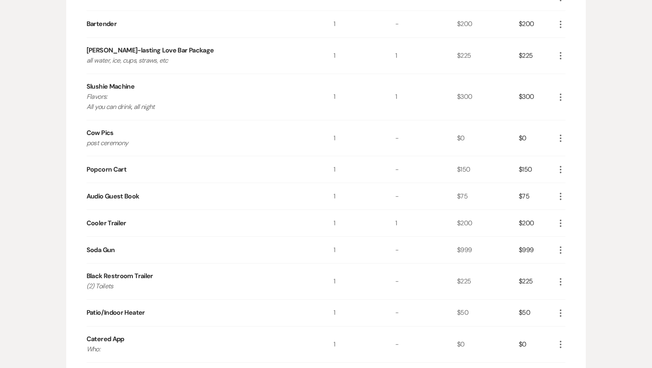
click at [558, 198] on icon "More" at bounding box center [561, 196] width 10 height 10
click at [566, 225] on icon "X" at bounding box center [567, 225] width 5 height 6
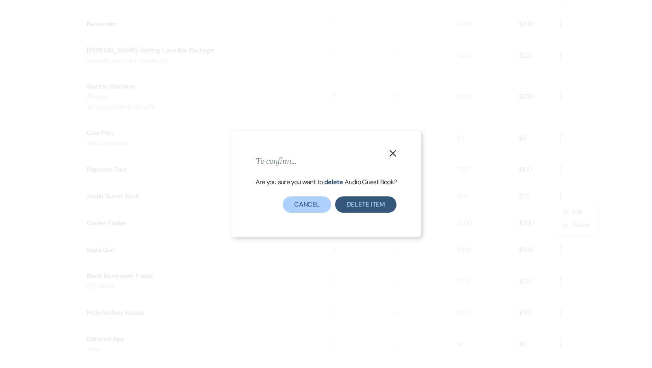
click at [377, 205] on button "Delete Item" at bounding box center [365, 204] width 61 height 16
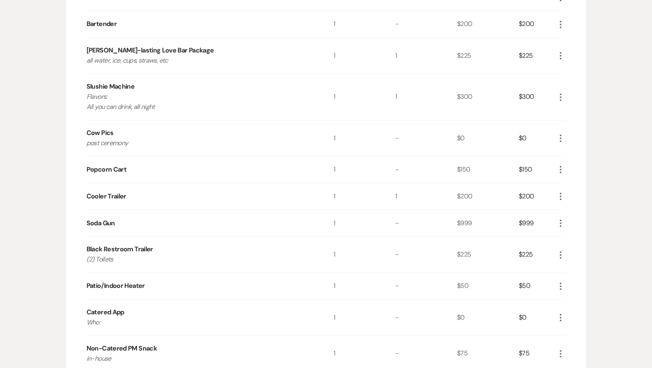
click at [558, 284] on icon "More" at bounding box center [561, 286] width 10 height 10
click at [571, 310] on button "X Delete" at bounding box center [578, 314] width 44 height 13
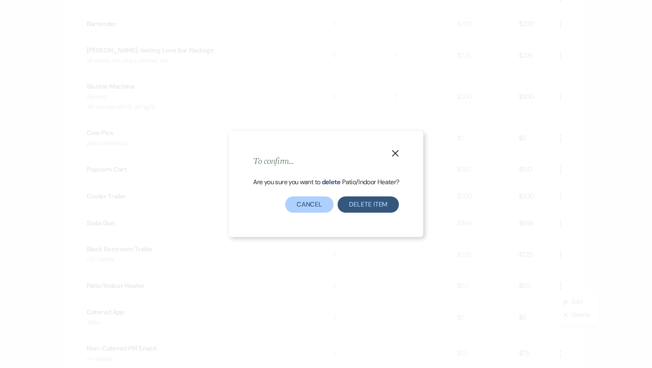
click at [365, 203] on button "Delete Item" at bounding box center [368, 204] width 61 height 16
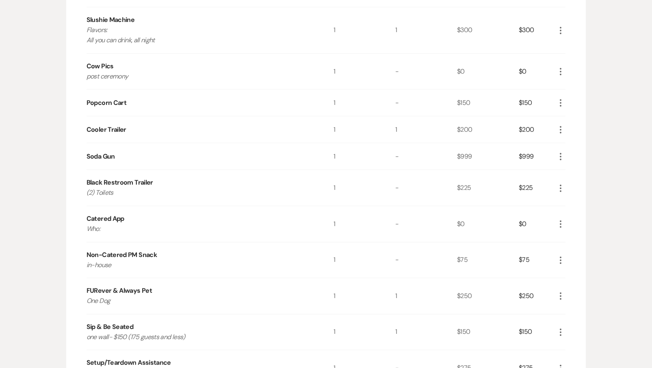
scroll to position [482, 0]
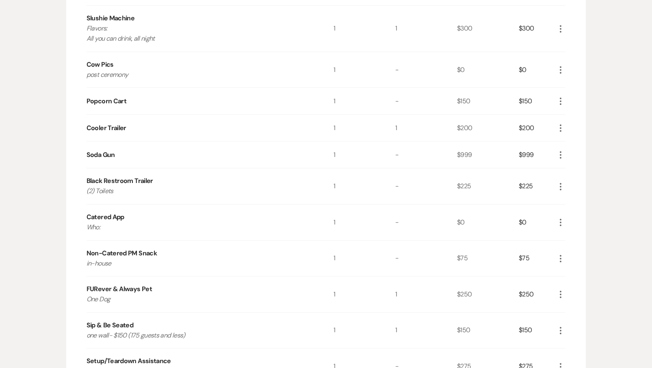
click at [560, 292] on icon "More" at bounding box center [561, 294] width 10 height 10
click at [563, 318] on button "X Delete" at bounding box center [578, 323] width 44 height 13
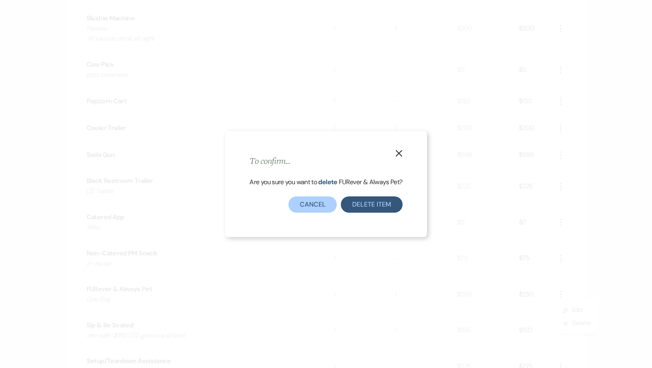
click at [361, 205] on button "Delete Item" at bounding box center [371, 204] width 61 height 16
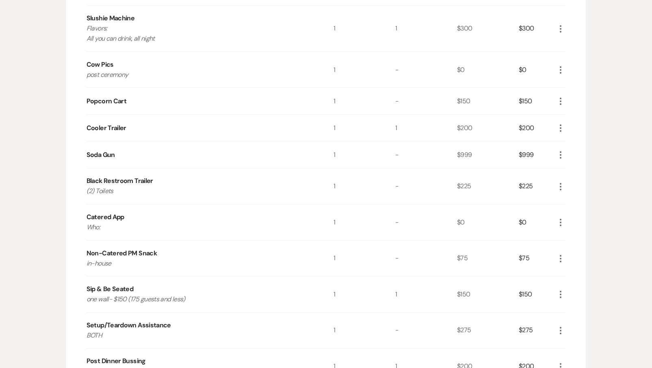
click at [563, 291] on icon "More" at bounding box center [561, 294] width 10 height 10
click at [565, 318] on button "X Delete" at bounding box center [578, 323] width 44 height 13
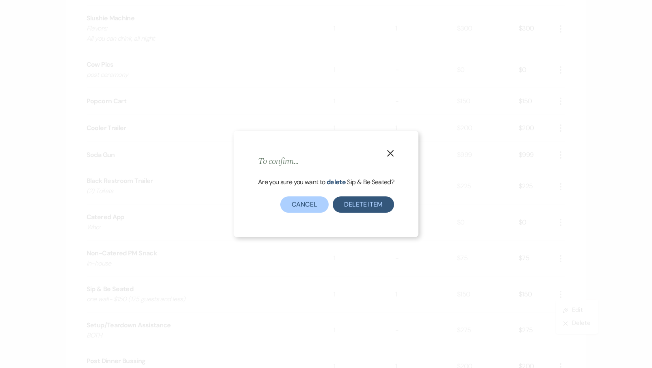
click at [376, 202] on button "Delete Item" at bounding box center [363, 204] width 61 height 16
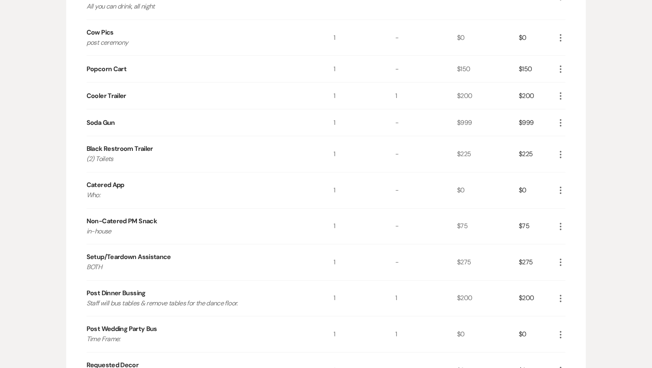
scroll to position [514, 0]
click at [554, 328] on div "$0" at bounding box center [537, 334] width 37 height 36
click at [561, 331] on icon "More" at bounding box center [561, 334] width 10 height 10
click at [563, 358] on button "X Delete" at bounding box center [578, 362] width 44 height 13
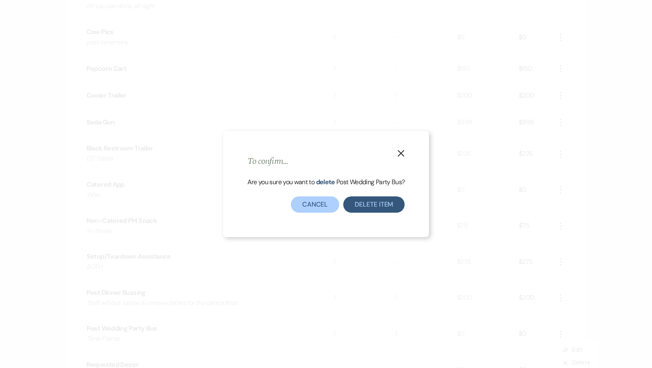
click at [364, 203] on button "Delete Item" at bounding box center [373, 204] width 61 height 16
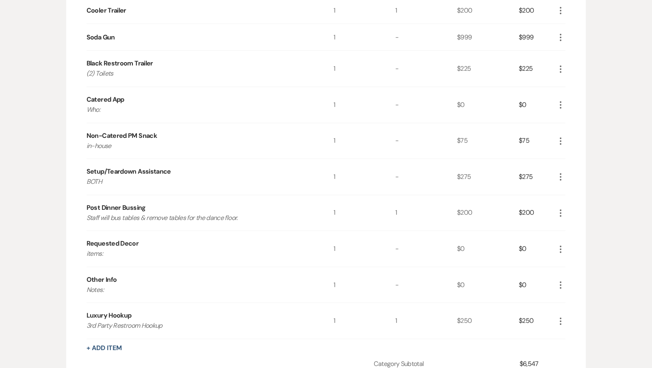
scroll to position [602, 0]
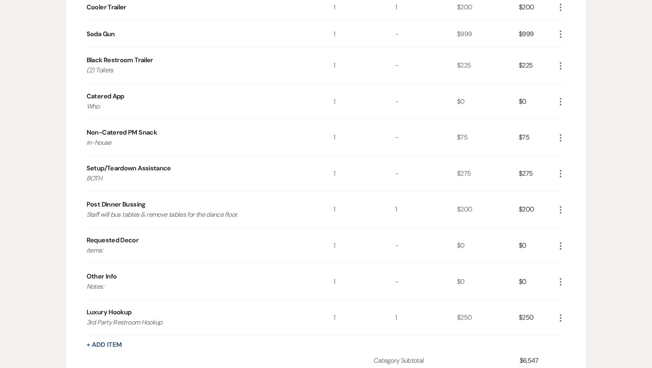
click at [559, 313] on icon "More" at bounding box center [561, 318] width 10 height 10
click at [562, 345] on button "X Delete" at bounding box center [578, 346] width 44 height 13
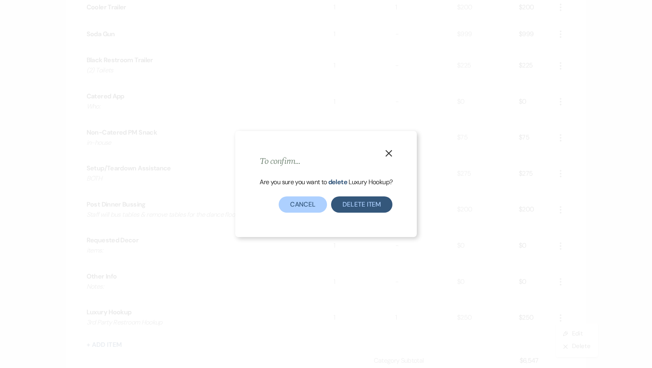
click at [381, 209] on button "Delete Item" at bounding box center [361, 204] width 61 height 16
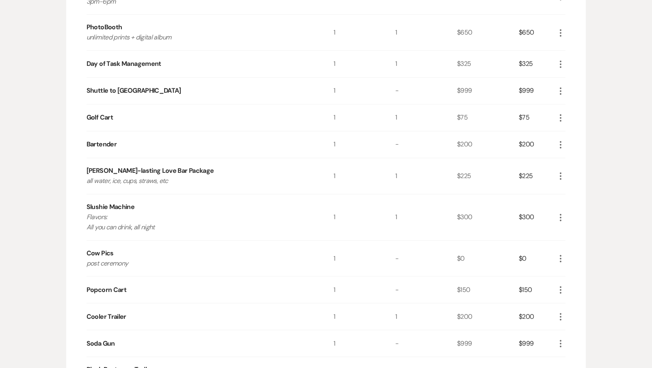
scroll to position [292, 0]
click at [561, 118] on icon "More" at bounding box center [561, 119] width 10 height 10
click at [567, 146] on use "button" at bounding box center [567, 148] width 4 height 4
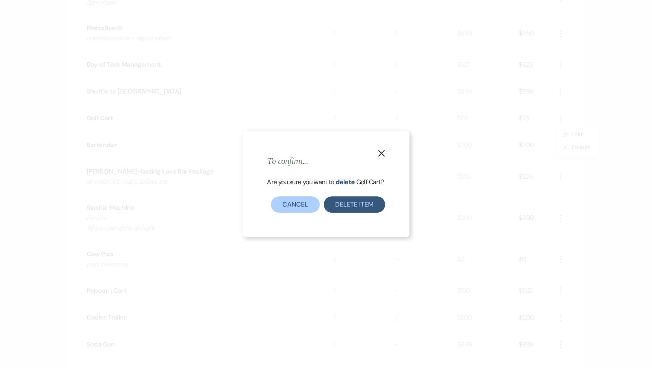
click at [345, 206] on button "Delete Item" at bounding box center [354, 204] width 61 height 16
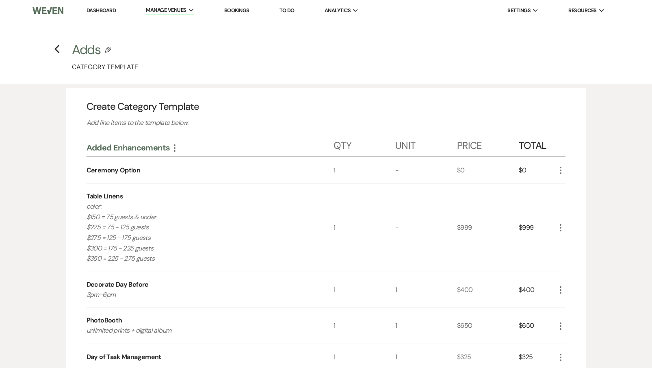
scroll to position [0, 0]
click at [103, 9] on link "Dashboard" at bounding box center [101, 10] width 29 height 7
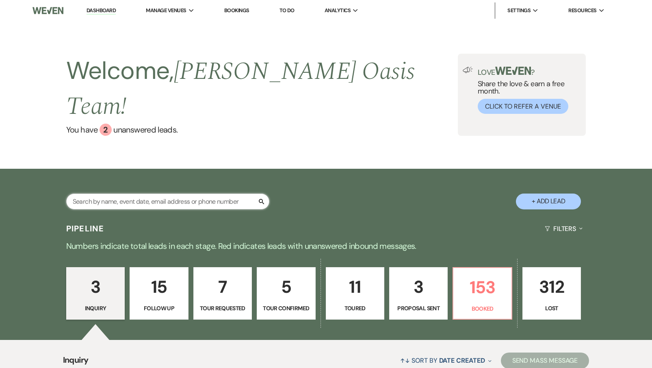
click at [163, 193] on input "text" at bounding box center [167, 201] width 203 height 16
type input "danie"
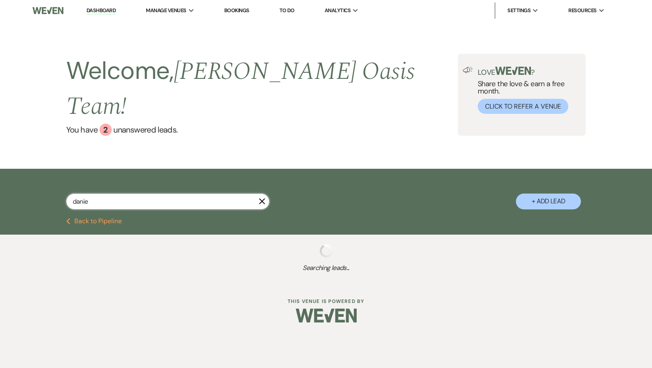
select select "8"
select select "1"
select select "8"
select select "3"
select select "8"
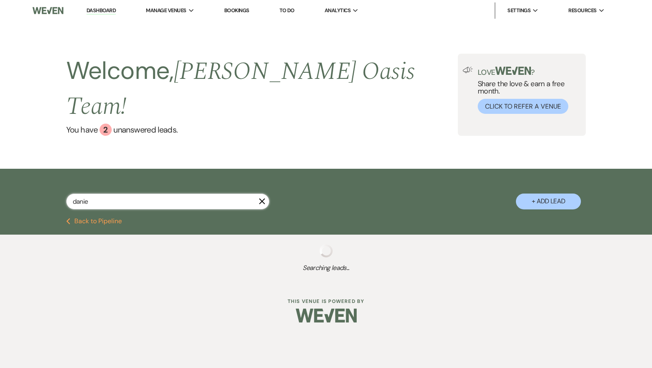
select select "5"
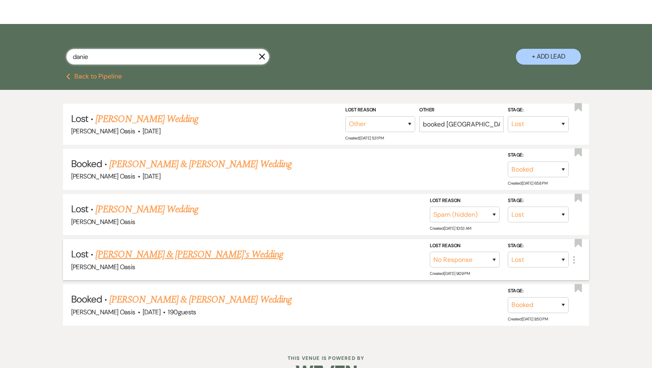
scroll to position [144, 0]
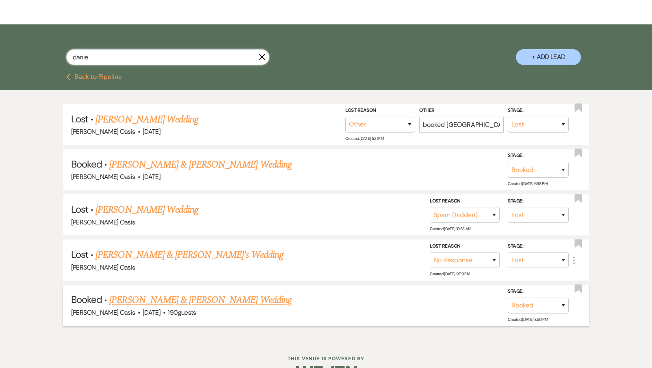
type input "danie"
click at [198, 293] on link "[PERSON_NAME] & [PERSON_NAME] Wedding" at bounding box center [200, 300] width 182 height 15
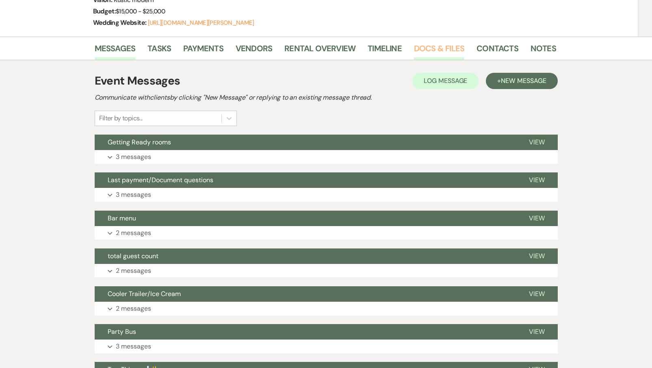
click at [436, 51] on link "Docs & Files" at bounding box center [439, 51] width 50 height 18
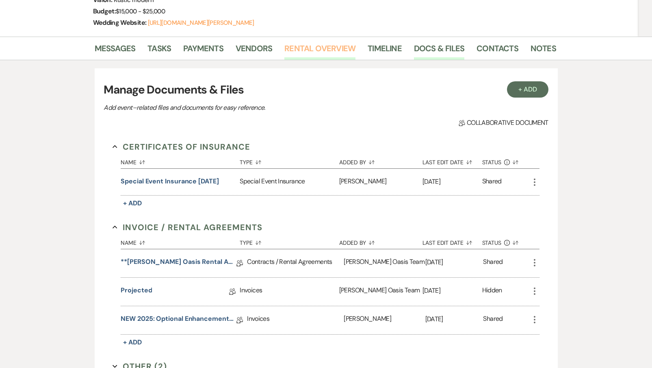
click at [336, 49] on link "Rental Overview" at bounding box center [320, 51] width 71 height 18
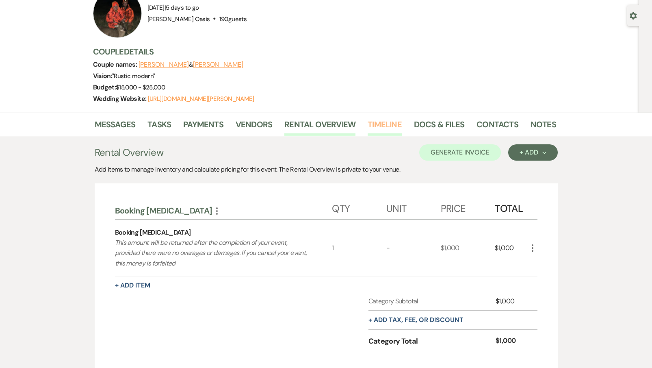
scroll to position [81, 0]
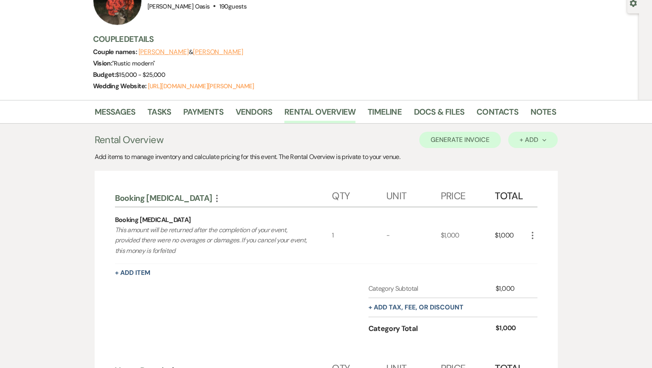
click at [527, 140] on div "+ Add Next" at bounding box center [533, 140] width 26 height 7
click at [525, 167] on button "Category" at bounding box center [529, 171] width 43 height 13
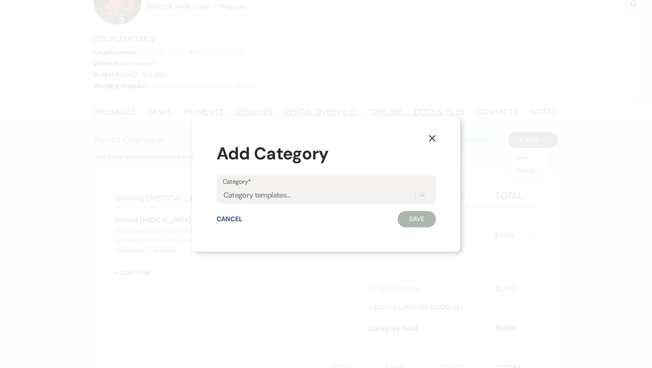
click at [361, 184] on label "Category*" at bounding box center [326, 182] width 207 height 12
click at [224, 190] on input "Category*" at bounding box center [224, 195] width 1 height 11
click at [361, 196] on div "Category templates..." at bounding box center [319, 195] width 192 height 14
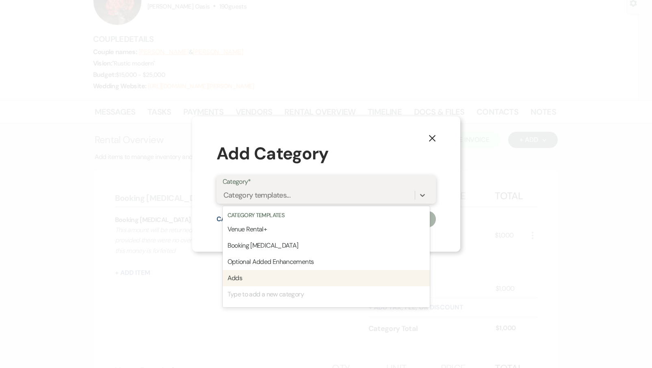
click at [256, 277] on div "Adds" at bounding box center [326, 278] width 207 height 16
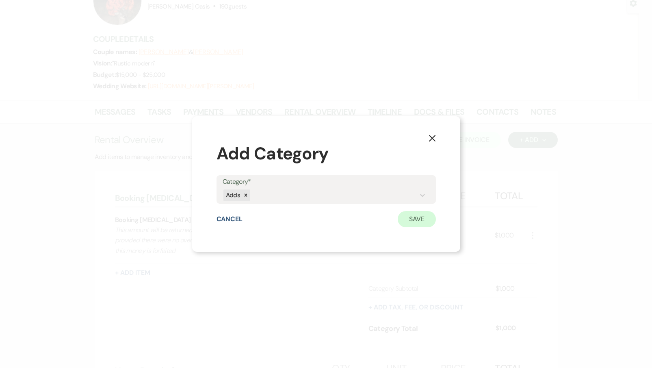
click at [408, 220] on button "Save" at bounding box center [417, 219] width 38 height 16
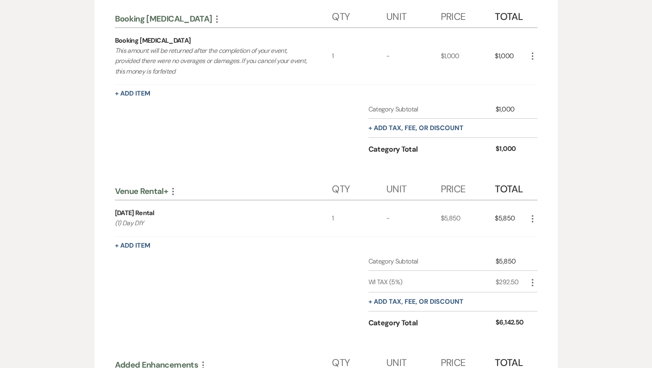
scroll to position [262, 0]
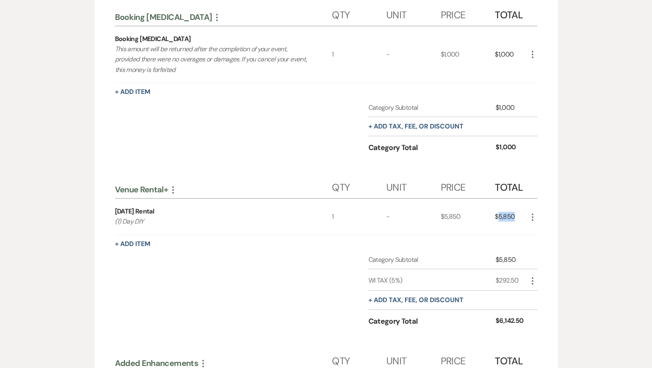
drag, startPoint x: 518, startPoint y: 216, endPoint x: 497, endPoint y: 215, distance: 20.7
click at [497, 215] on div "$5,850" at bounding box center [511, 217] width 33 height 36
click at [172, 189] on icon "More" at bounding box center [173, 190] width 10 height 10
click at [191, 242] on button "Delete Delete Category" at bounding box center [208, 244] width 80 height 13
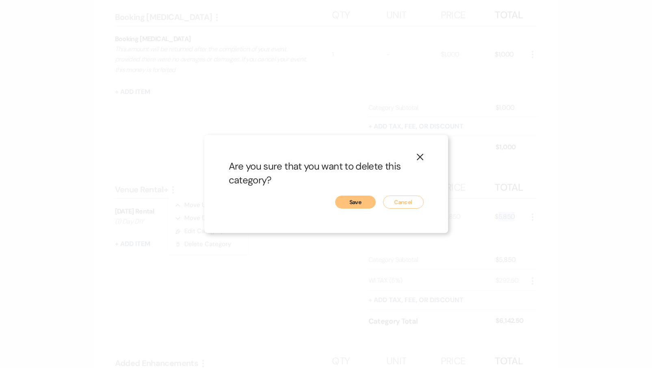
click at [359, 201] on button "Save" at bounding box center [355, 202] width 41 height 13
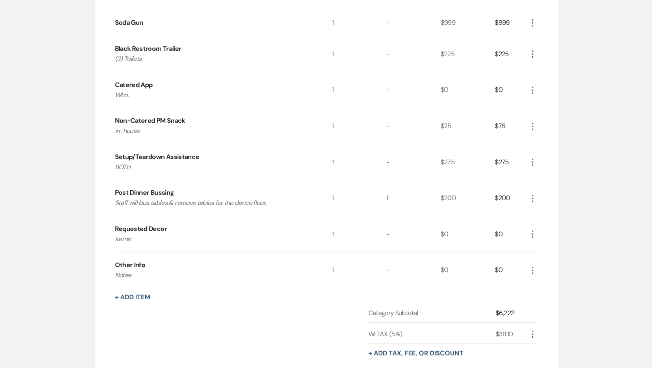
scroll to position [1002, 0]
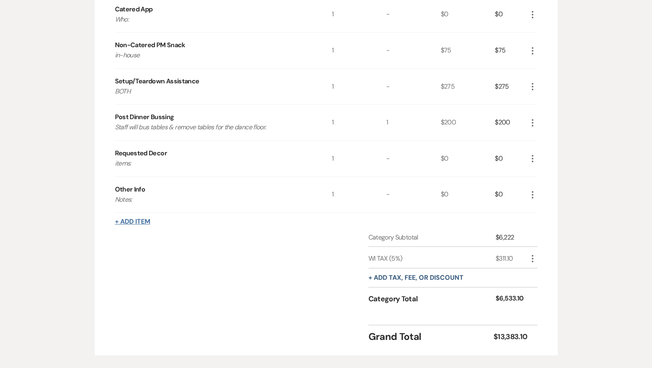
click at [127, 218] on button "+ Add Item" at bounding box center [132, 221] width 35 height 7
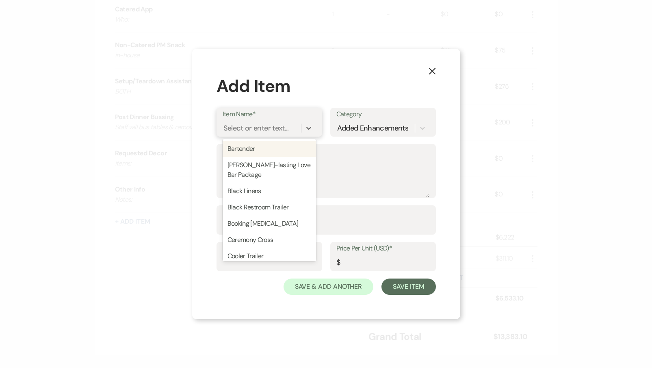
click at [272, 126] on div "Select or enter text..." at bounding box center [256, 128] width 65 height 11
type input "Sa"
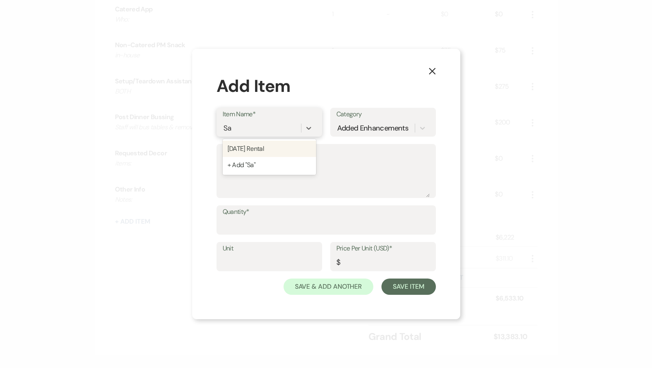
click at [316, 153] on div "[DATE] Rental" at bounding box center [269, 149] width 93 height 16
type textarea "(1) Day DIY"
type input "1"
type input "0"
click at [361, 260] on input "0" at bounding box center [383, 262] width 93 height 16
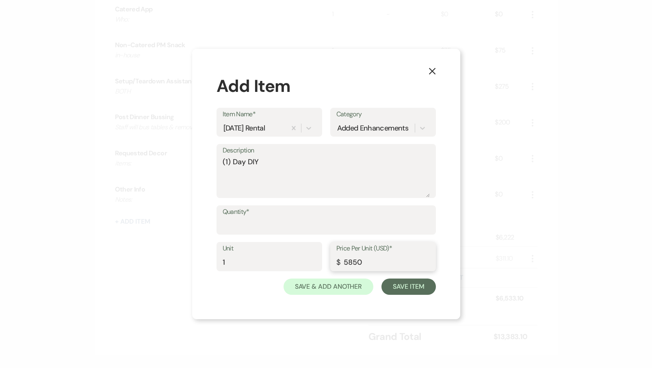
type input "5850"
click at [263, 226] on input "Quantity*" at bounding box center [326, 226] width 207 height 16
type input "1"
click at [391, 284] on button "Save Item" at bounding box center [409, 286] width 54 height 16
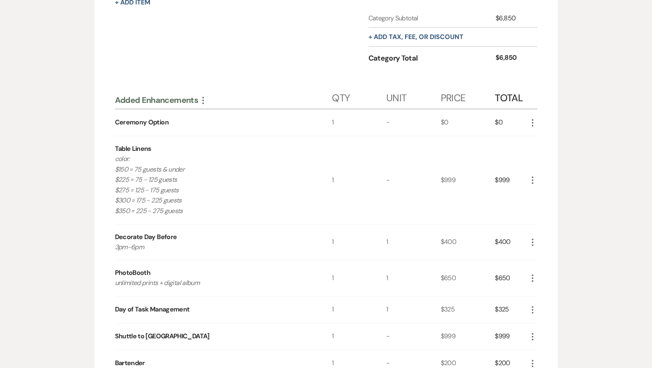
scroll to position [386, 0]
click at [165, 96] on div "Added Enhancements More" at bounding box center [223, 101] width 217 height 11
click at [203, 98] on use "button" at bounding box center [203, 101] width 2 height 7
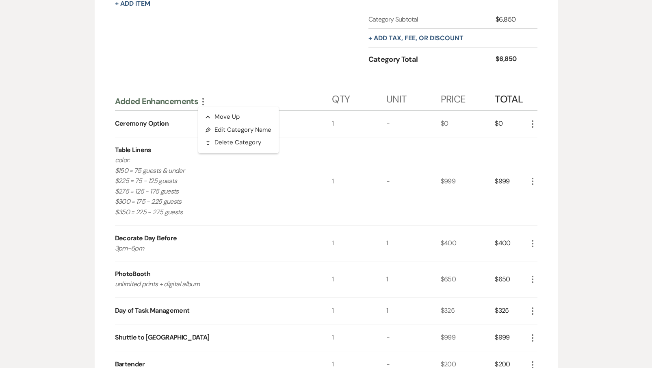
click at [212, 126] on button "Pencil Edit Category Name" at bounding box center [238, 130] width 80 height 13
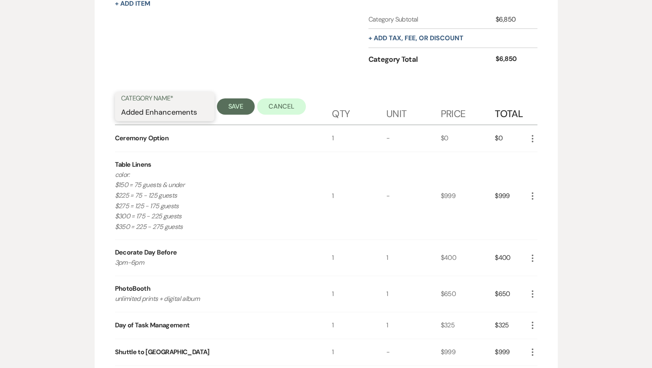
drag, startPoint x: 197, startPoint y: 111, endPoint x: 42, endPoint y: 111, distance: 154.9
type input "Venue Rental+"
click at [234, 106] on button "Save" at bounding box center [236, 106] width 38 height 16
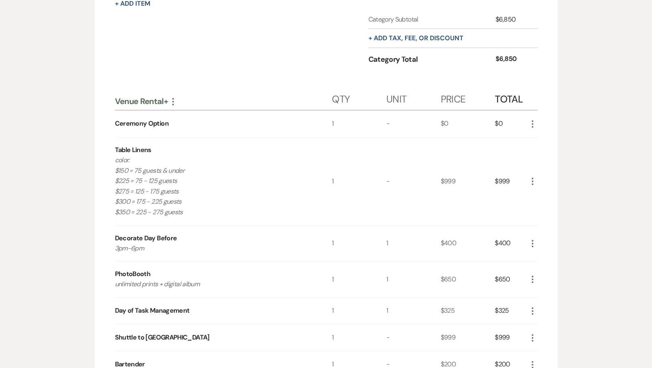
click at [534, 121] on icon "More" at bounding box center [533, 124] width 10 height 10
click at [545, 143] on button "Pencil Edit" at bounding box center [549, 139] width 42 height 13
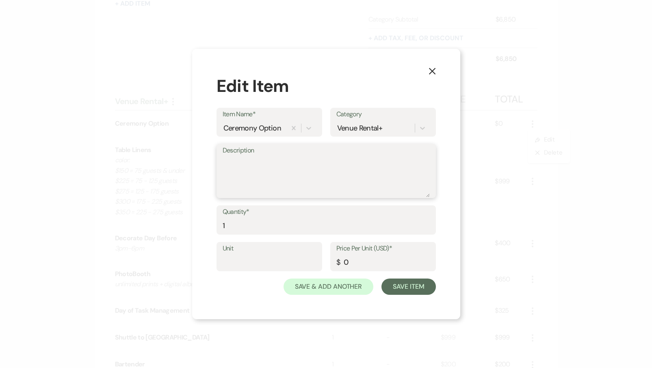
click at [236, 175] on textarea "Description" at bounding box center [326, 176] width 207 height 41
type textarea "White Arch"
click at [405, 284] on button "Save Item" at bounding box center [409, 286] width 54 height 16
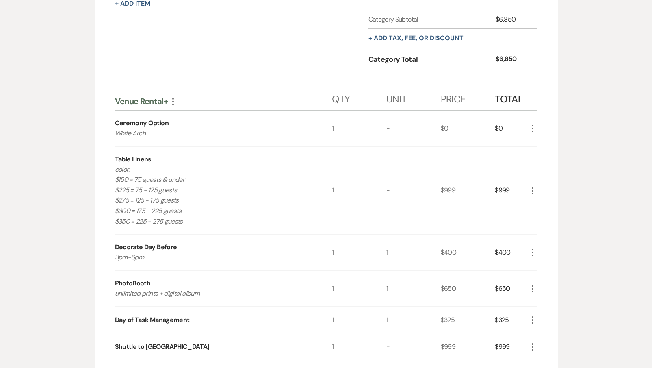
click at [532, 186] on icon "More" at bounding box center [533, 191] width 10 height 10
click at [530, 254] on div "More" at bounding box center [533, 252] width 10 height 11
click at [530, 249] on icon "More" at bounding box center [533, 253] width 10 height 10
click at [536, 279] on button "X Delete" at bounding box center [550, 281] width 44 height 13
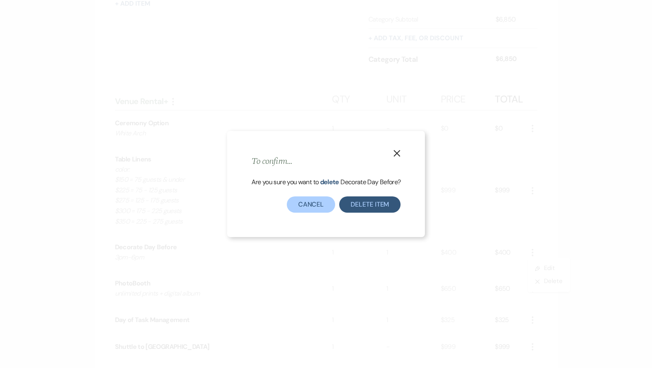
click at [355, 207] on button "Delete Item" at bounding box center [369, 204] width 61 height 16
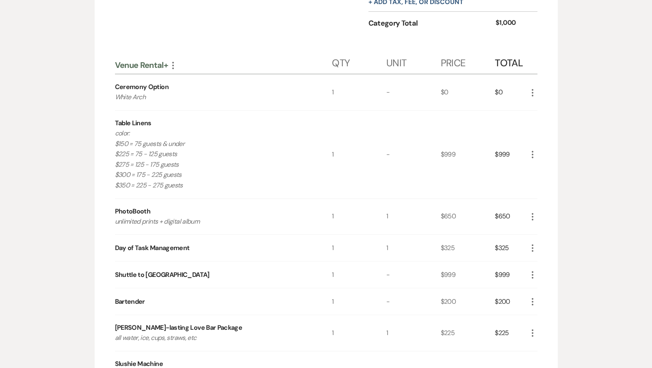
click at [534, 151] on icon "More" at bounding box center [533, 155] width 10 height 10
click at [535, 167] on button "Pencil Edit" at bounding box center [549, 170] width 42 height 13
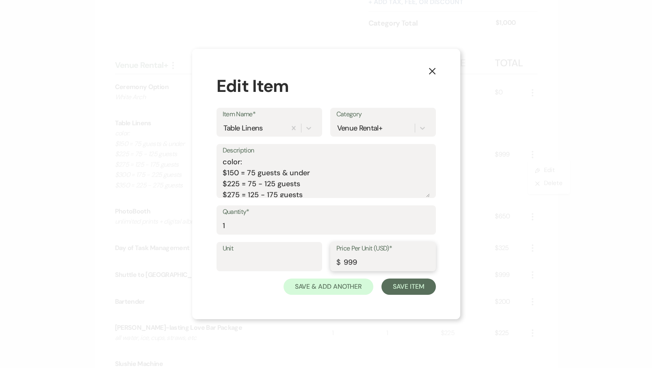
drag, startPoint x: 367, startPoint y: 258, endPoint x: 309, endPoint y: 258, distance: 58.1
click at [309, 258] on div "Unit Price Per Unit (USD)* $ 999" at bounding box center [326, 260] width 219 height 37
type input "275"
click at [264, 185] on textarea "color: $150 = 75 guests & under $225 = 75 - 125 guests $275 = 125 - 175 guests …" at bounding box center [326, 176] width 207 height 41
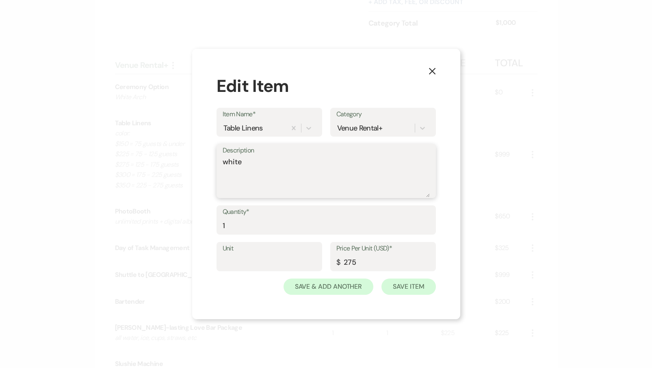
type textarea "white"
click at [401, 285] on button "Save Item" at bounding box center [409, 286] width 54 height 16
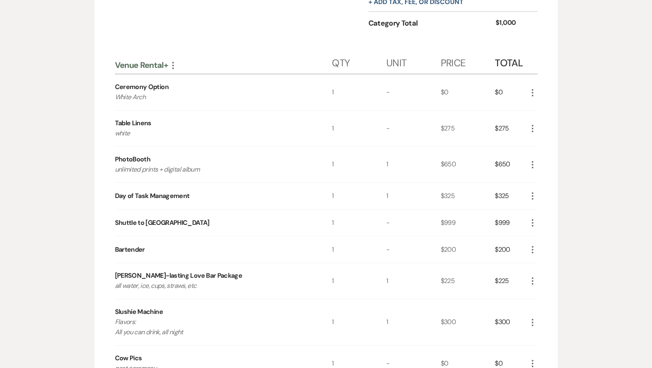
click at [533, 222] on use "button" at bounding box center [533, 222] width 2 height 7
click at [534, 239] on button "Pencil Edit" at bounding box center [549, 238] width 42 height 13
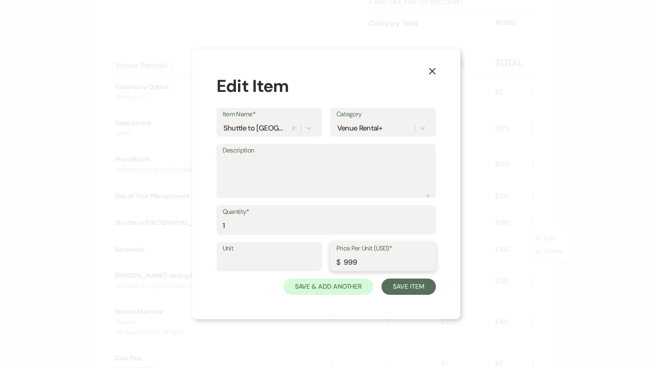
drag, startPoint x: 367, startPoint y: 263, endPoint x: 297, endPoint y: 262, distance: 70.3
click at [297, 262] on div "Unit Price Per Unit (USD)* $ 999" at bounding box center [326, 260] width 219 height 37
type input "85"
click at [220, 160] on div "Description" at bounding box center [326, 171] width 219 height 54
click at [230, 164] on textarea "Description" at bounding box center [326, 176] width 207 height 41
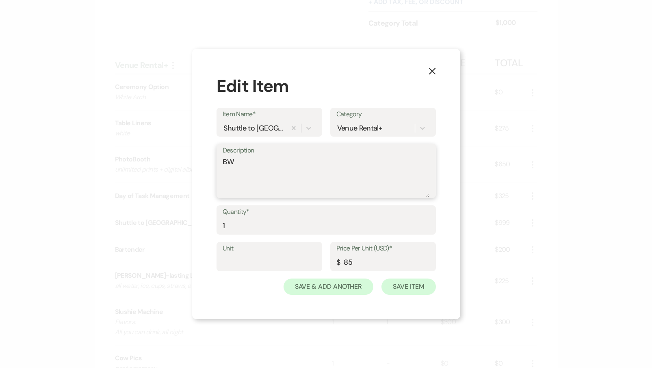
type textarea "BW"
click at [419, 282] on button "Save Item" at bounding box center [409, 286] width 54 height 16
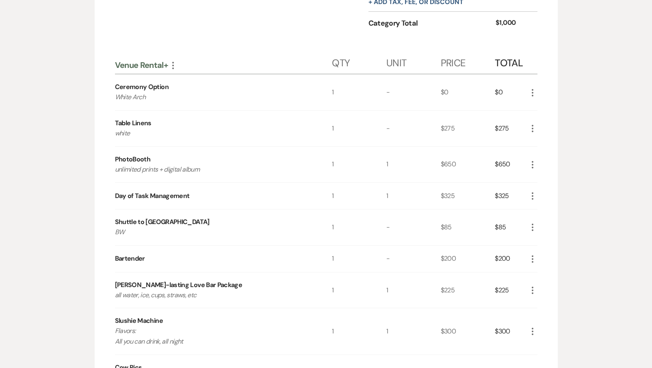
click at [532, 161] on icon "More" at bounding box center [533, 165] width 10 height 10
click at [544, 191] on button "X Delete" at bounding box center [550, 193] width 44 height 13
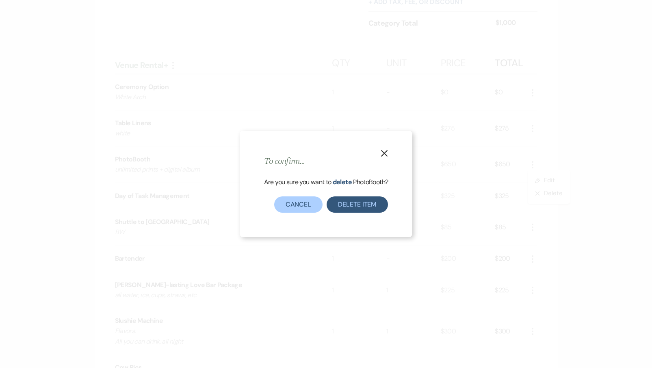
click at [375, 201] on button "Delete Item" at bounding box center [357, 204] width 61 height 16
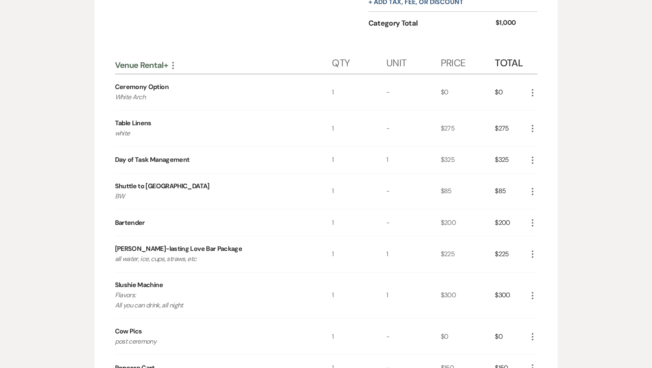
click at [534, 220] on icon "More" at bounding box center [533, 223] width 10 height 10
click at [541, 238] on icon "Pencil" at bounding box center [539, 239] width 5 height 6
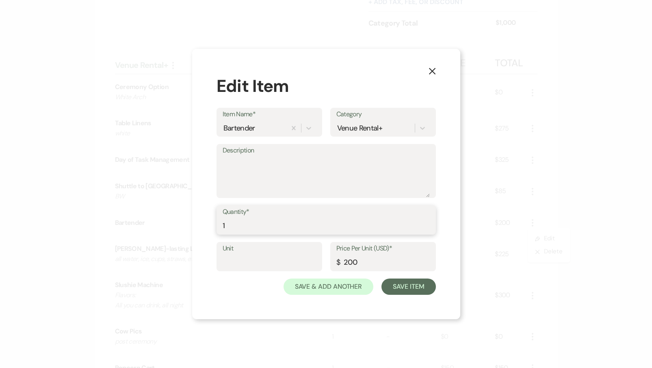
click at [263, 224] on input "1" at bounding box center [326, 226] width 207 height 16
type input "2"
click at [415, 287] on button "Save Item" at bounding box center [409, 286] width 54 height 16
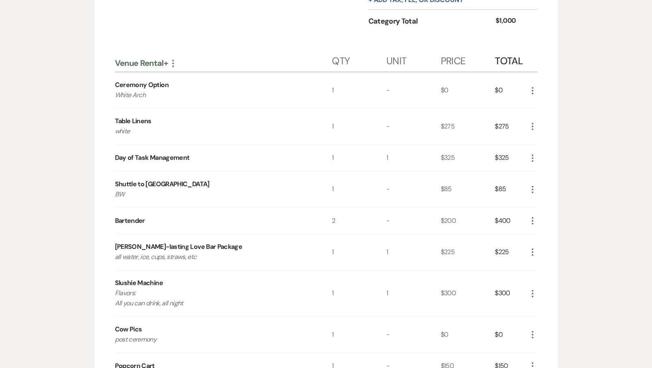
scroll to position [389, 0]
click at [534, 288] on icon "More" at bounding box center [533, 293] width 10 height 10
click at [543, 318] on button "X Delete" at bounding box center [550, 321] width 44 height 13
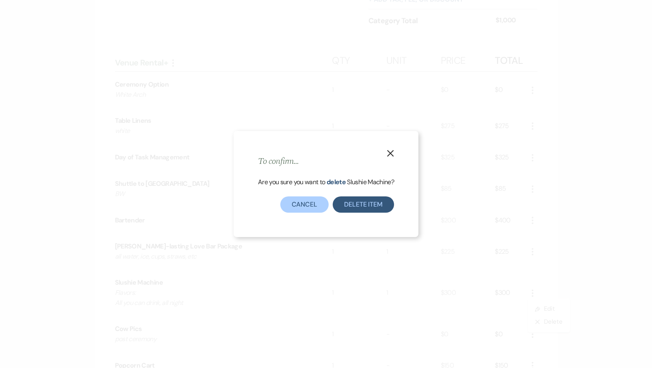
click at [353, 200] on button "Delete Item" at bounding box center [363, 204] width 61 height 16
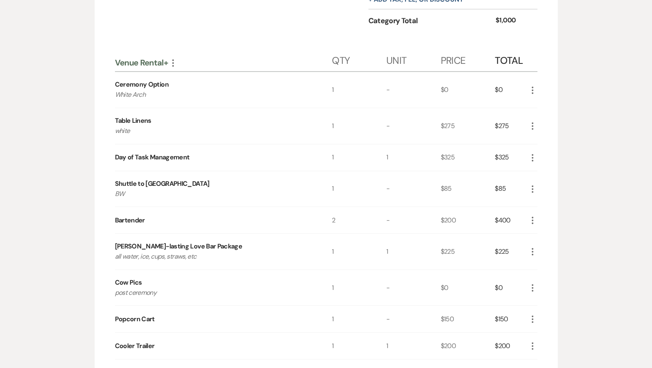
click at [533, 319] on icon "More" at bounding box center [533, 319] width 10 height 10
click at [543, 332] on button "Pencil Edit" at bounding box center [549, 334] width 42 height 13
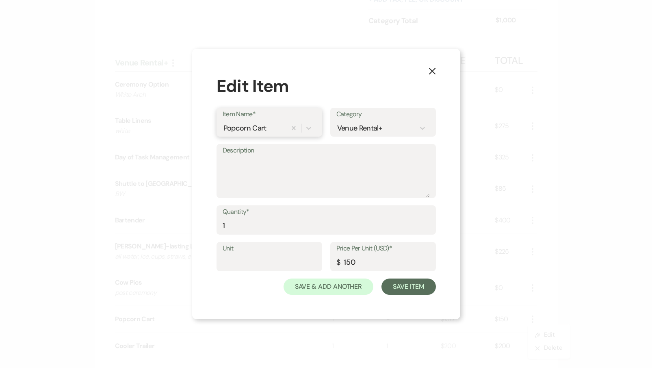
click at [273, 130] on div "Popcorn Cart" at bounding box center [255, 128] width 64 height 14
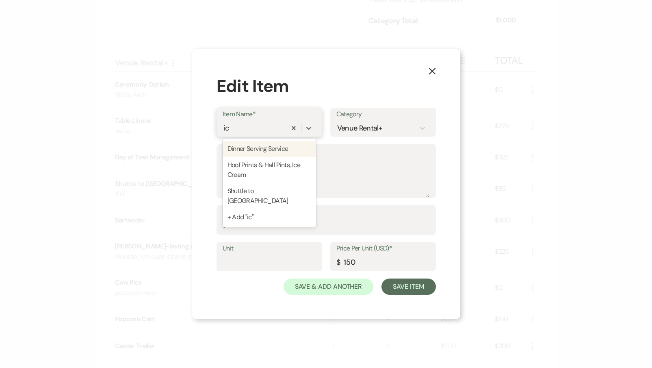
type input "ice"
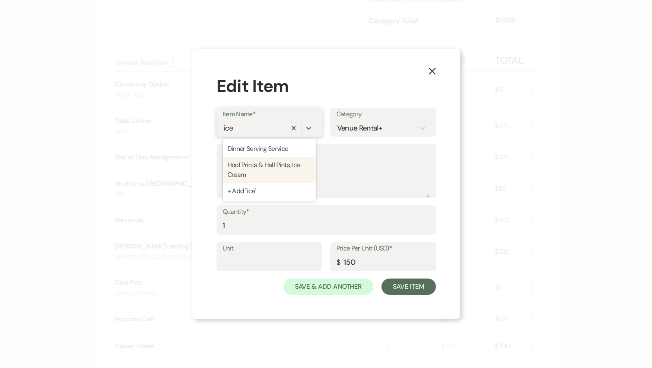
click at [283, 171] on div "Hoof Prints & Half Pints, Ice Cream" at bounding box center [269, 170] width 93 height 26
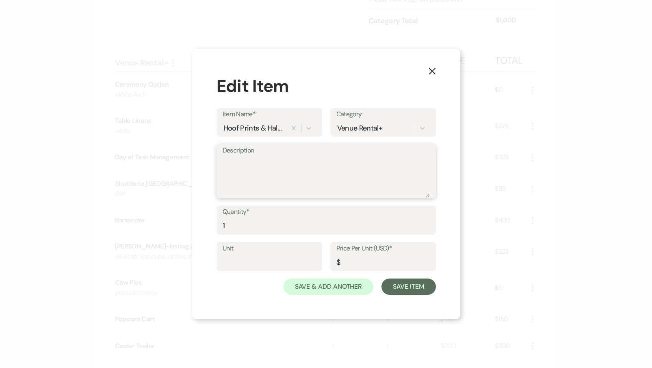
click at [282, 171] on textarea "Description" at bounding box center [326, 176] width 207 height 41
click at [252, 224] on input "1" at bounding box center [326, 226] width 207 height 16
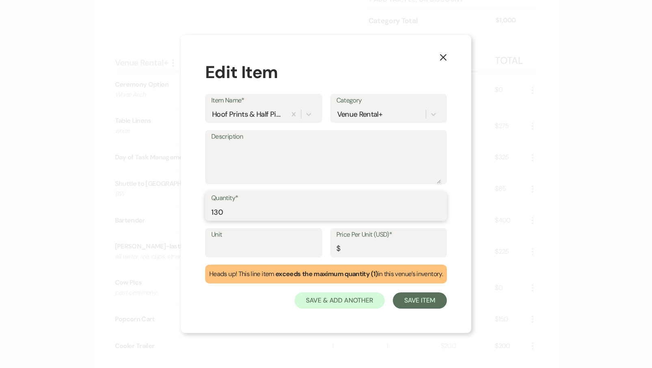
type input "130"
click at [361, 247] on input "Price Per Unit (USD)*" at bounding box center [389, 249] width 104 height 16
type input "3"
paste input "number"
click at [274, 149] on textarea "Description" at bounding box center [326, 163] width 230 height 41
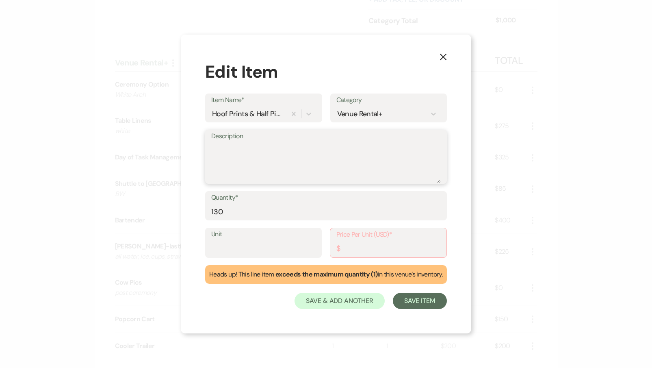
paste textarea "Cookies & cream, elephant tracks, birthday cake"
type textarea "Cookies & cream, elephant tracks, birthday cake"
click at [353, 248] on input "Price Per Unit (USD)*" at bounding box center [389, 249] width 104 height 16
type input "3"
click at [215, 145] on textarea "Cookies & cream, elephant tracks, birthday cake" at bounding box center [326, 163] width 230 height 41
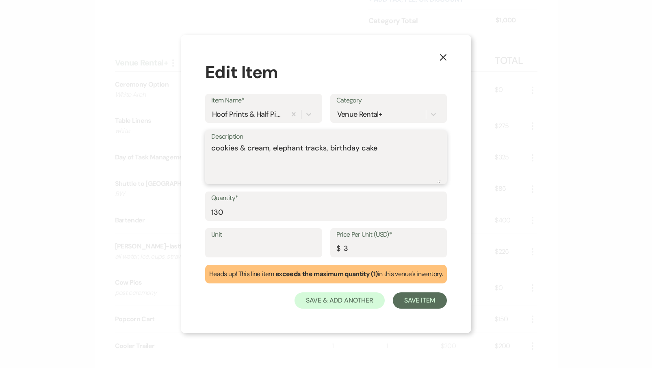
click at [386, 150] on textarea "cookies & cream, elephant tracks, birthday cake" at bounding box center [326, 163] width 230 height 41
paste textarea "ice cream, bowls, 2 cone options, spoons, napkins, signage, etc"
type textarea "cookies & cream, elephant tracks, birthday cake ice cream, bowls, 2 cone option…"
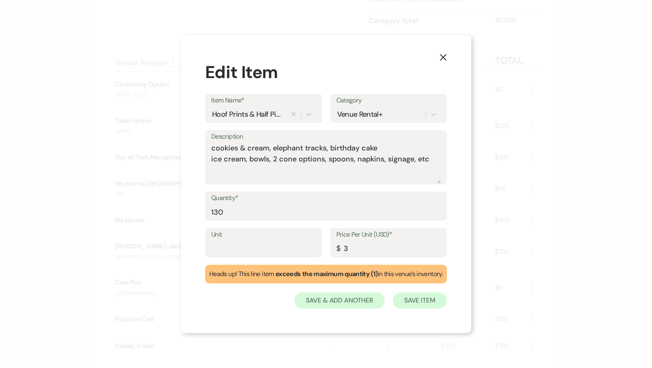
click at [420, 303] on button "Save Item" at bounding box center [420, 300] width 54 height 16
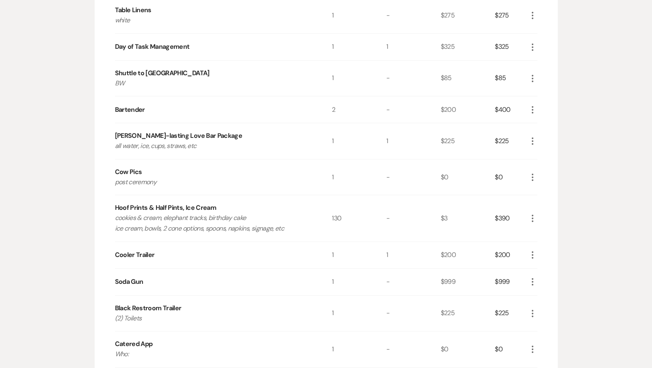
scroll to position [500, 0]
click at [537, 280] on icon "More" at bounding box center [533, 281] width 10 height 10
click at [542, 295] on button "Pencil Edit" at bounding box center [549, 297] width 42 height 13
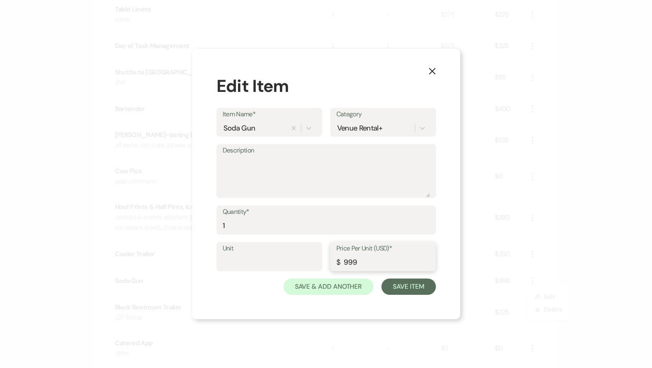
drag, startPoint x: 367, startPoint y: 260, endPoint x: 311, endPoint y: 258, distance: 56.1
click at [311, 258] on div "Unit Price Per Unit (USD)* $ 999" at bounding box center [326, 260] width 219 height 37
type input "2"
click at [237, 221] on input "1" at bounding box center [326, 226] width 207 height 16
type input "130"
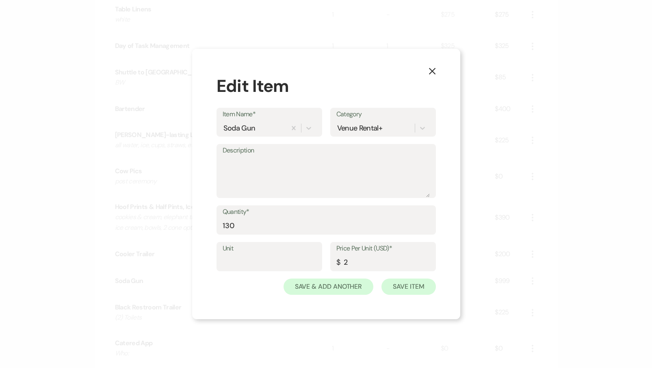
click at [427, 287] on button "Save Item" at bounding box center [409, 286] width 54 height 16
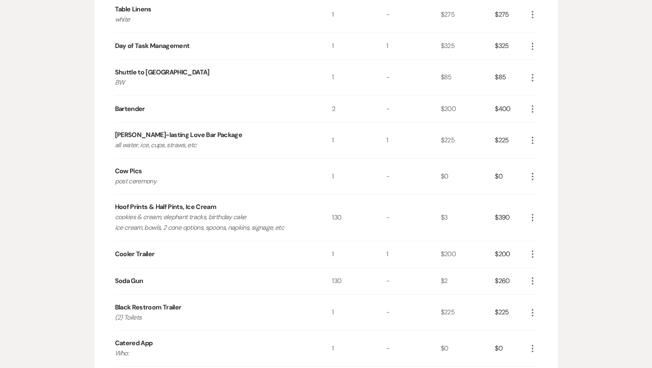
click at [533, 310] on use "button" at bounding box center [533, 312] width 2 height 7
click at [540, 322] on button "Pencil Edit" at bounding box center [549, 328] width 42 height 13
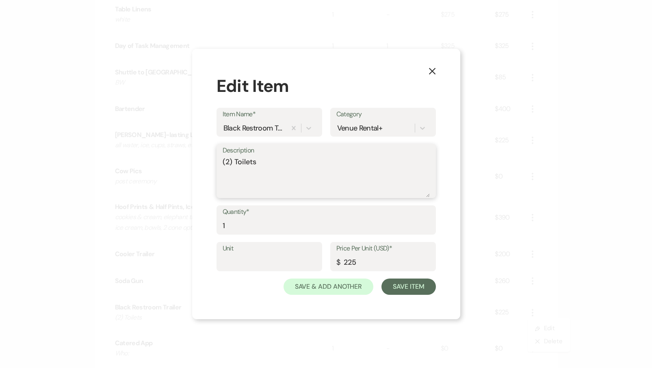
drag, startPoint x: 267, startPoint y: 164, endPoint x: 170, endPoint y: 160, distance: 96.8
click at [171, 161] on div "X Edit Item Item Name* Black Restroom Trailer Category Venue Rental+ Descriptio…" at bounding box center [326, 184] width 652 height 368
type textarea "upgrade per RO inside & secret - see notes"
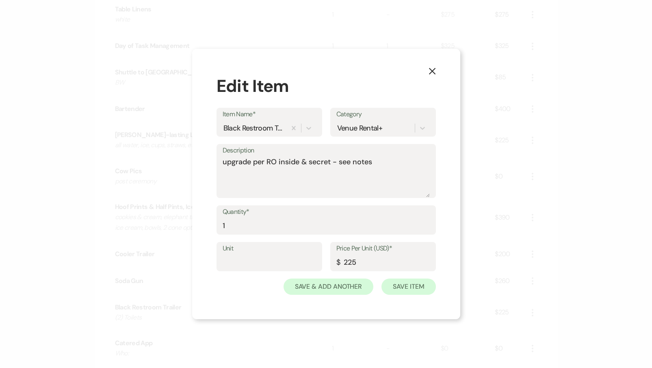
click at [403, 287] on button "Save Item" at bounding box center [409, 286] width 54 height 16
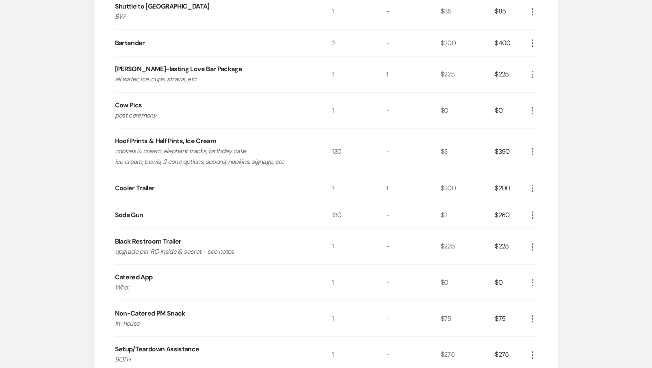
scroll to position [578, 0]
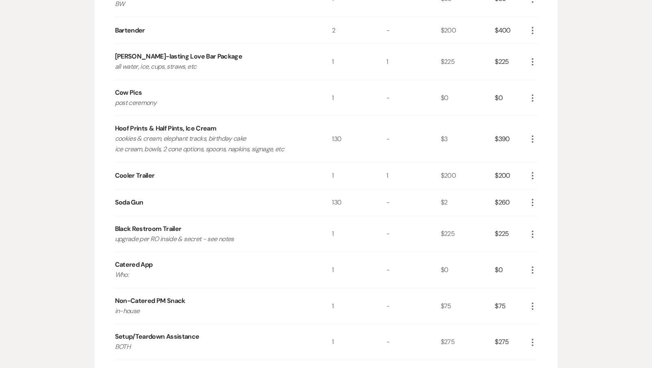
click at [532, 303] on use "button" at bounding box center [533, 305] width 2 height 7
click at [548, 320] on button "Pencil Edit" at bounding box center [549, 321] width 42 height 13
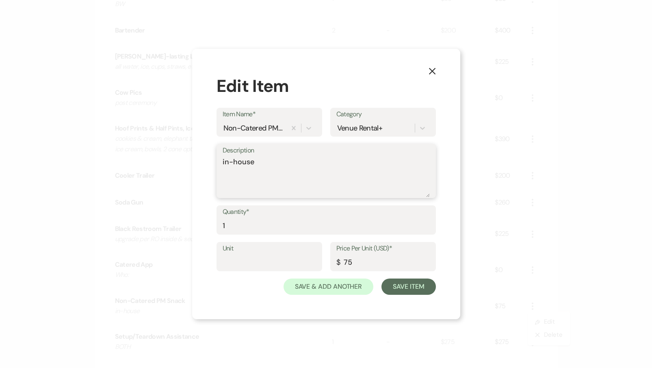
drag, startPoint x: 263, startPoint y: 167, endPoint x: 232, endPoint y: 156, distance: 32.4
click at [232, 156] on textarea "in-house" at bounding box center [326, 176] width 207 height 41
click at [431, 72] on icon "X" at bounding box center [432, 70] width 7 height 7
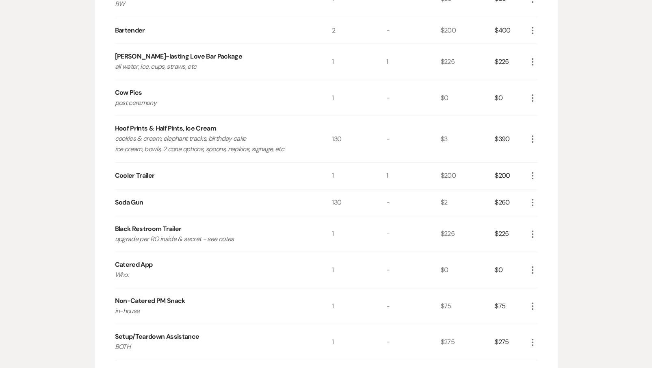
click at [531, 270] on icon "More" at bounding box center [533, 270] width 10 height 10
click at [536, 296] on button "X Delete" at bounding box center [550, 298] width 44 height 13
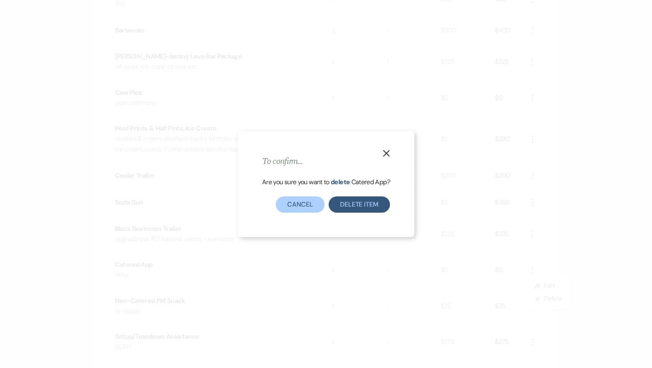
click at [356, 200] on button "Delete Item" at bounding box center [359, 204] width 61 height 16
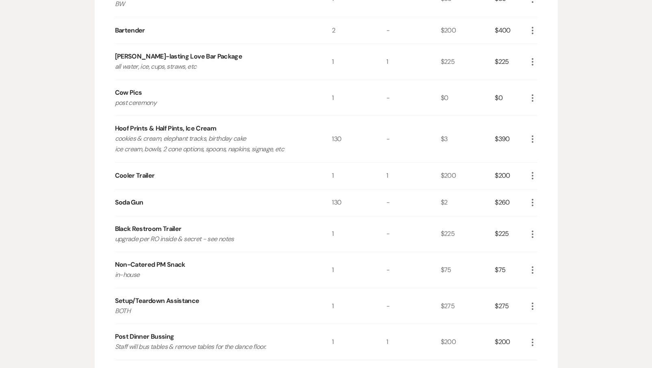
click at [534, 267] on icon "More" at bounding box center [533, 270] width 10 height 10
click at [540, 297] on use "button" at bounding box center [539, 299] width 4 height 4
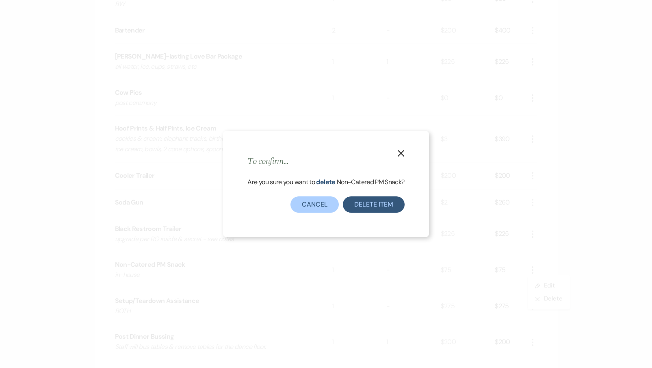
click at [385, 210] on button "Delete Item" at bounding box center [373, 204] width 61 height 16
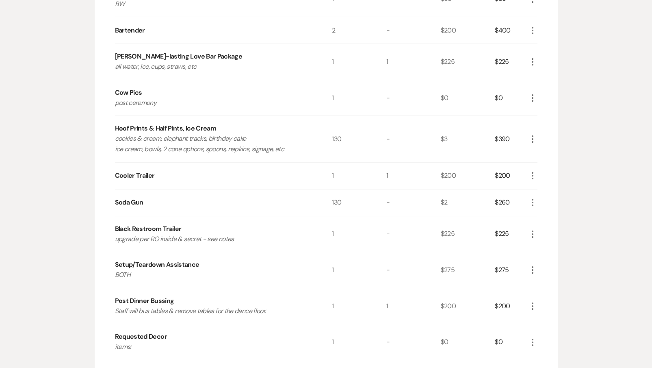
click at [533, 268] on icon "More" at bounding box center [533, 270] width 10 height 10
click at [538, 285] on icon "Pencil" at bounding box center [539, 286] width 5 height 6
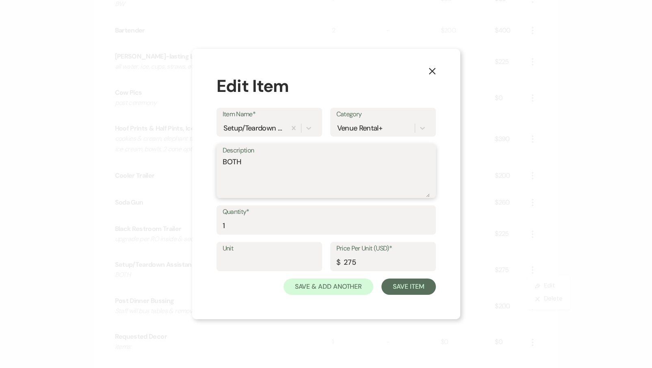
drag, startPoint x: 248, startPoint y: 159, endPoint x: 198, endPoint y: 158, distance: 49.6
click at [197, 158] on div "X Edit Item Item Name* Setup/Teardown Assistance Category Venue Rental+ Descrip…" at bounding box center [326, 184] width 268 height 270
drag, startPoint x: 365, startPoint y: 260, endPoint x: 284, endPoint y: 258, distance: 80.9
click at [284, 258] on div "Unit Price Per Unit (USD)* $ 275" at bounding box center [326, 260] width 219 height 37
type input "200"
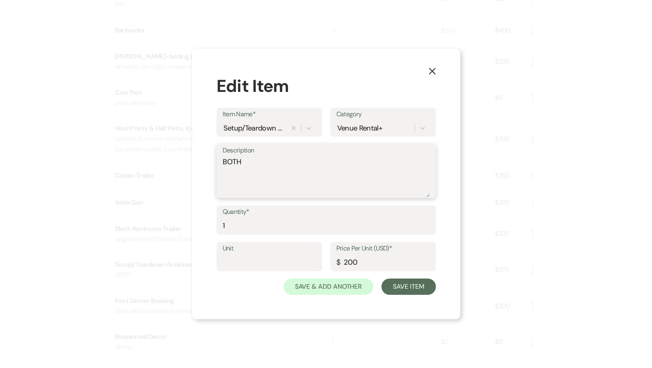
drag, startPoint x: 250, startPoint y: 159, endPoint x: 198, endPoint y: 158, distance: 52.8
click at [198, 158] on div "X Edit Item Item Name* Setup/Teardown Assistance Category Venue Rental+ Descrip…" at bounding box center [326, 184] width 268 height 270
type textarea "see notes"
click at [417, 288] on button "Save Item" at bounding box center [409, 286] width 54 height 16
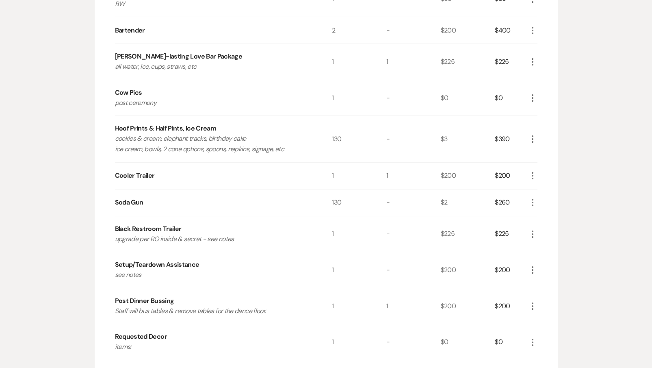
click at [531, 301] on icon "More" at bounding box center [533, 306] width 10 height 10
click at [539, 328] on button "X Delete" at bounding box center [550, 334] width 44 height 13
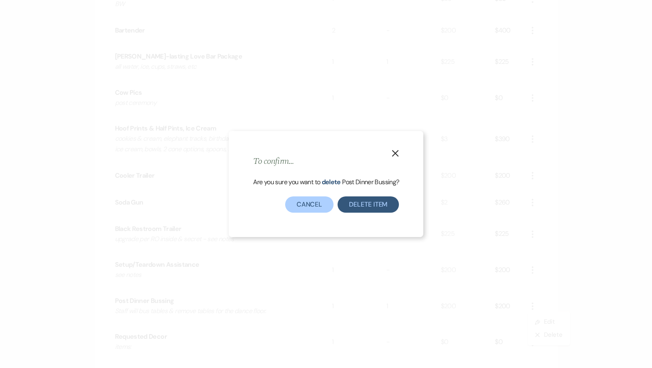
click at [366, 202] on button "Delete Item" at bounding box center [368, 204] width 61 height 16
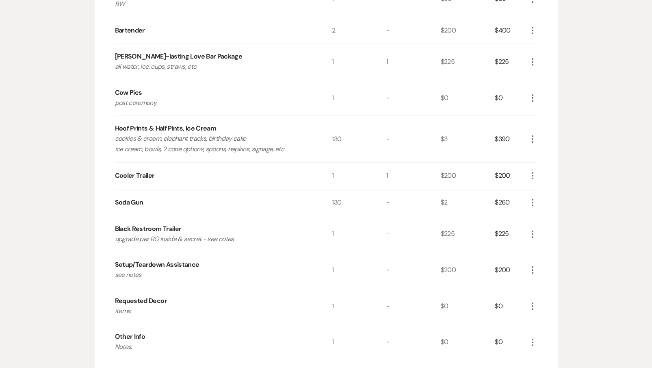
click at [530, 302] on icon "More" at bounding box center [533, 306] width 10 height 10
click at [542, 324] on button "Pencil Edit" at bounding box center [549, 321] width 42 height 13
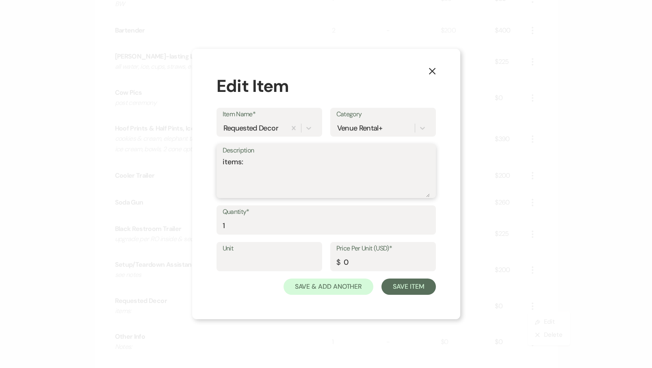
click at [239, 175] on textarea "items:" at bounding box center [326, 176] width 207 height 41
paste textarea "Wooden cupcake stand, Mr. &Mrs. Sign (2ftx8ft), forever and always use or hasht…"
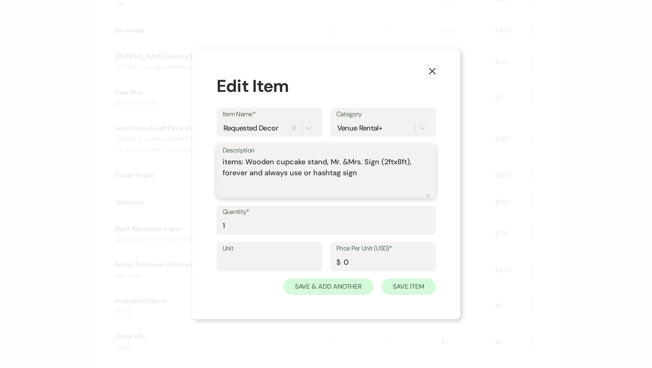
type textarea "items: Wooden cupcake stand, Mr. &Mrs. Sign (2ftx8ft), forever and always use o…"
click at [406, 287] on button "Save Item" at bounding box center [409, 286] width 54 height 16
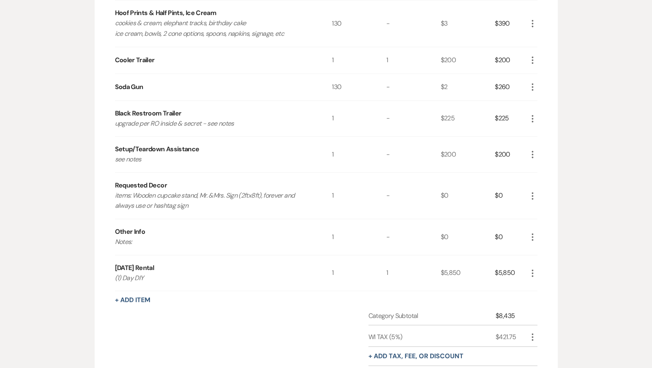
scroll to position [694, 0]
click at [533, 232] on icon "More" at bounding box center [533, 237] width 10 height 10
click at [537, 263] on icon "X" at bounding box center [539, 266] width 5 height 6
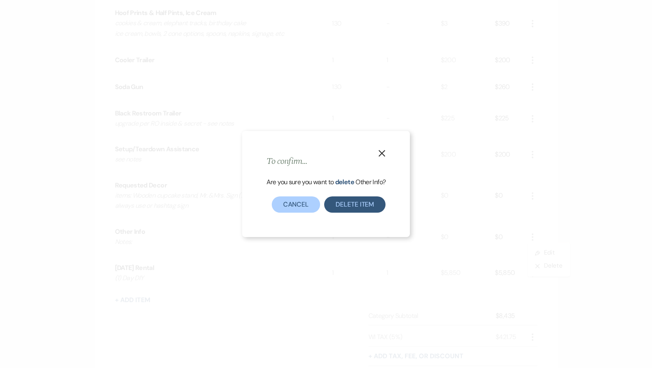
click at [361, 206] on button "Delete Item" at bounding box center [354, 204] width 61 height 16
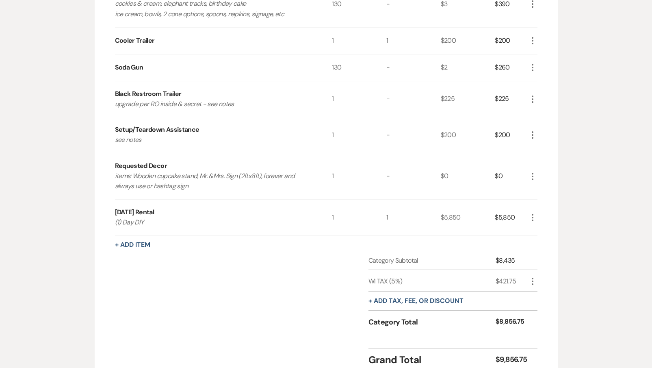
scroll to position [715, 0]
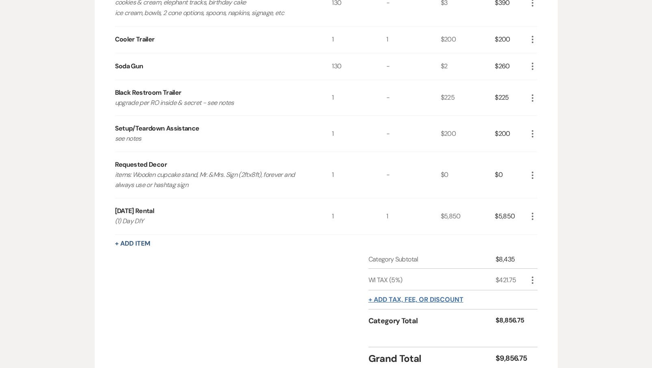
click at [420, 296] on button "+ Add tax, fee, or discount" at bounding box center [416, 299] width 95 height 7
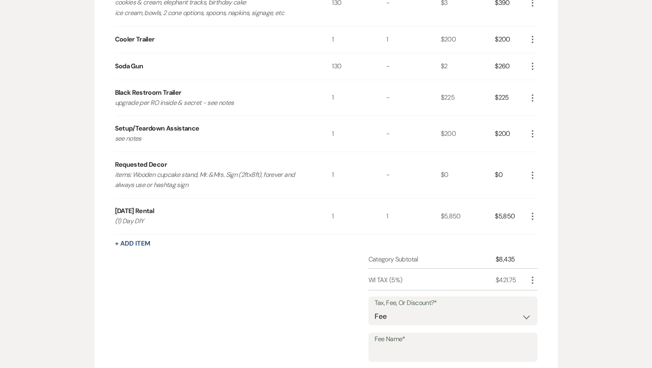
click at [420, 297] on label "Tax, Fee, Or Discount?*" at bounding box center [453, 303] width 157 height 12
select select "2"
click at [393, 345] on input "Fee Name*" at bounding box center [453, 353] width 157 height 16
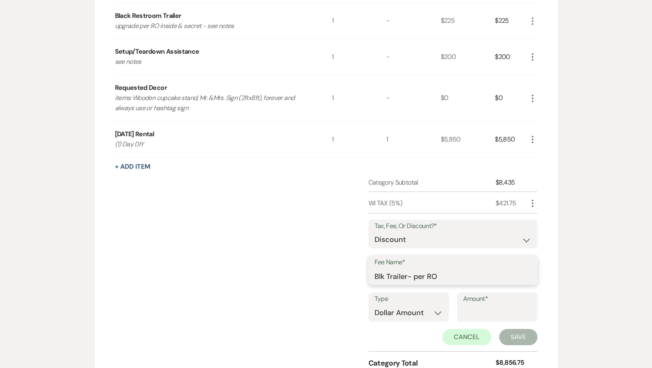
scroll to position [797, 0]
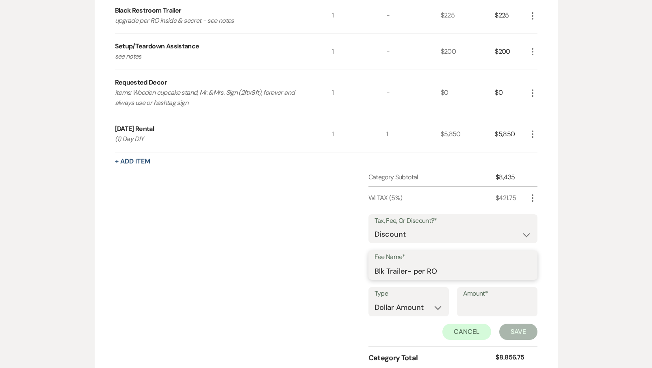
type input "Blk Trailer- per RO"
click at [495, 306] on input "Amount*" at bounding box center [497, 308] width 68 height 16
type input "225"
click at [528, 327] on button "Save" at bounding box center [519, 332] width 38 height 16
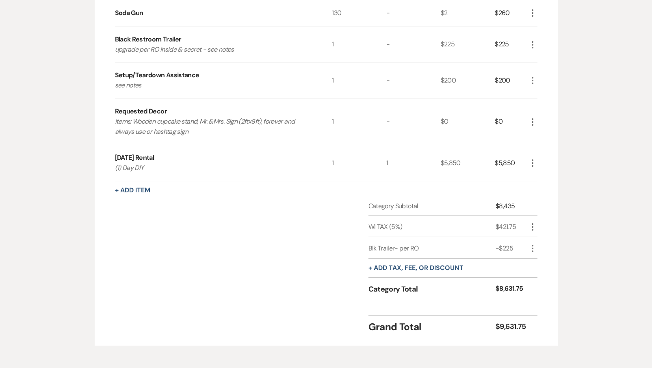
scroll to position [769, 0]
click at [379, 264] on button "+ Add tax, fee, or discount" at bounding box center [416, 267] width 95 height 7
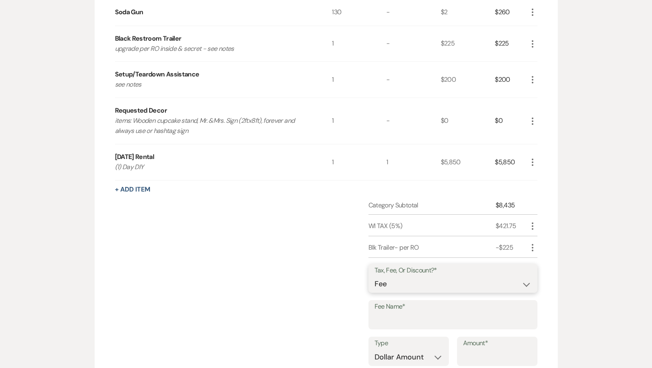
select select "2"
click at [392, 313] on input "Fee Name*" at bounding box center [453, 321] width 157 height 16
type input "Cooler Trailer- per RO"
click at [483, 354] on input "Amount*" at bounding box center [497, 357] width 68 height 16
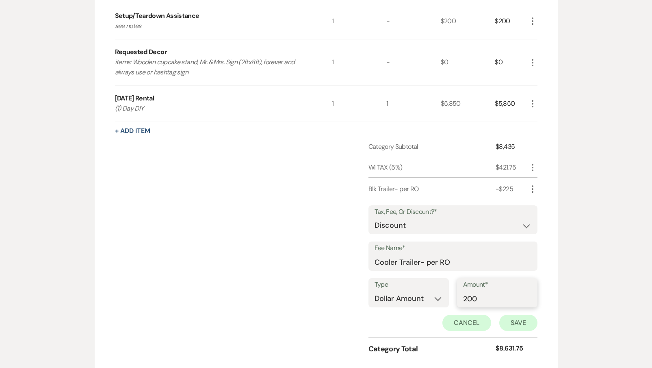
type input "200"
click at [513, 317] on button "Save" at bounding box center [519, 323] width 38 height 16
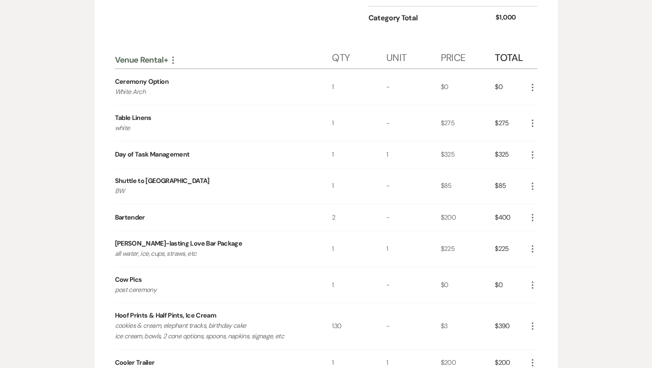
scroll to position [331, 0]
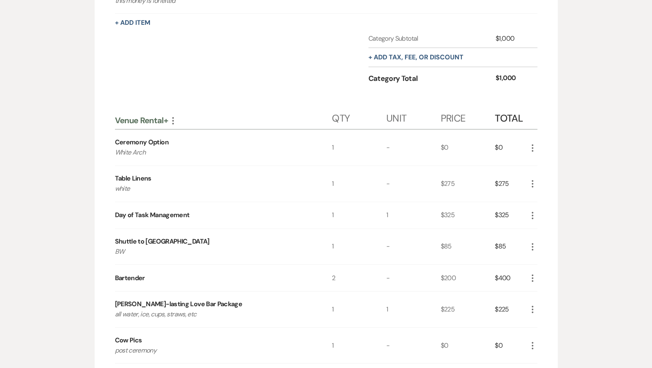
click at [531, 180] on icon "More" at bounding box center [533, 184] width 10 height 10
click at [531, 198] on button "Pencil Edit" at bounding box center [549, 199] width 42 height 13
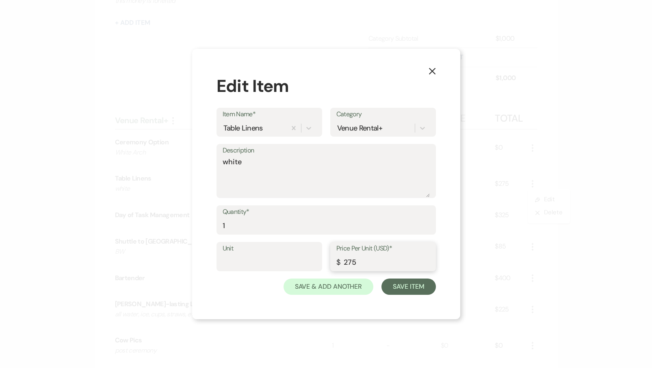
click at [383, 270] on div "Price Per Unit (USD)* $ 275" at bounding box center [383, 256] width 106 height 29
type input "250"
click at [428, 286] on button "Save Item" at bounding box center [409, 286] width 54 height 16
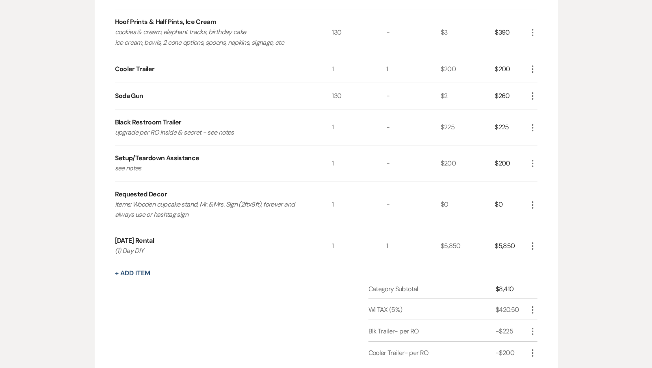
scroll to position [767, 0]
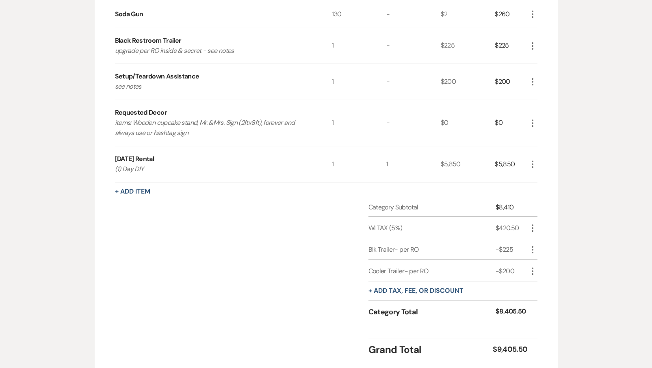
click at [536, 77] on icon "More" at bounding box center [533, 82] width 10 height 10
click at [540, 95] on icon "Pencil" at bounding box center [539, 98] width 5 height 6
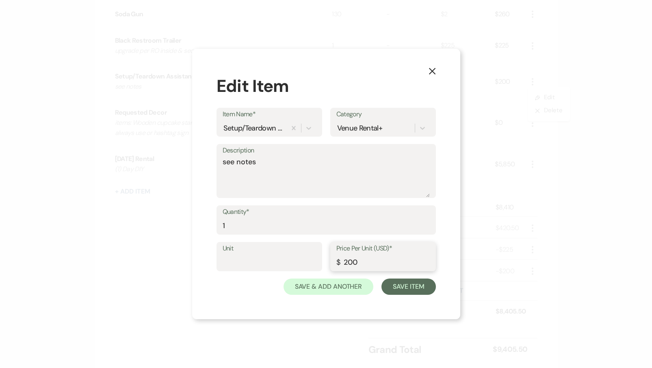
click at [369, 263] on input "200" at bounding box center [383, 262] width 93 height 16
type input "275"
click at [430, 286] on button "Save Item" at bounding box center [409, 286] width 54 height 16
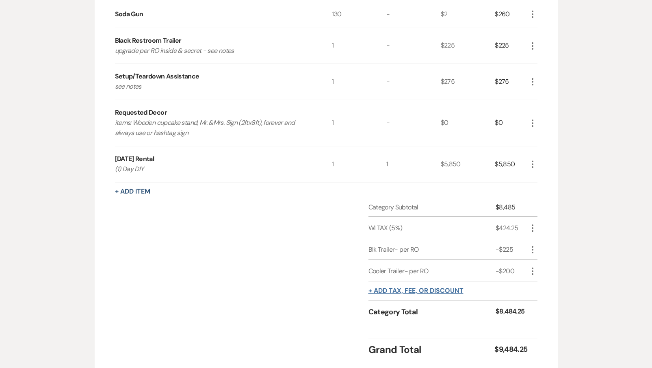
click at [425, 287] on button "+ Add tax, fee, or discount" at bounding box center [416, 290] width 95 height 7
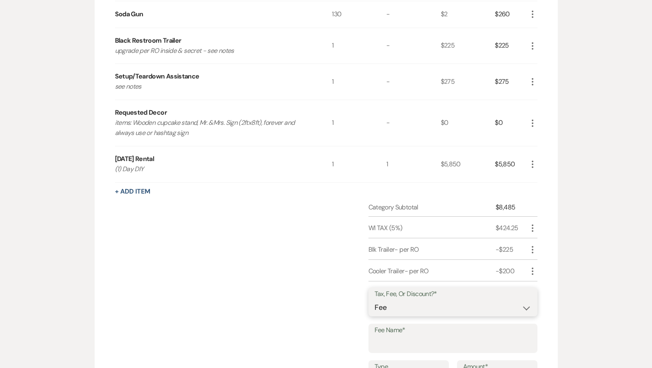
select select "2"
click at [398, 340] on input "Fee Name*" at bounding box center [453, 344] width 157 height 16
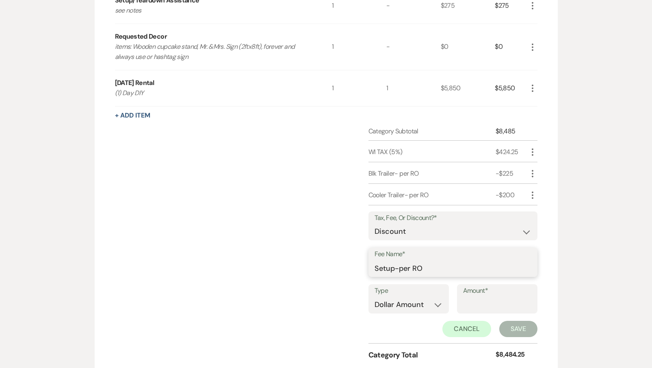
scroll to position [852, 0]
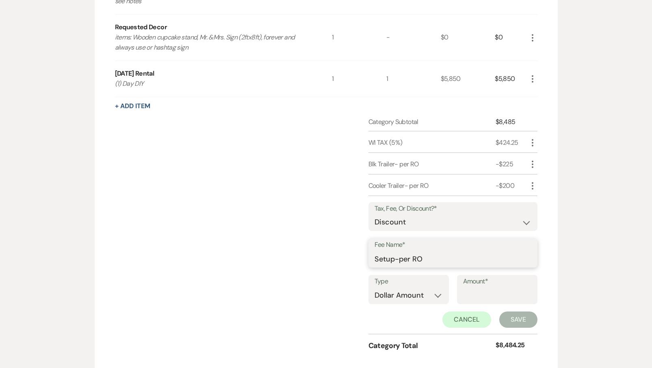
type input "Setup-per RO"
click at [469, 287] on input "Amount*" at bounding box center [497, 295] width 68 height 16
type input "75"
click at [537, 206] on div "Tax, Fee, Or Discount?* Fee Discount Tax Fee Name* Setup-per RO Type Dollar Amo…" at bounding box center [453, 265] width 169 height 139
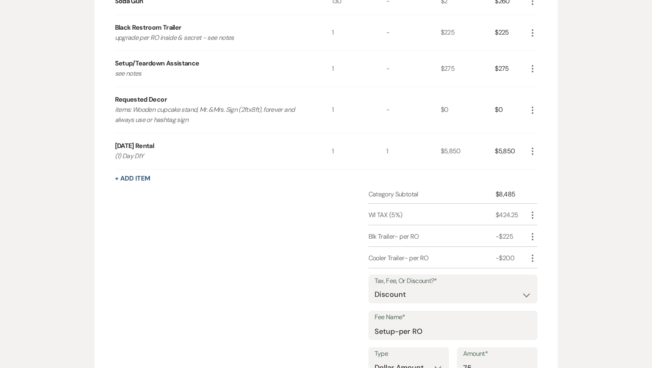
scroll to position [770, 0]
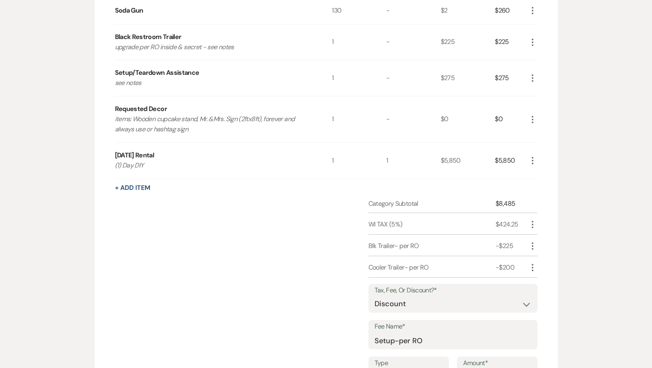
click at [531, 77] on icon "More" at bounding box center [533, 78] width 10 height 10
click at [532, 94] on button "Pencil Edit" at bounding box center [549, 93] width 42 height 13
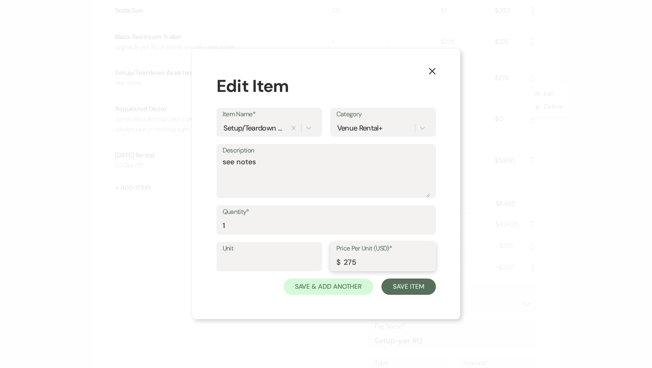
click at [357, 262] on input "275" at bounding box center [383, 262] width 93 height 16
type input "200"
click at [411, 291] on button "Save Item" at bounding box center [409, 286] width 54 height 16
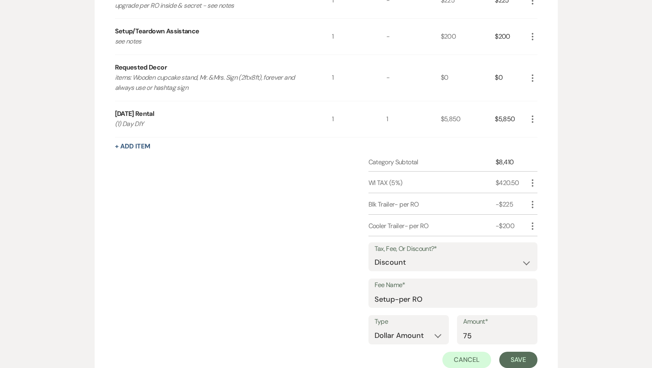
scroll to position [825, 0]
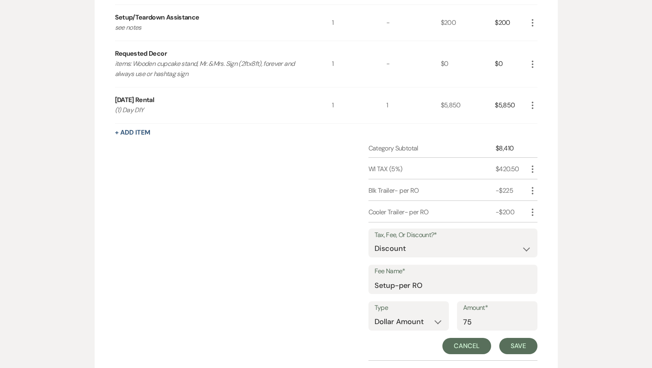
click at [457, 339] on button "Cancel" at bounding box center [467, 346] width 49 height 16
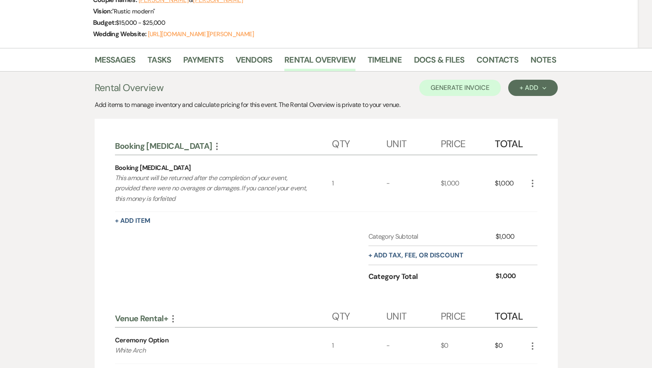
scroll to position [101, 0]
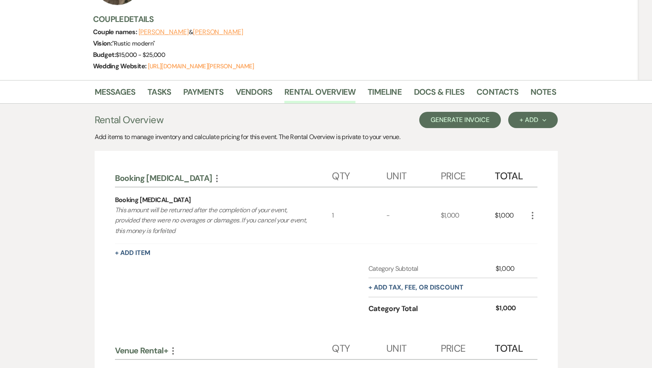
click at [474, 112] on button "Generate Invoice" at bounding box center [460, 120] width 82 height 16
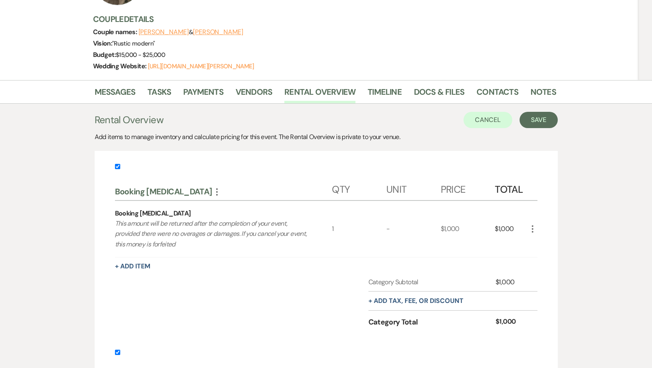
click at [118, 166] on input "checkbox" at bounding box center [117, 166] width 5 height 5
checkbox input "false"
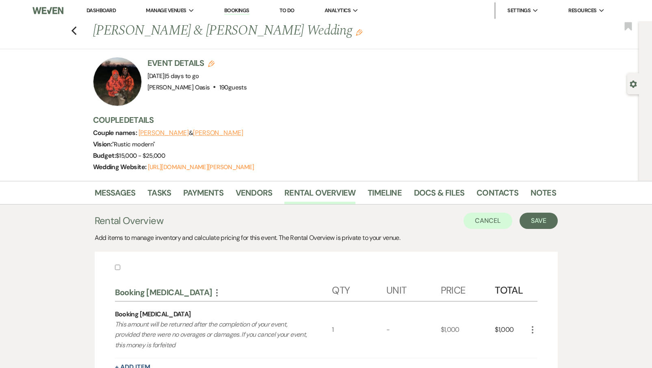
scroll to position [0, 0]
click at [537, 223] on button "Save" at bounding box center [539, 221] width 38 height 16
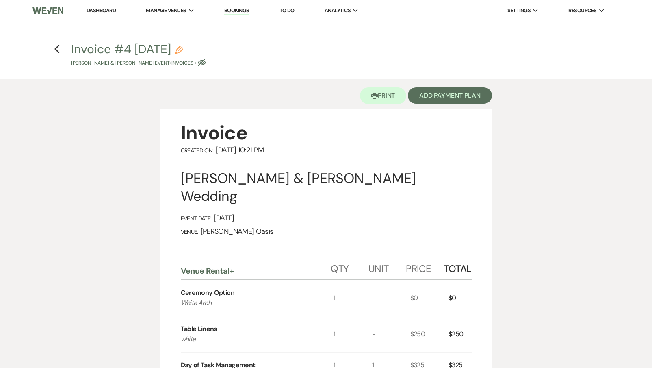
click at [183, 50] on use "button" at bounding box center [179, 50] width 8 height 8
select select "22"
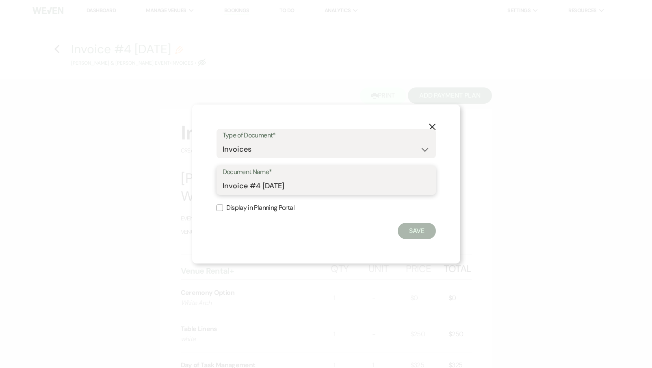
drag, startPoint x: 306, startPoint y: 185, endPoint x: 109, endPoint y: 184, distance: 197.1
click at [109, 184] on div "X Type of Document* Special Event Insurance Vendor Certificate of Insurance Con…" at bounding box center [326, 184] width 652 height 368
type input "Final Invoice"
click at [425, 230] on button "Save" at bounding box center [417, 231] width 38 height 16
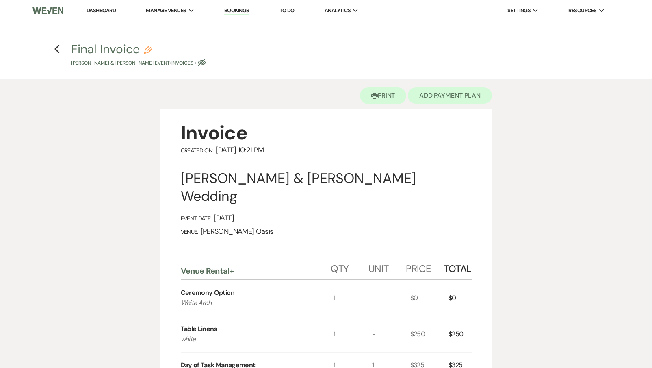
click at [458, 100] on button "Add Payment Plan" at bounding box center [450, 95] width 84 height 16
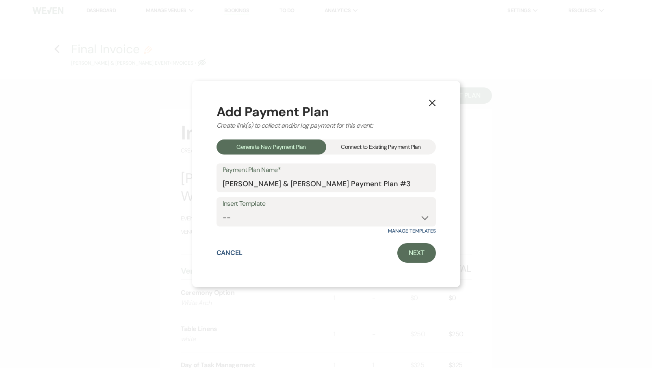
click at [396, 144] on div "Connect to Existing Payment Plan" at bounding box center [381, 146] width 110 height 15
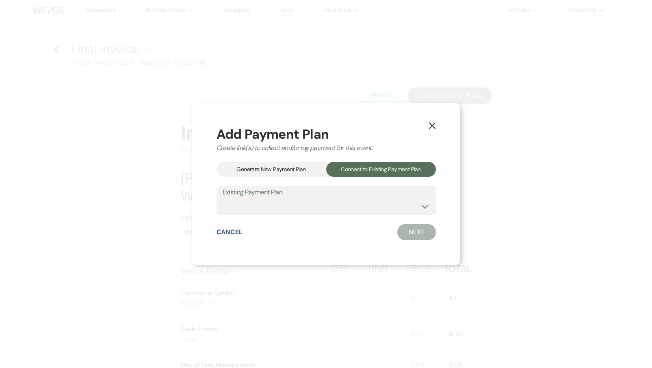
click at [367, 197] on label "Existing Payment Plan" at bounding box center [326, 193] width 207 height 12
select select "9505"
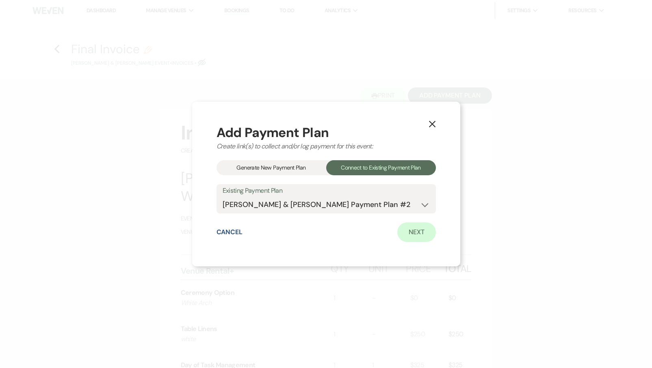
click at [416, 229] on link "Next" at bounding box center [417, 232] width 39 height 20
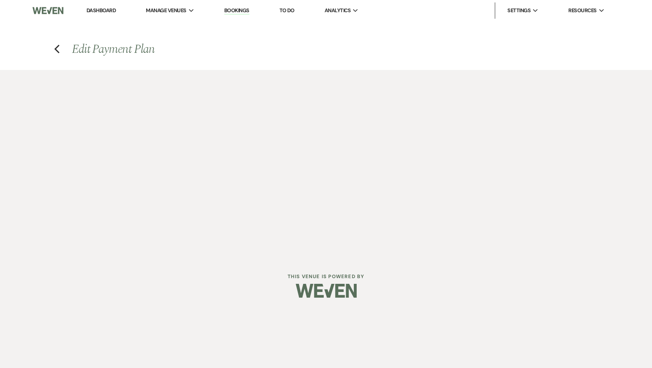
select select "27507"
select select "1"
select select "true"
select select "1"
select select "true"
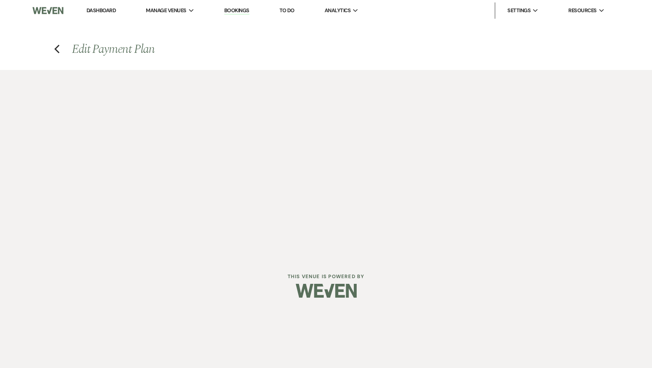
select select "2"
select select "flat"
select select "true"
select select "client"
select select "weeks"
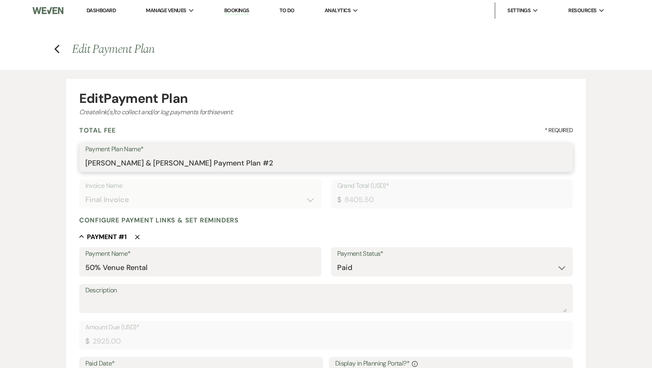
drag, startPoint x: 254, startPoint y: 163, endPoint x: 55, endPoint y: 150, distance: 199.6
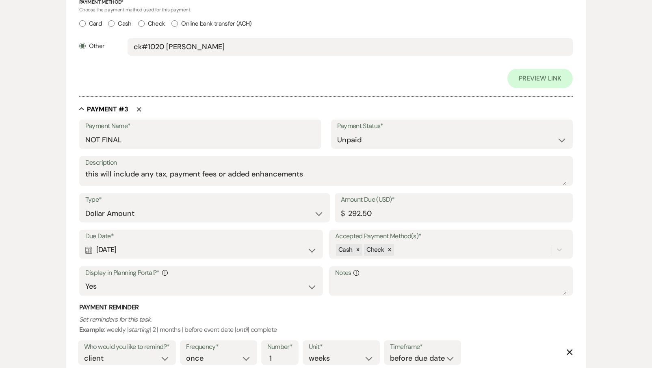
scroll to position [762, 0]
type input "Venue Rental+"
drag, startPoint x: 132, startPoint y: 136, endPoint x: 51, endPoint y: 124, distance: 81.3
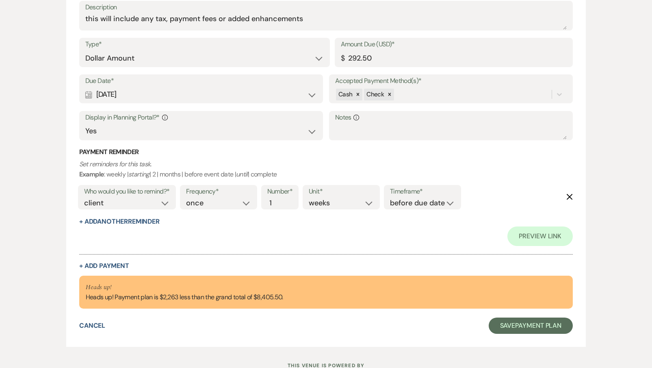
scroll to position [926, 0]
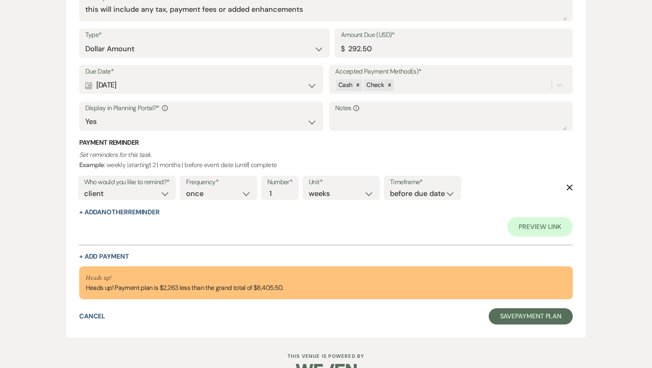
type input "Final Invoice"
drag, startPoint x: 383, startPoint y: 43, endPoint x: 182, endPoint y: 41, distance: 200.4
click at [196, 41] on div "Type* Dollar Amount Percentage of Grand Total Amount Due (USD)* $ 292.50" at bounding box center [326, 46] width 494 height 37
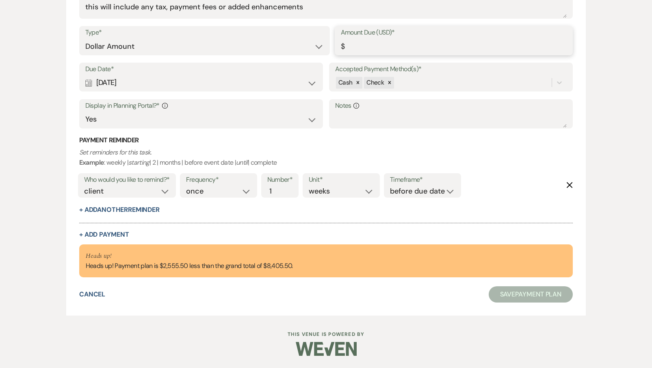
scroll to position [882, 0]
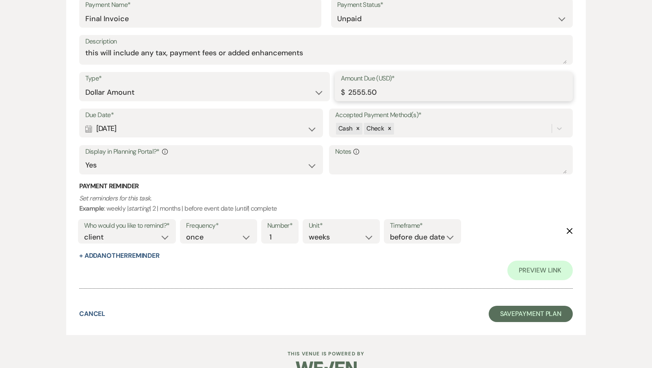
type input "2555.50"
click at [153, 126] on div "Calendar [DATE] Expand" at bounding box center [201, 129] width 232 height 16
select select "month"
select select "afterEventDate"
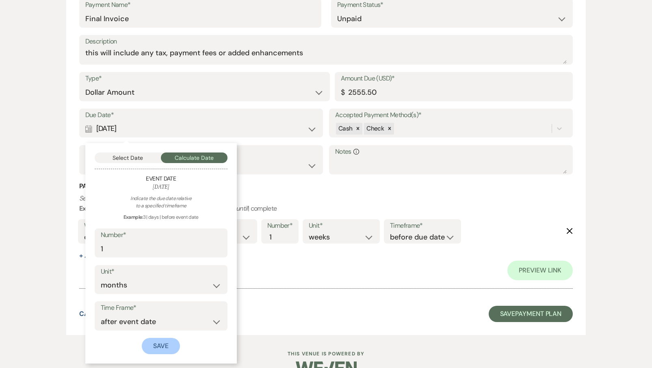
click at [156, 338] on button "Save" at bounding box center [161, 346] width 38 height 16
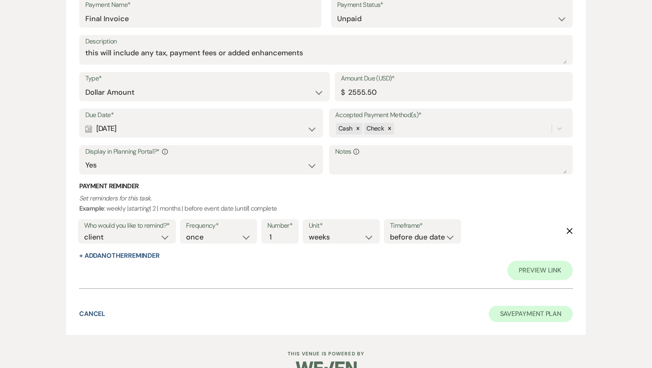
click at [521, 307] on button "Save Payment Plan" at bounding box center [531, 314] width 85 height 16
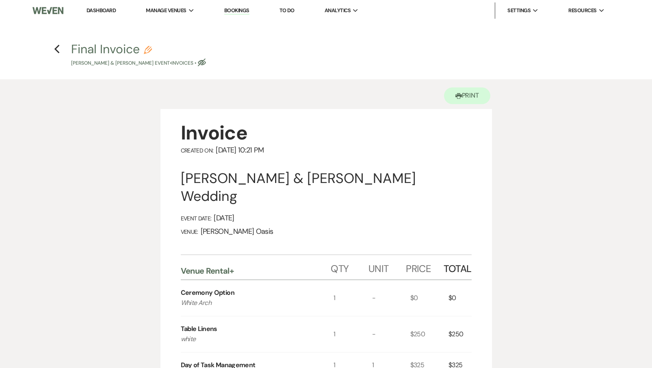
click at [66, 46] on h4 "Previous Final Invoice Pencil [PERSON_NAME] & [PERSON_NAME] Event • Invoices • …" at bounding box center [326, 54] width 585 height 26
click at [59, 46] on icon "Previous" at bounding box center [57, 49] width 6 height 10
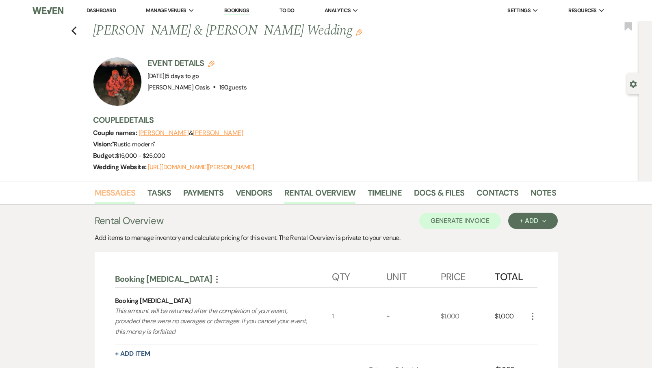
click at [124, 194] on link "Messages" at bounding box center [115, 195] width 41 height 18
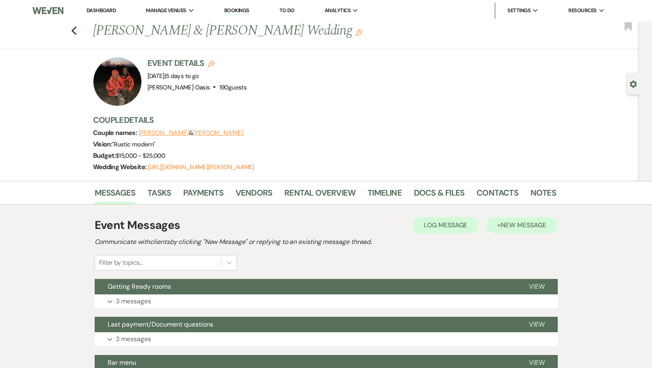
click at [507, 223] on span "New Message" at bounding box center [523, 225] width 45 height 9
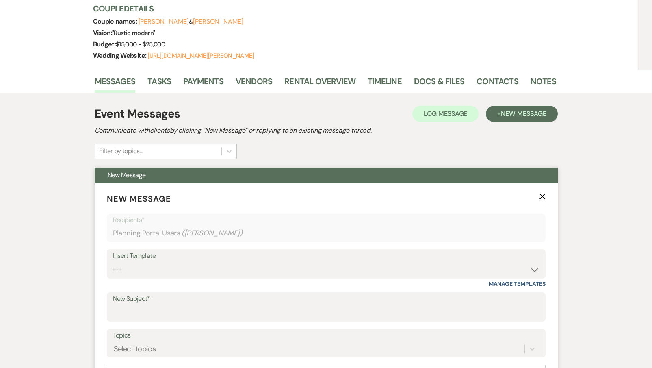
scroll to position [112, 0]
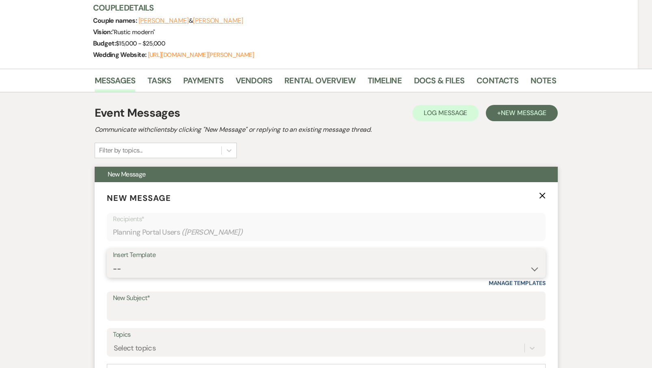
select select "5782"
type input "Final Invoice"
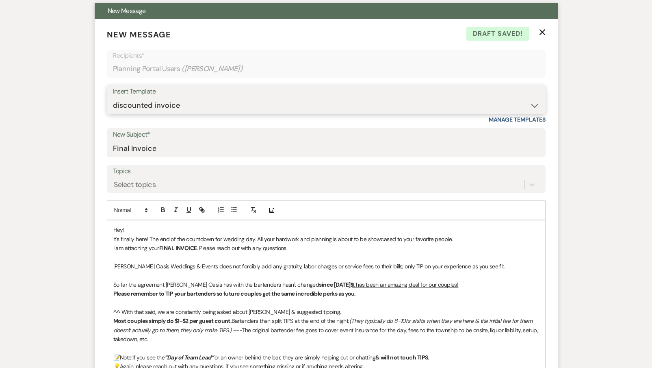
scroll to position [276, 0]
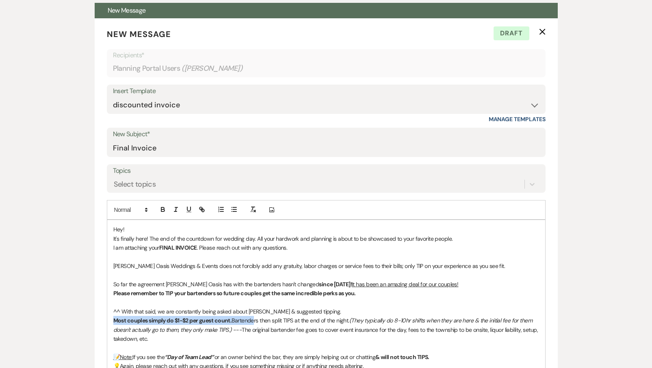
drag, startPoint x: 161, startPoint y: 315, endPoint x: 67, endPoint y: 313, distance: 94.3
click at [215, 308] on span "^^ With that said, we are constantly being asked about [PERSON_NAME] & suggeste…" at bounding box center [227, 311] width 228 height 7
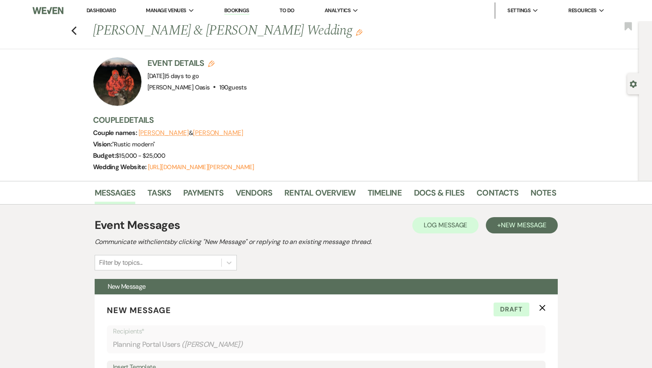
scroll to position [0, 0]
click at [109, 7] on link "Dashboard" at bounding box center [101, 10] width 29 height 7
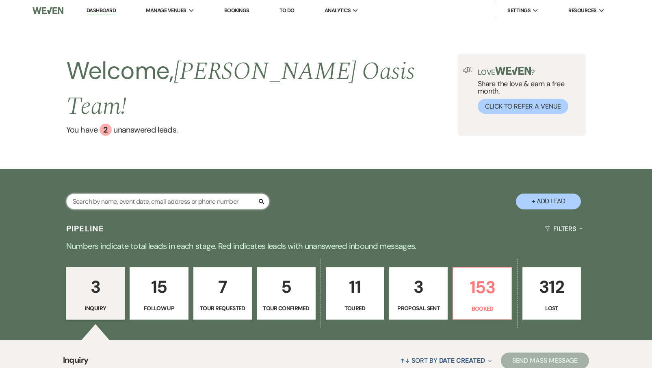
click at [102, 193] on input "text" at bounding box center [167, 201] width 203 height 16
type input "[PERSON_NAME]"
select select "8"
select select "1"
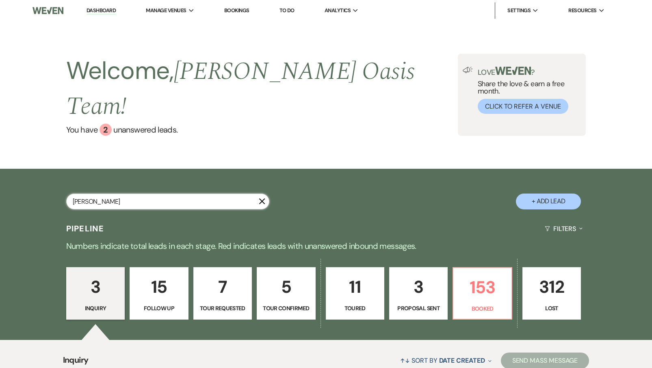
select select "8"
select select "3"
select select "8"
select select "5"
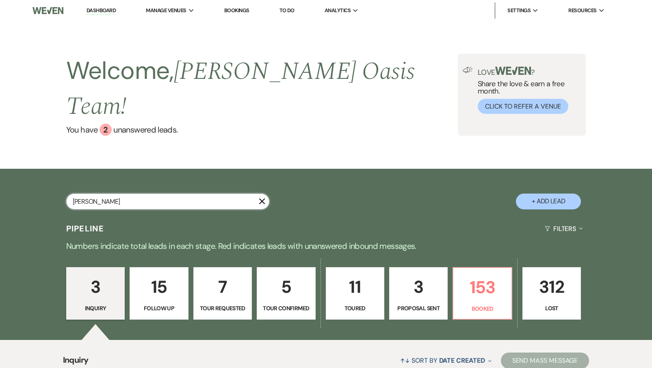
select select "8"
select select "2"
select select "8"
select select "1"
select select "8"
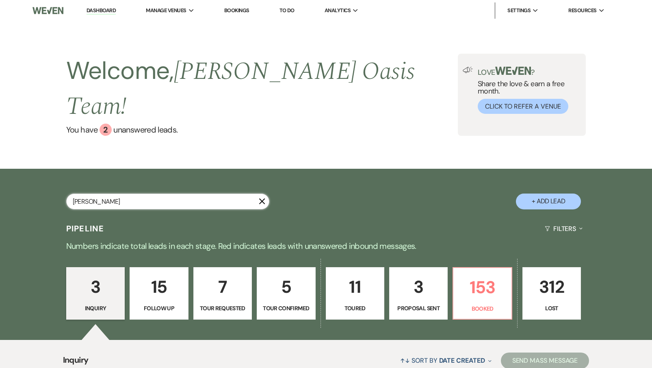
select select "2"
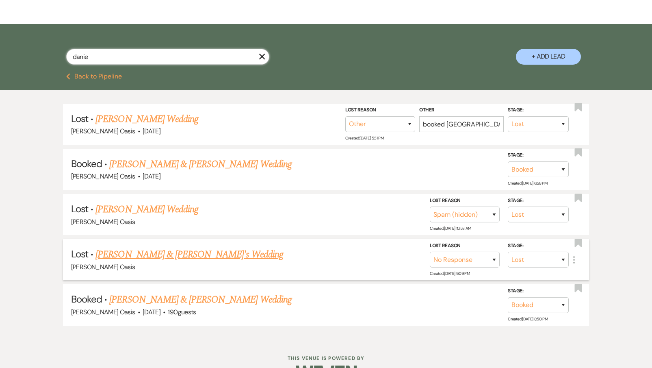
scroll to position [144, 0]
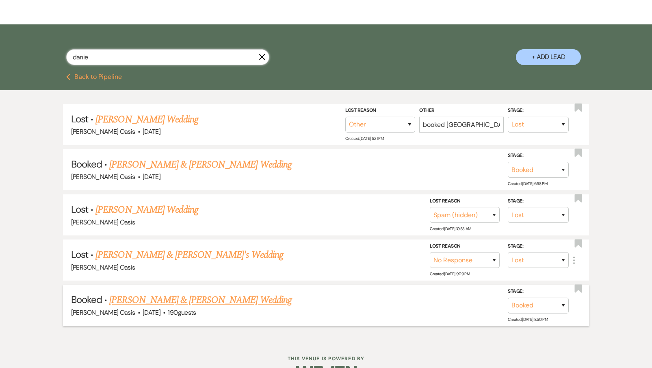
type input "danie"
click at [153, 293] on link "[PERSON_NAME] & [PERSON_NAME] Wedding" at bounding box center [200, 300] width 182 height 15
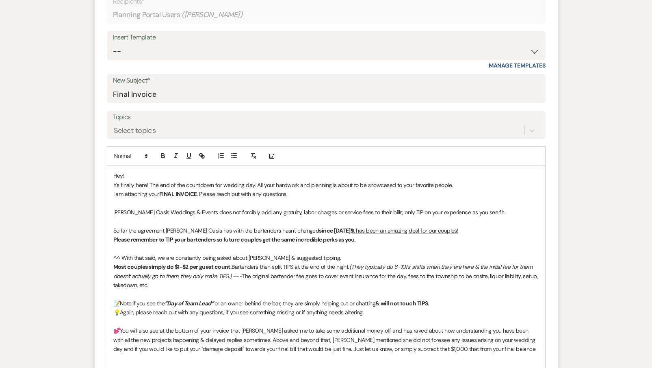
scroll to position [335, 0]
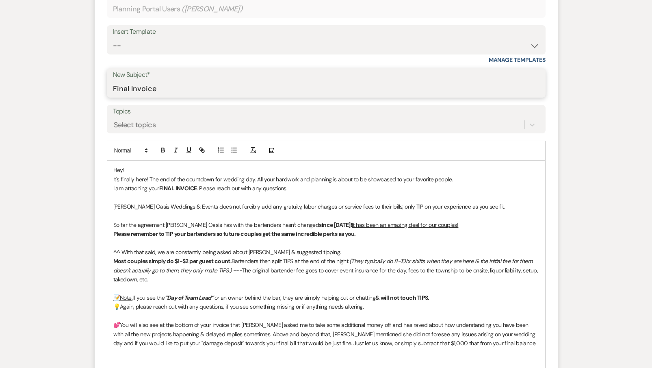
click at [190, 88] on input "Final Invoice" at bounding box center [326, 89] width 427 height 16
click at [175, 87] on input "Final Invoice" at bounding box center [326, 89] width 427 height 16
select select "2583"
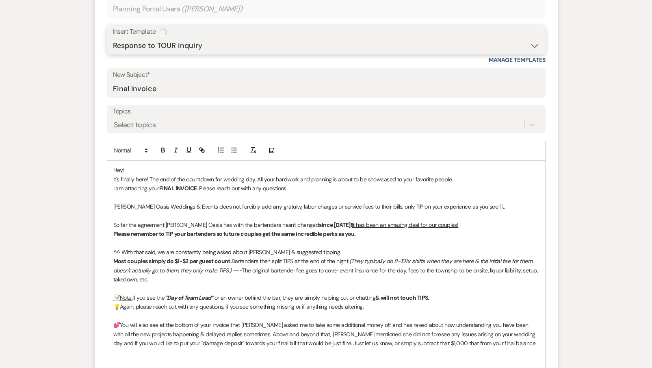
type input "Inquiry"
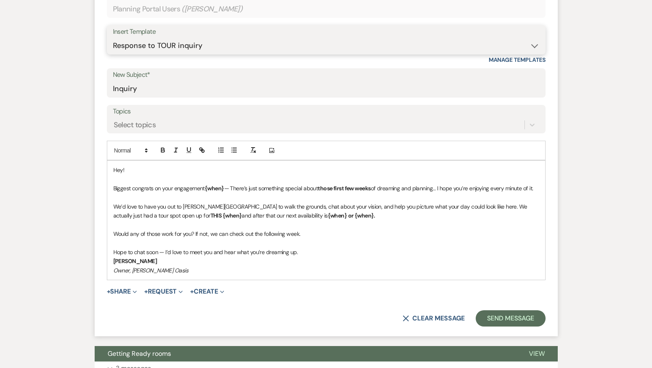
select select "5782"
type input "Final Invoice"
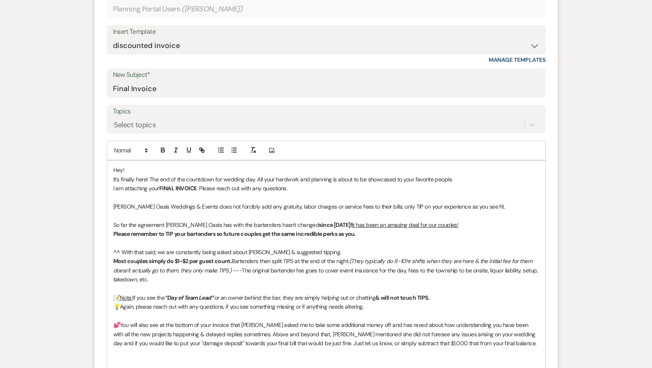
click at [177, 212] on p at bounding box center [326, 215] width 426 height 9
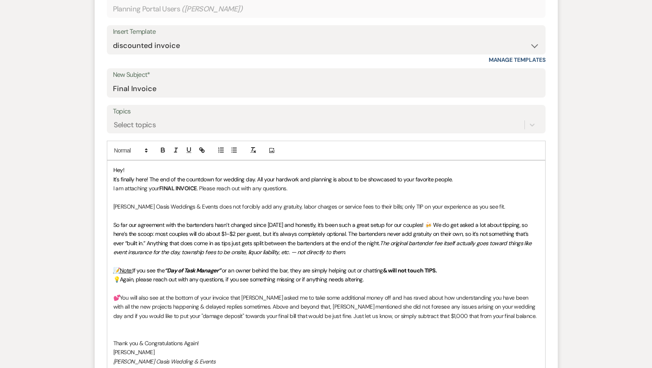
click at [328, 187] on p "I am attaching your FINAL INVOICE . Please reach out with any questions." at bounding box center [326, 188] width 426 height 9
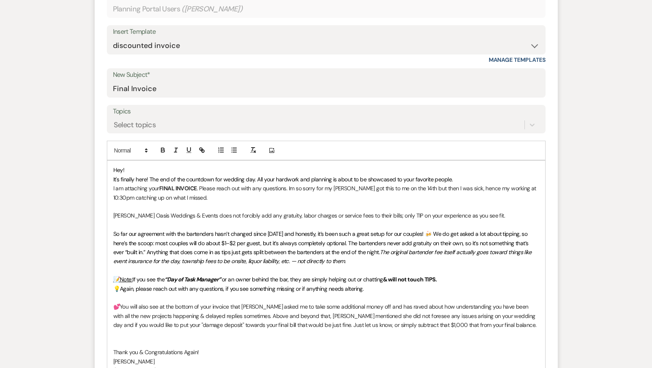
drag, startPoint x: 291, startPoint y: 184, endPoint x: 293, endPoint y: 194, distance: 10.1
click at [293, 194] on p "I am attaching your FINAL INVOICE . Please reach out with any questions. Im so …" at bounding box center [326, 193] width 426 height 18
click at [176, 147] on icon "button" at bounding box center [175, 149] width 7 height 7
click at [292, 185] on em "Im so sorry for my [PERSON_NAME] got this to me on the 14th but then I was sick…" at bounding box center [324, 193] width 423 height 16
click at [299, 317] on span "💕You will also see at the bottom of your invoice that [PERSON_NAME] asked me to…" at bounding box center [325, 316] width 424 height 26
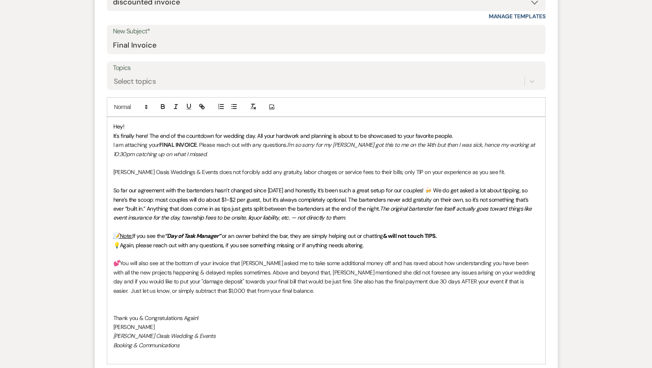
scroll to position [379, 0]
click at [162, 358] on form "New Message X Draft Recipients* Planning Portal Users ( [PERSON_NAME] ) Insert …" at bounding box center [326, 167] width 463 height 505
click at [182, 349] on p at bounding box center [326, 353] width 426 height 9
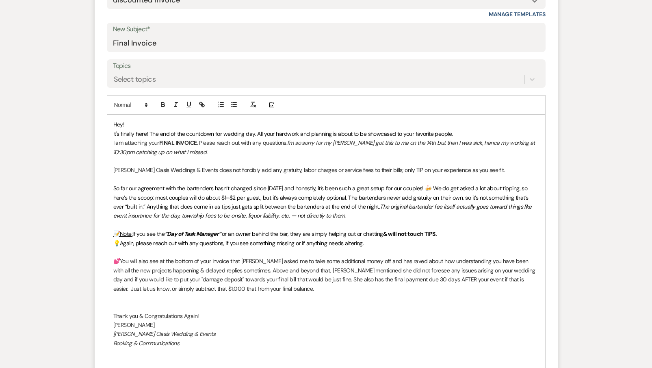
scroll to position [390, 0]
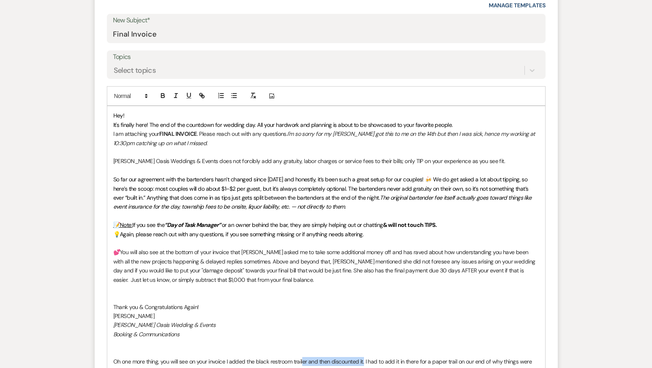
drag, startPoint x: 365, startPoint y: 354, endPoint x: 304, endPoint y: 352, distance: 61.0
click at [304, 357] on p "Oh one more thing, you will see on your invoice I added the black restroom trai…" at bounding box center [326, 366] width 426 height 18
click at [494, 357] on p "Oh one more thing, you will see on your invoice I added the black restroom trai…" at bounding box center [326, 366] width 426 height 18
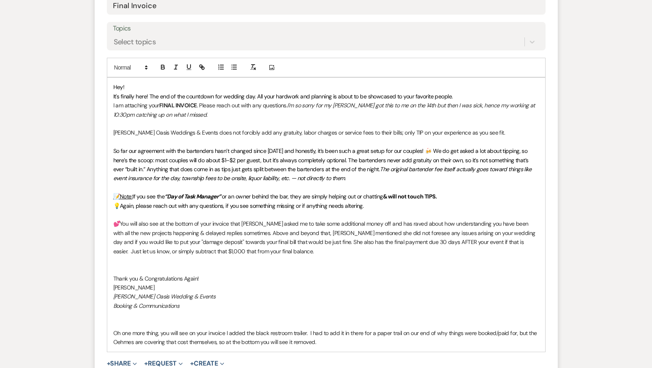
scroll to position [419, 0]
drag, startPoint x: 293, startPoint y: 334, endPoint x: 293, endPoint y: 352, distance: 18.3
click at [293, 335] on p "Oh one more thing, you will see on your invoice I added the black restroom trai…" at bounding box center [326, 336] width 426 height 18
click at [350, 334] on p "Oh one more thing, you will see on your invoice I added the black restroom trai…" at bounding box center [326, 336] width 426 height 18
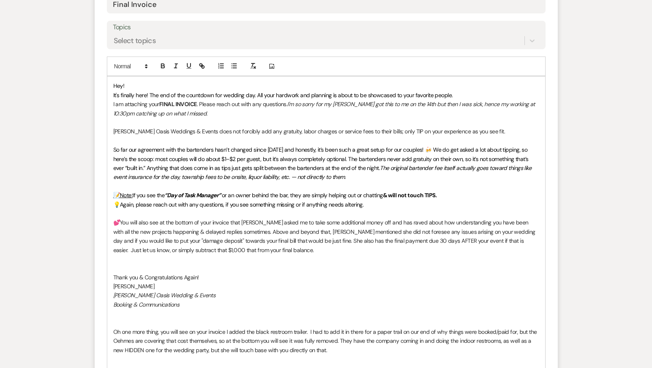
click at [339, 345] on p "Oh one more thing, you will see on your invoice I added the black restroom trai…" at bounding box center [326, 340] width 426 height 27
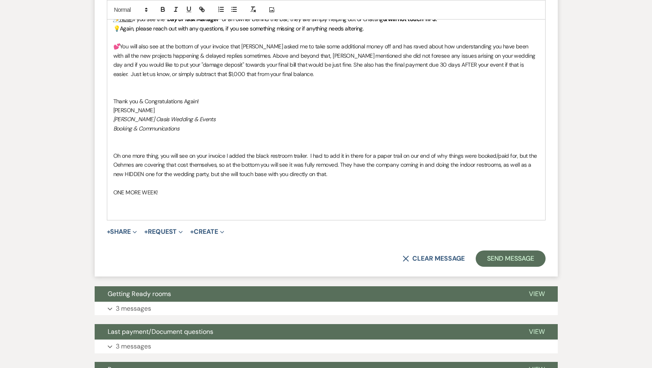
scroll to position [598, 0]
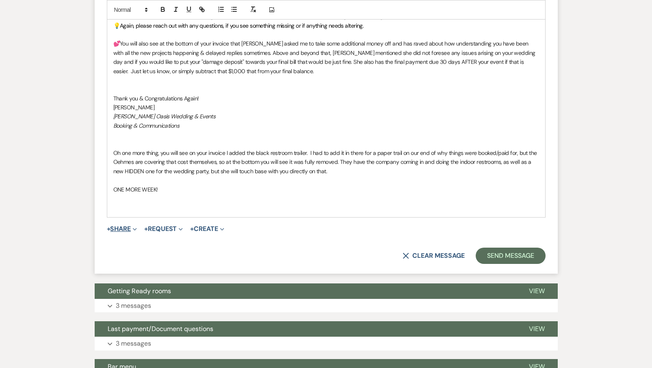
click at [121, 226] on button "+ Share Expand" at bounding box center [122, 229] width 30 height 7
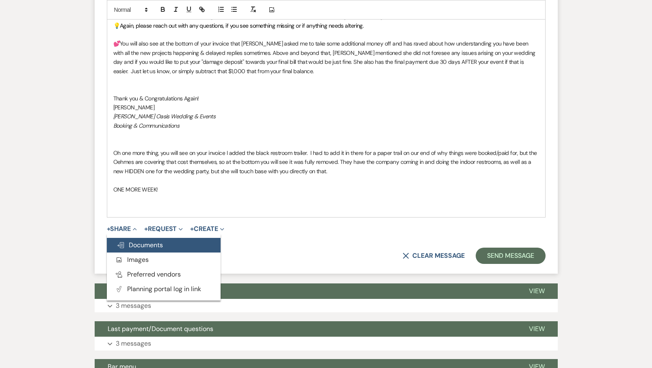
click at [135, 241] on span "Doc Upload Documents" at bounding box center [140, 245] width 46 height 9
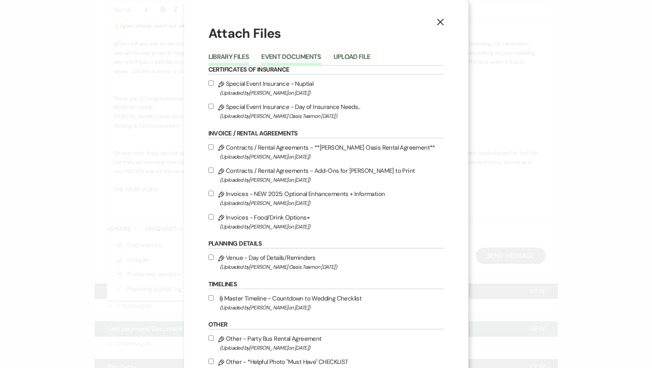
click at [287, 59] on button "Event Documents" at bounding box center [291, 59] width 60 height 11
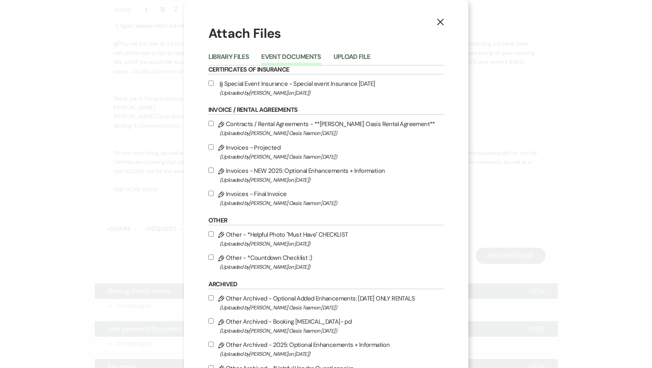
click at [250, 199] on label "Pencil Invoices - Final Invoice (Uploaded by [PERSON_NAME] Oasis Team on [DATE]…" at bounding box center [327, 198] width 236 height 19
click at [214, 196] on input "Pencil Invoices - Final Invoice (Uploaded by [PERSON_NAME] Oasis Team on [DATE]…" at bounding box center [211, 193] width 5 height 5
checkbox input "true"
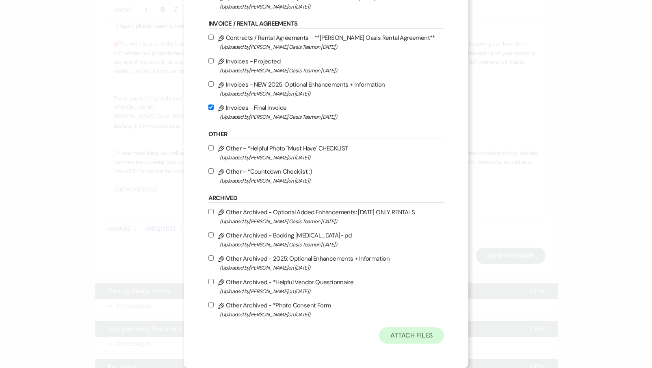
scroll to position [94, 0]
click at [425, 332] on button "Attach Files" at bounding box center [411, 335] width 65 height 16
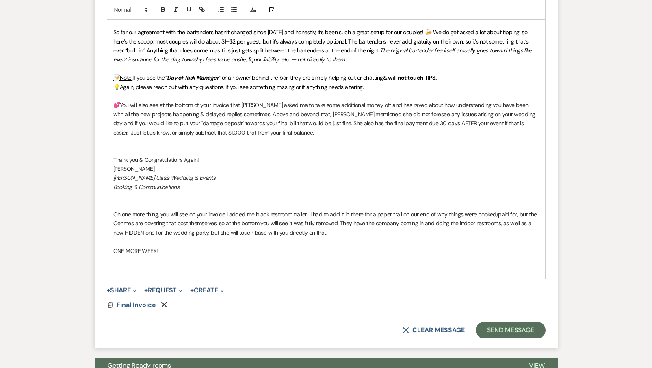
scroll to position [538, 0]
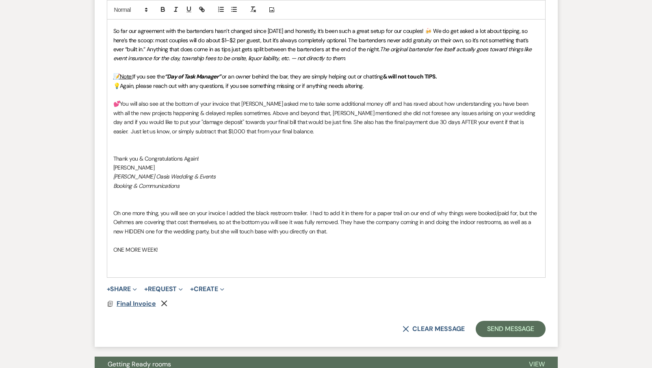
click at [128, 299] on span "Final Invoice" at bounding box center [136, 303] width 39 height 9
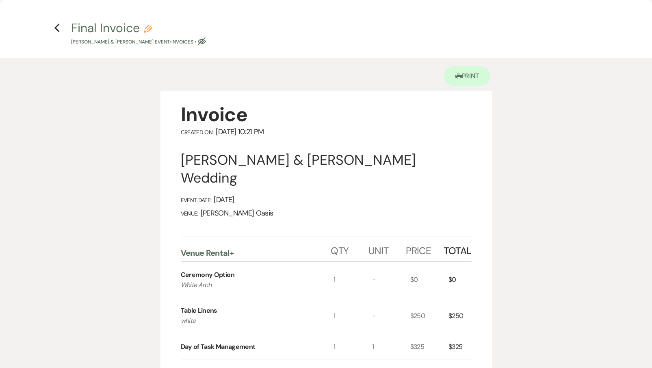
scroll to position [0, 0]
click at [57, 30] on use "button" at bounding box center [56, 28] width 5 height 9
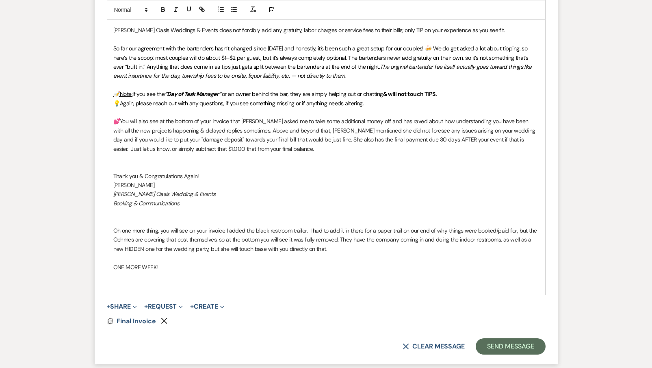
scroll to position [516, 0]
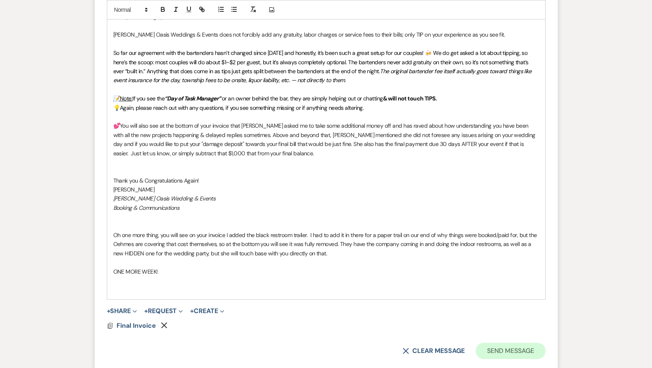
click at [513, 343] on button "Send Message" at bounding box center [511, 351] width 70 height 16
